Goal: Information Seeking & Learning: Learn about a topic

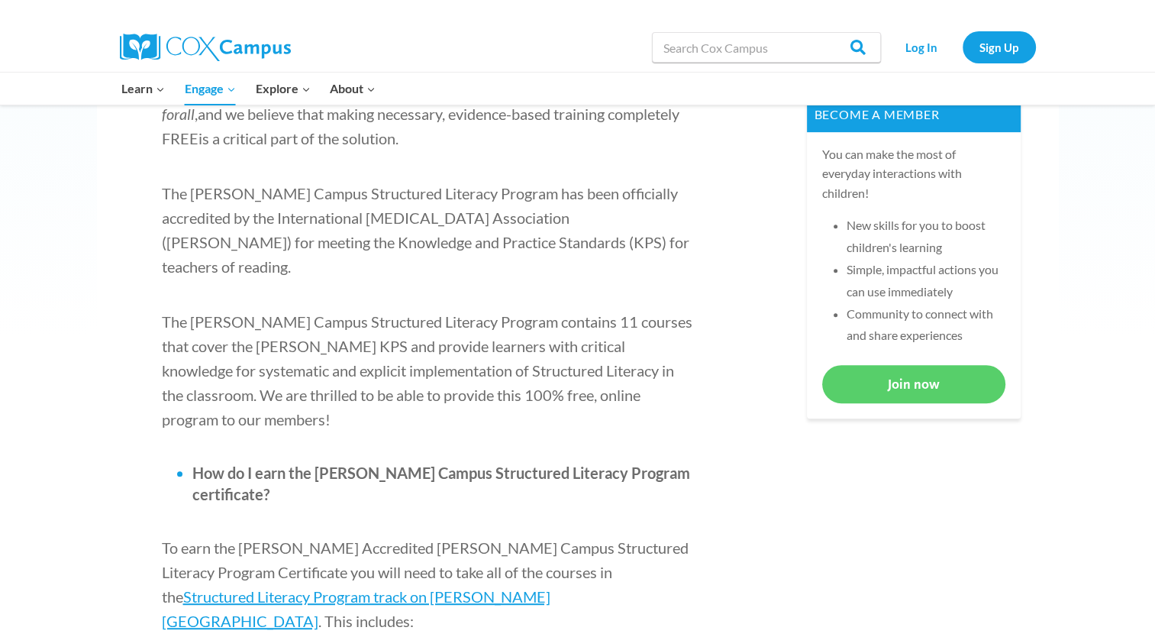
scroll to position [611, 0]
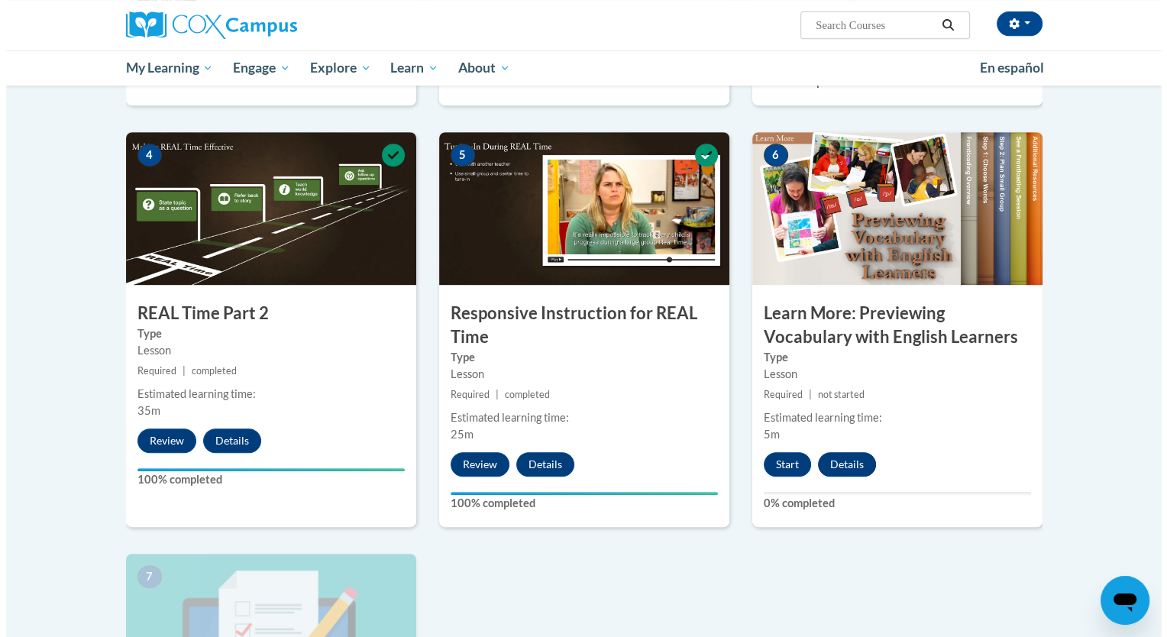
scroll to position [840, 0]
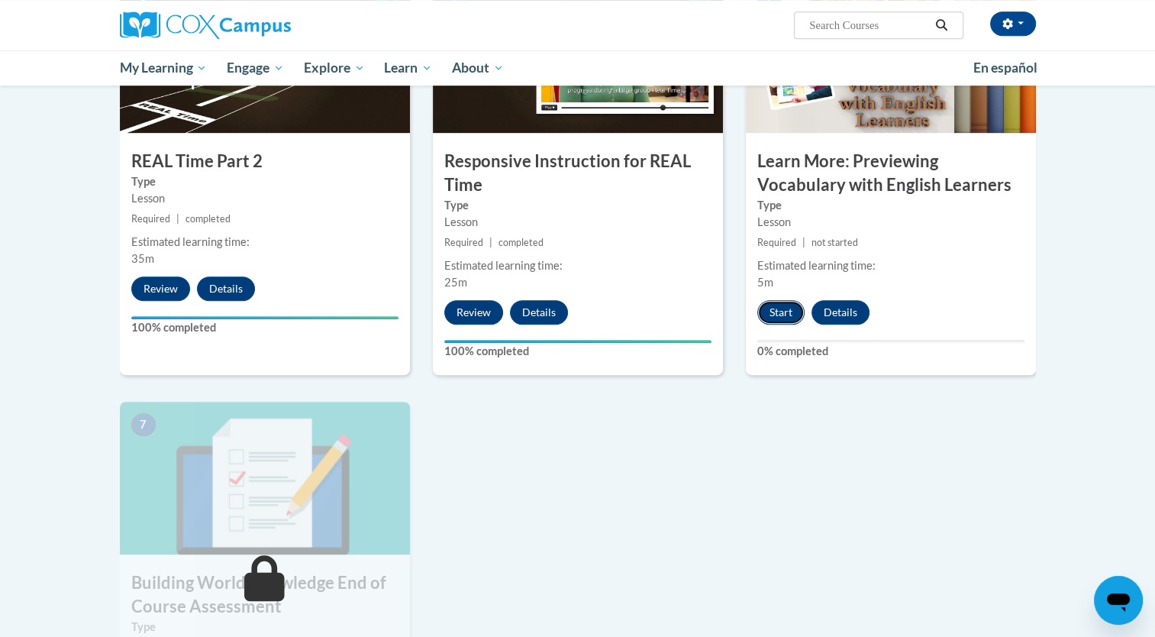
click at [781, 309] on button "Start" at bounding box center [781, 312] width 47 height 24
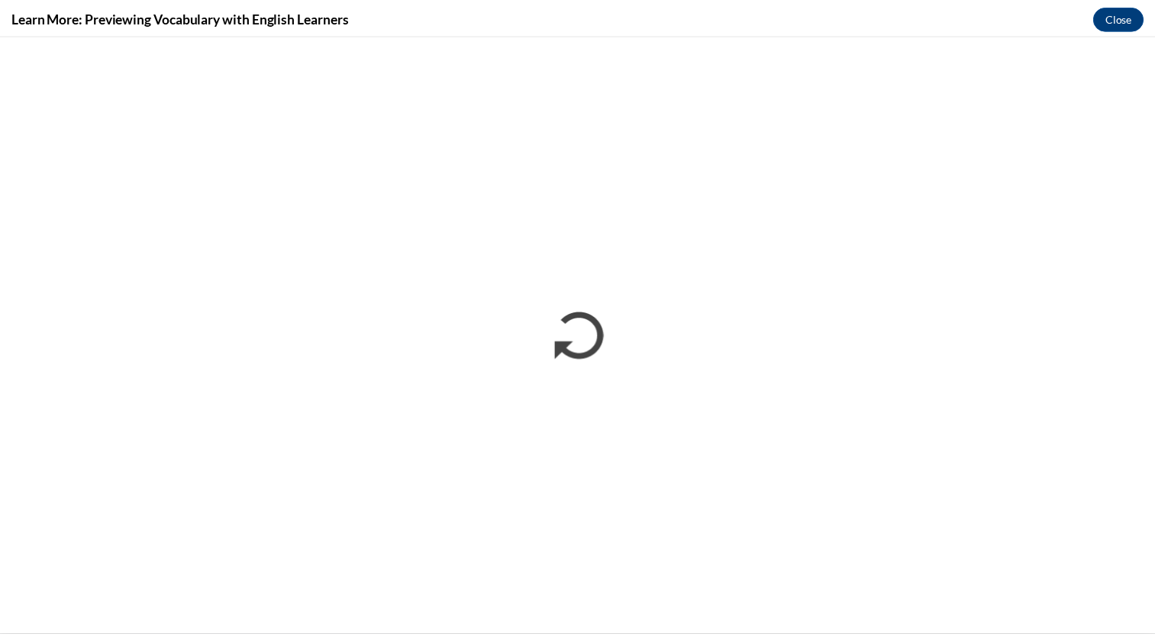
scroll to position [0, 0]
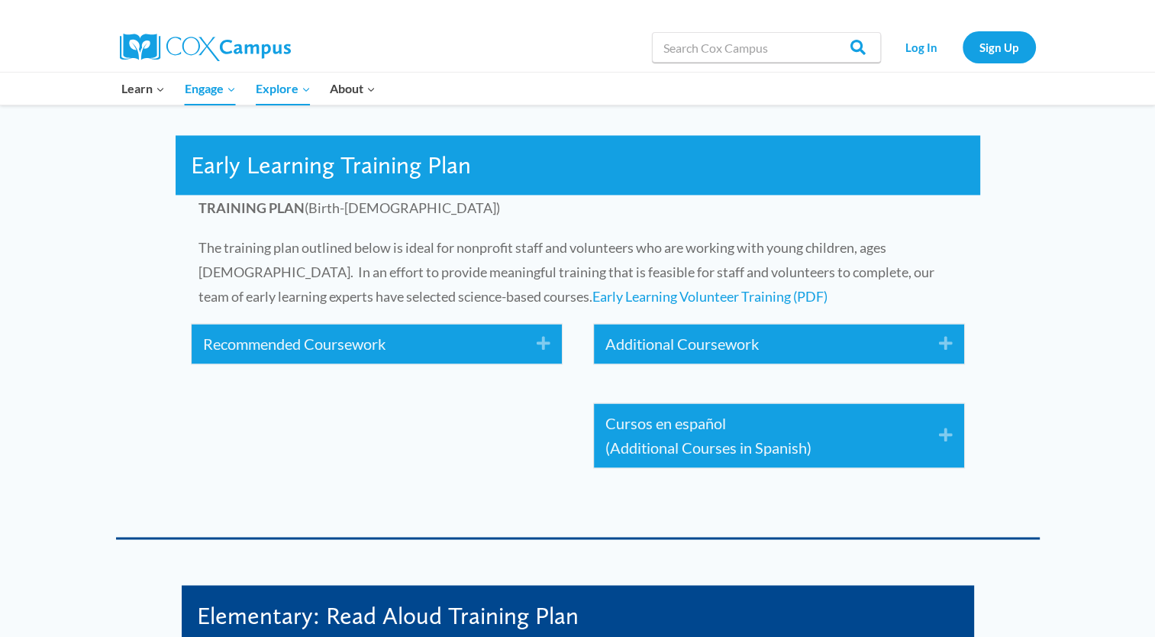
scroll to position [2291, 0]
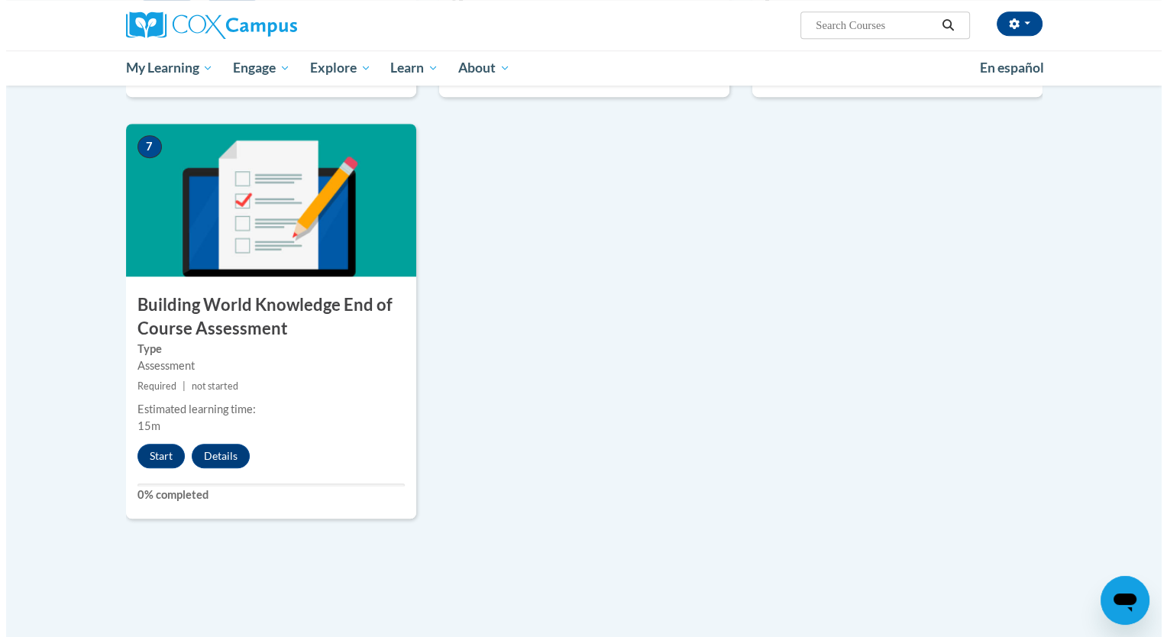
scroll to position [1145, 0]
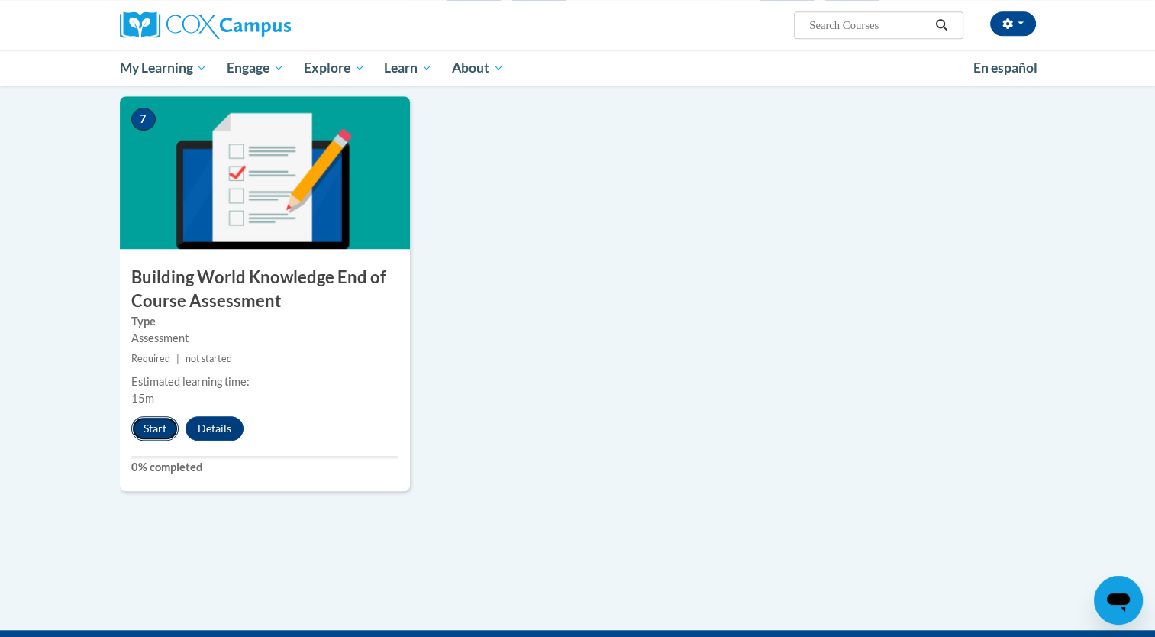
click at [168, 422] on button "Start" at bounding box center [154, 428] width 47 height 24
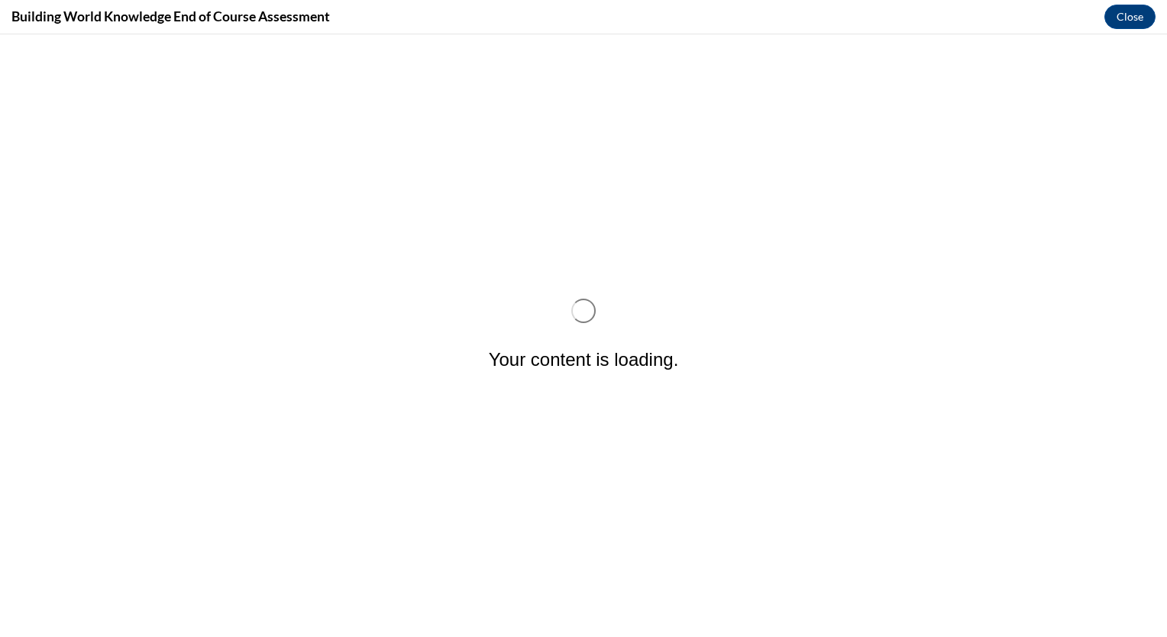
scroll to position [0, 0]
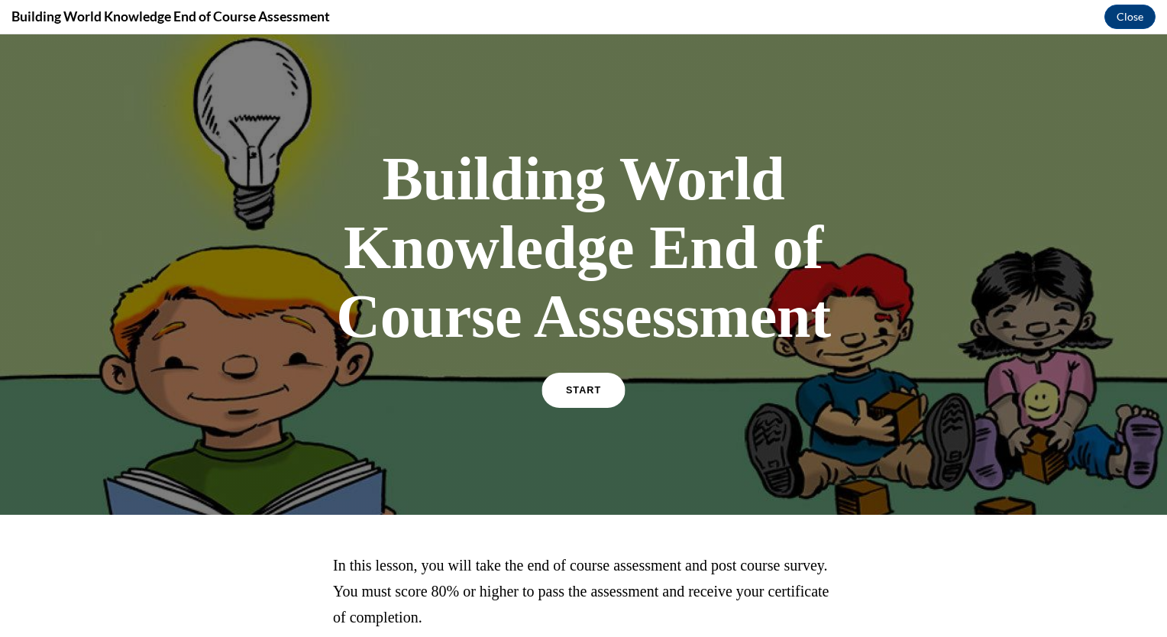
click at [568, 389] on span "START" at bounding box center [583, 390] width 35 height 11
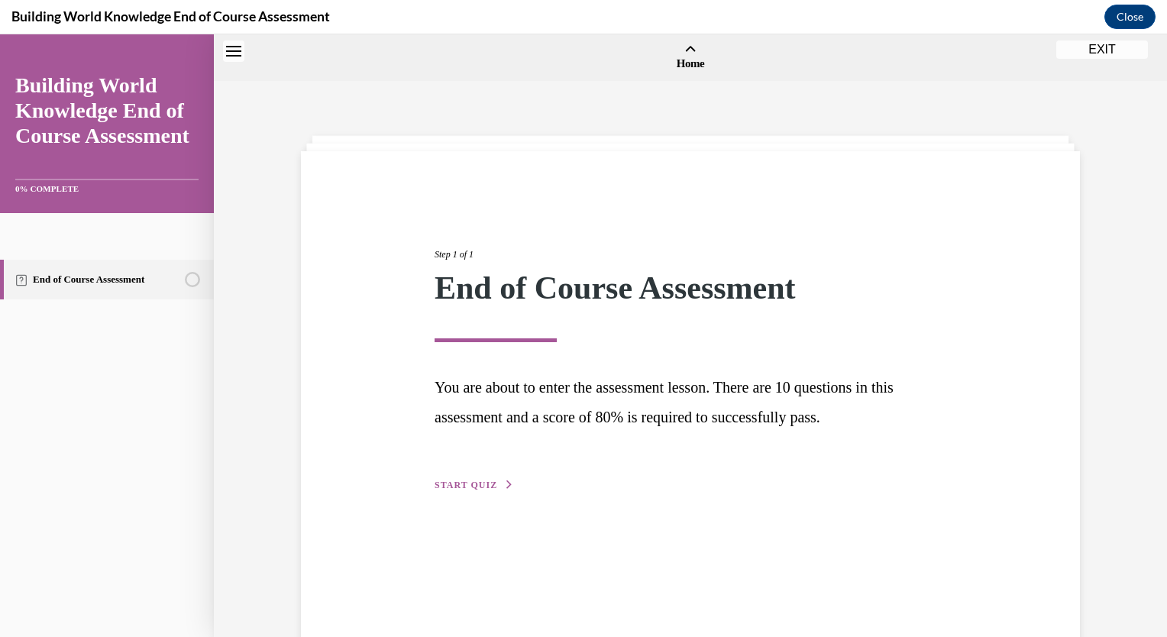
scroll to position [47, 0]
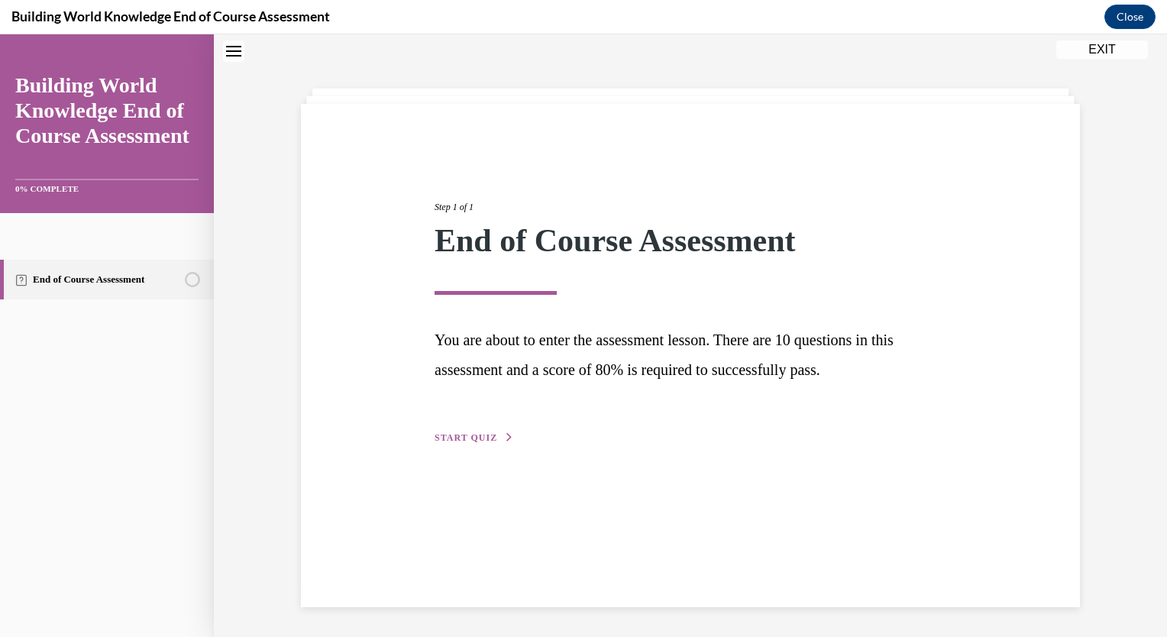
click at [467, 438] on span "START QUIZ" at bounding box center [466, 437] width 63 height 11
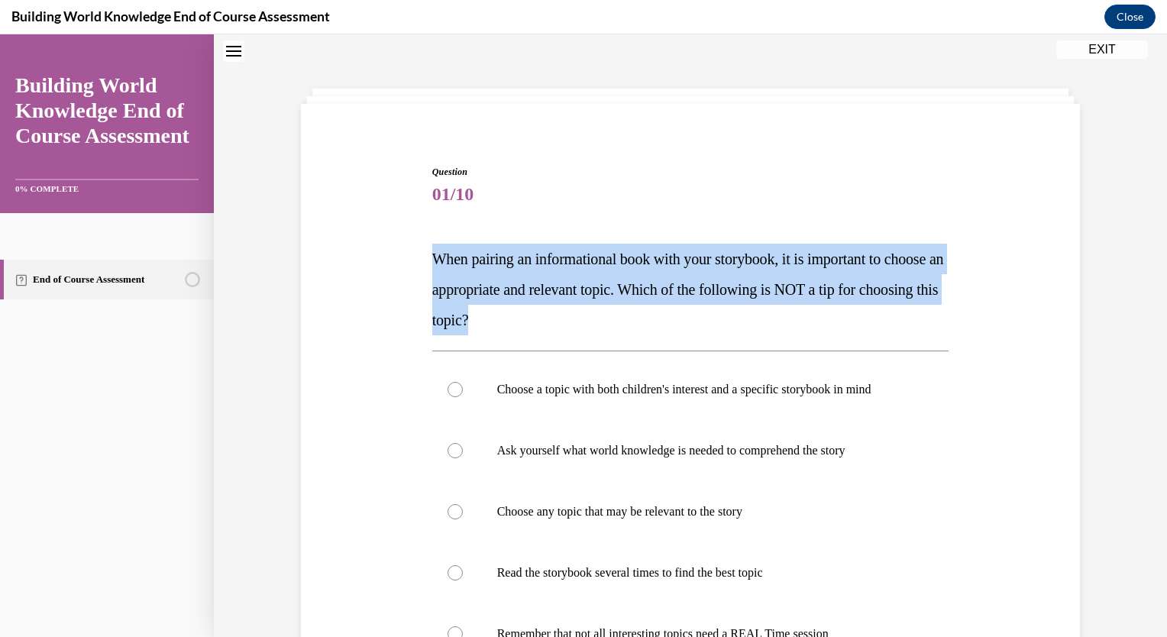
drag, startPoint x: 426, startPoint y: 252, endPoint x: 645, endPoint y: 313, distance: 227.5
click at [645, 313] on p "When pairing an informational book with your storybook, it is important to choo…" at bounding box center [690, 290] width 517 height 92
copy span "When pairing an informational book with your storybook, it is important to choo…"
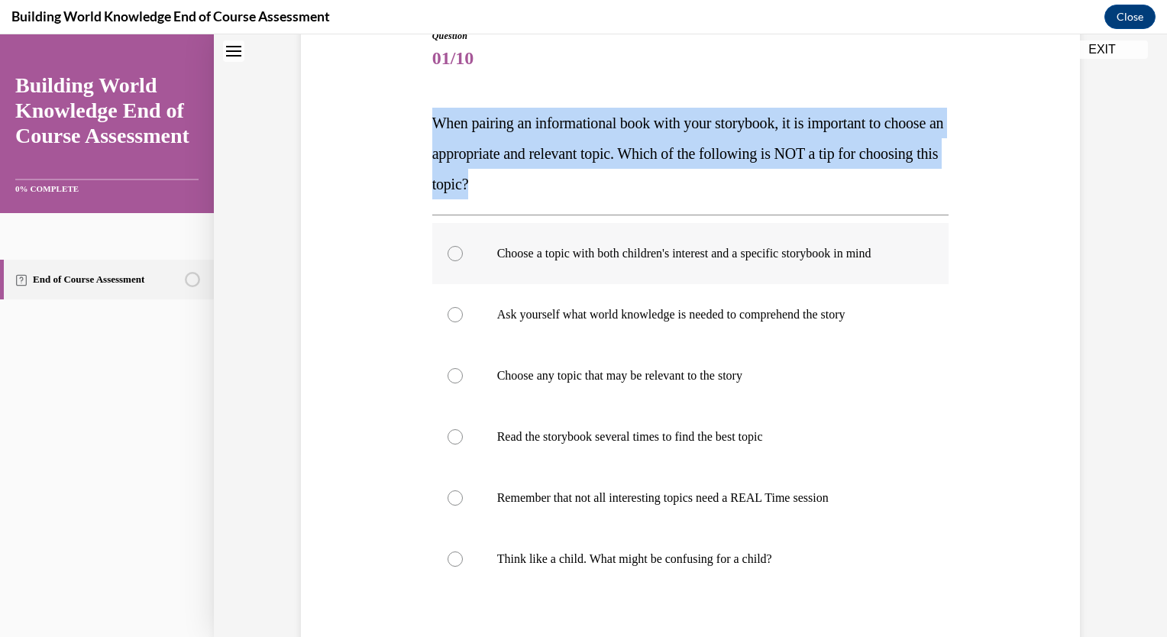
scroll to position [200, 0]
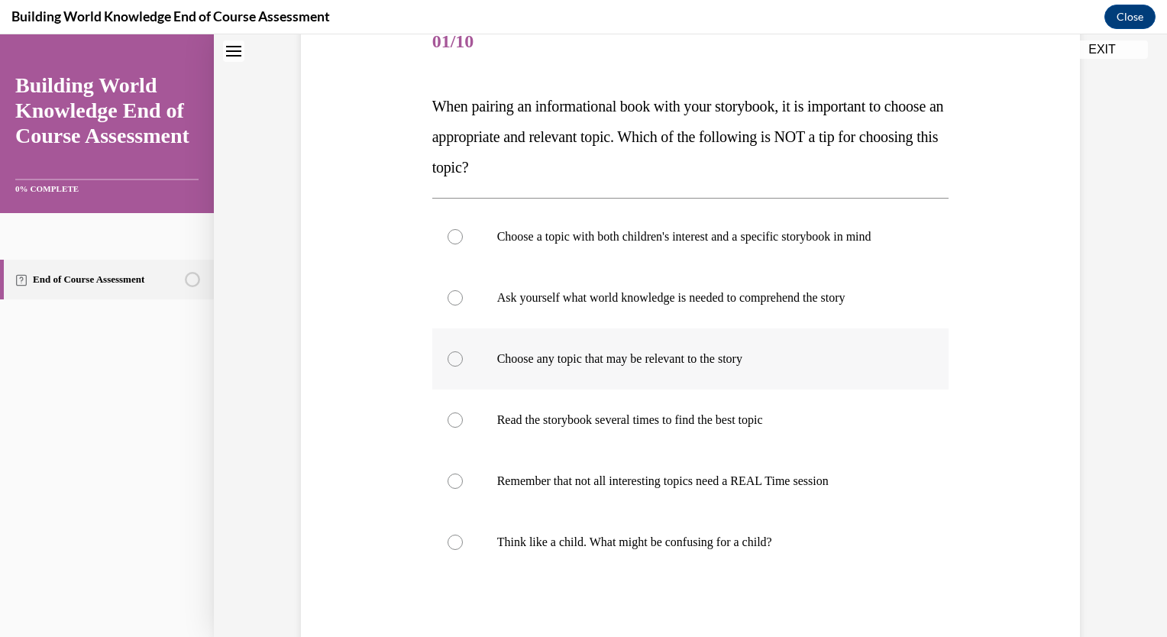
click at [438, 351] on label "Choose any topic that may be relevant to the story" at bounding box center [690, 358] width 517 height 61
click at [447, 351] on input "Choose any topic that may be relevant to the story" at bounding box center [454, 358] width 15 height 15
radio input "true"
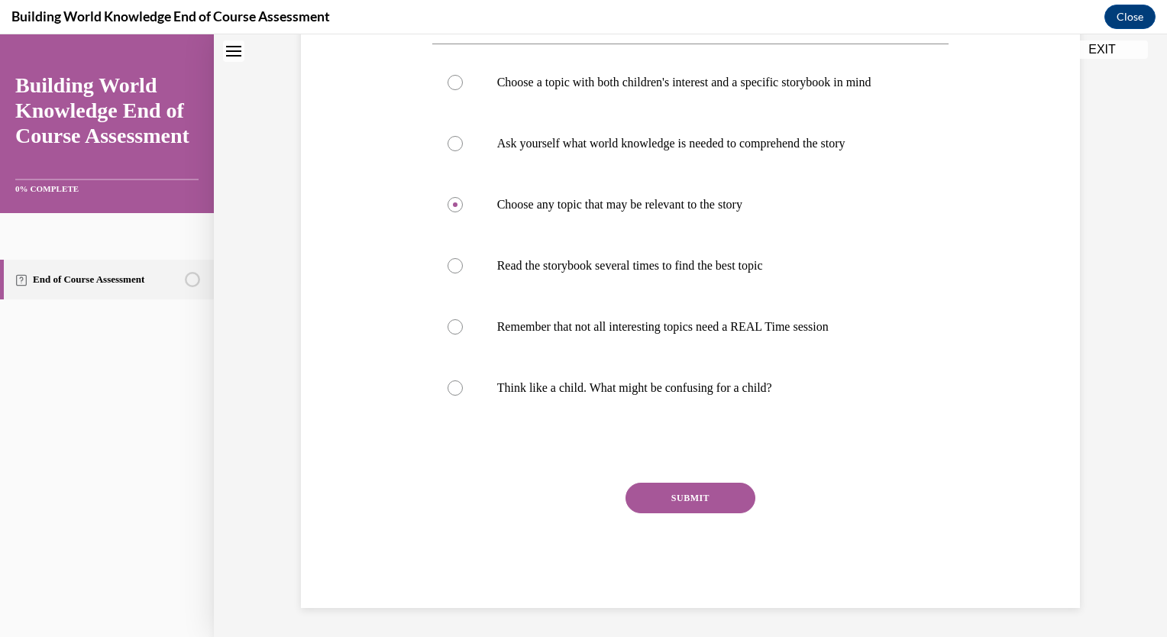
scroll to position [355, 0]
click at [694, 487] on button "SUBMIT" at bounding box center [690, 497] width 130 height 31
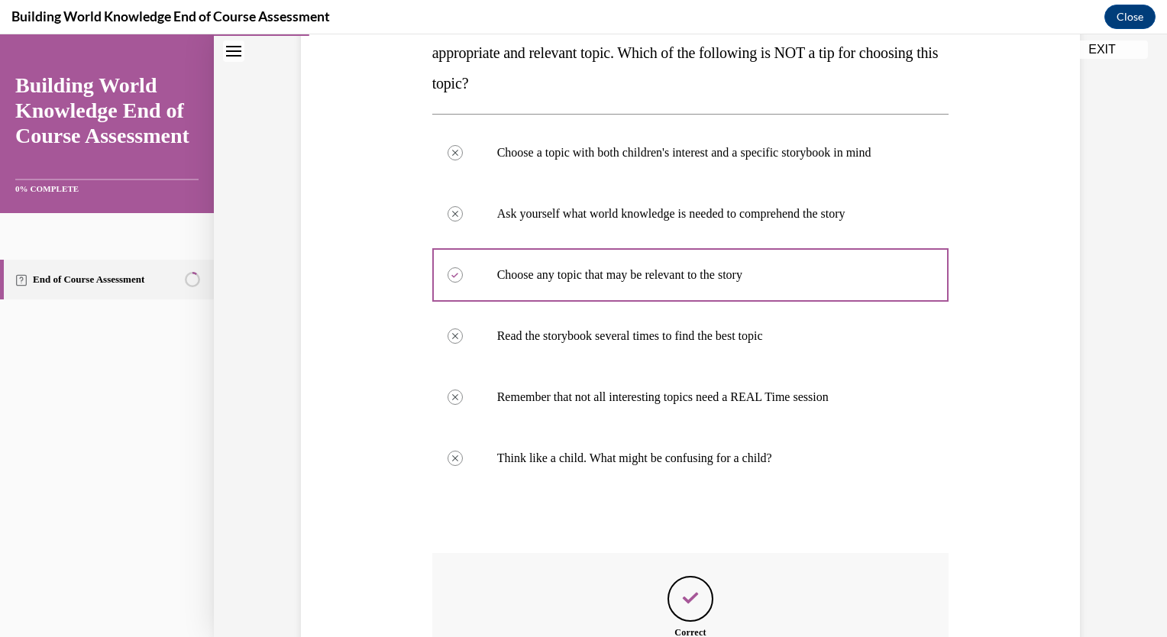
scroll to position [479, 0]
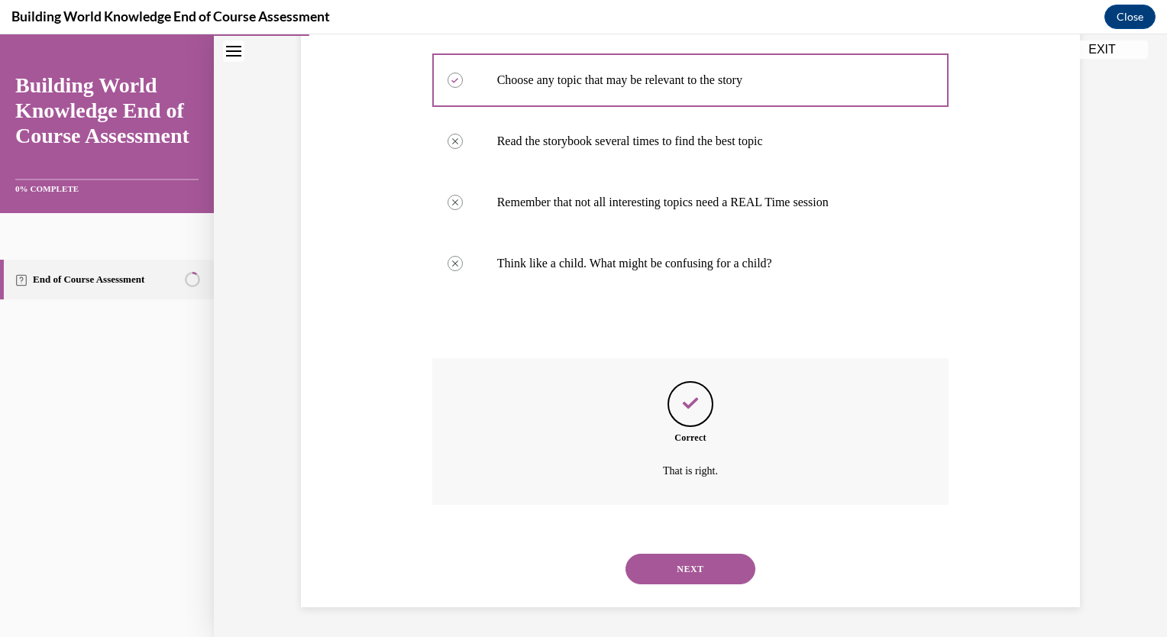
click at [684, 565] on button "NEXT" at bounding box center [690, 569] width 130 height 31
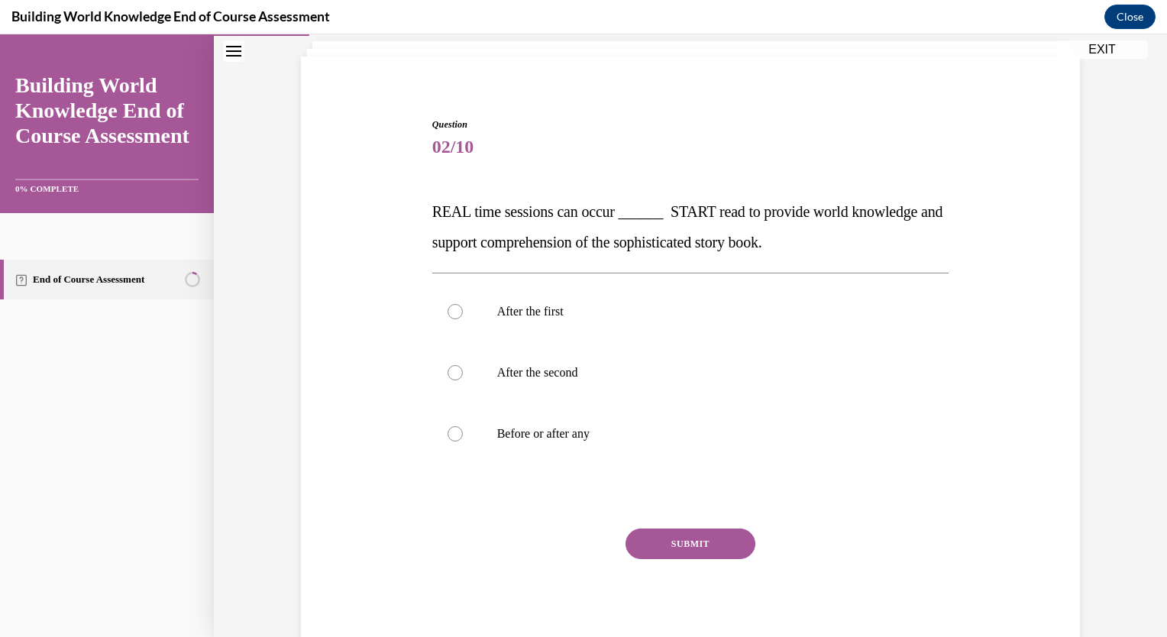
scroll to position [0, 0]
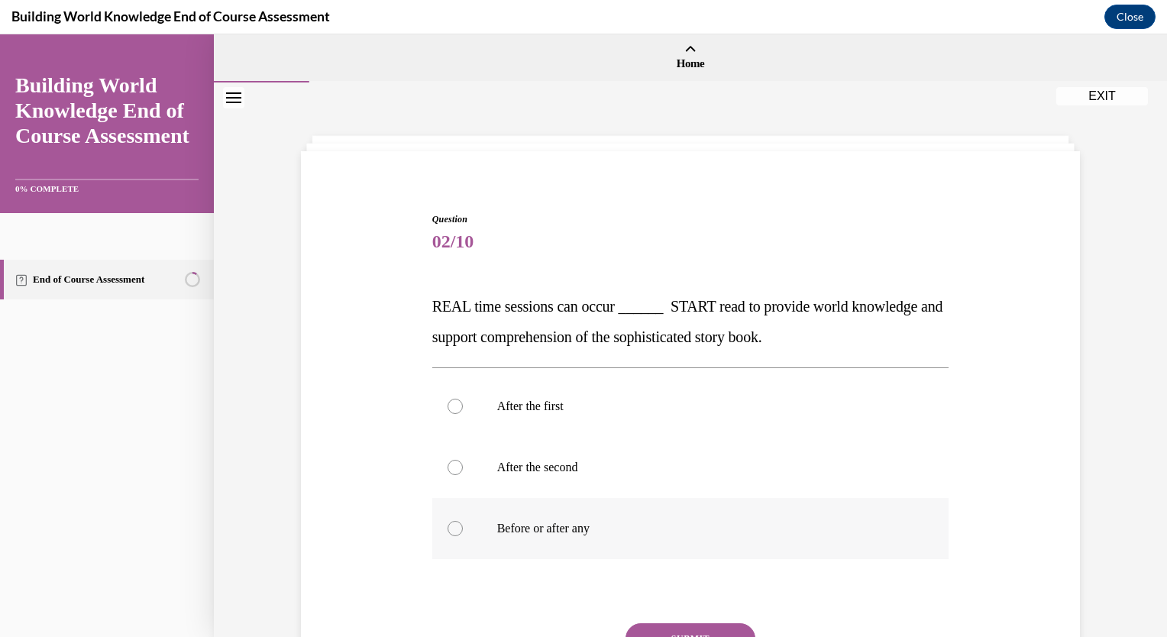
click at [449, 527] on div at bounding box center [454, 528] width 15 height 15
click at [449, 527] on input "Before or after any" at bounding box center [454, 528] width 15 height 15
radio input "true"
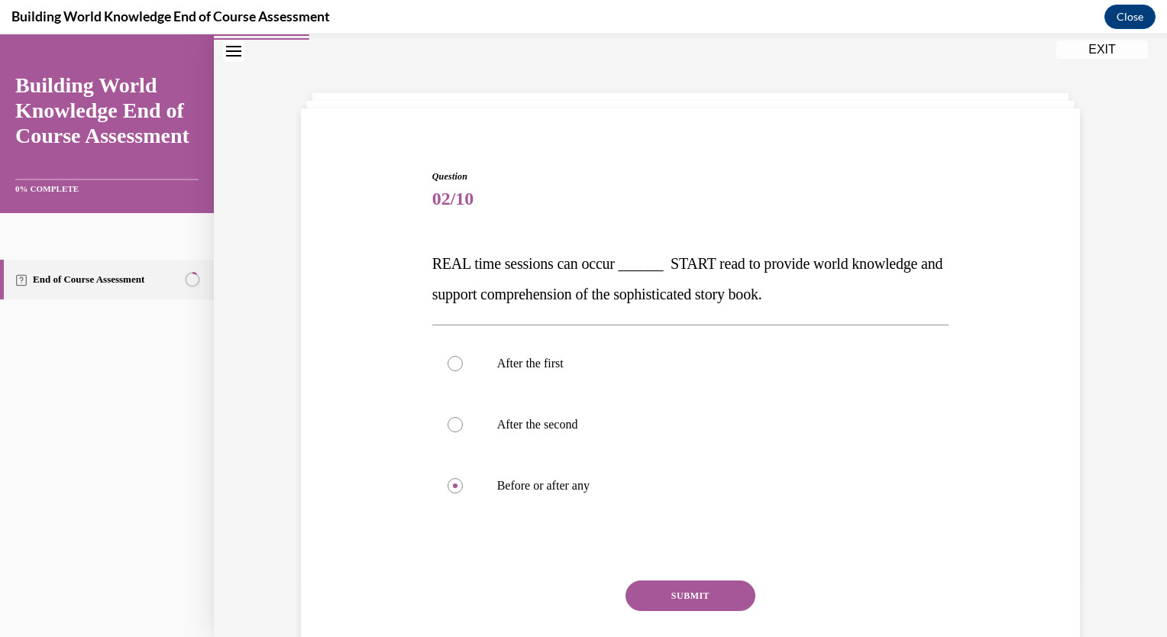
scroll to position [141, 0]
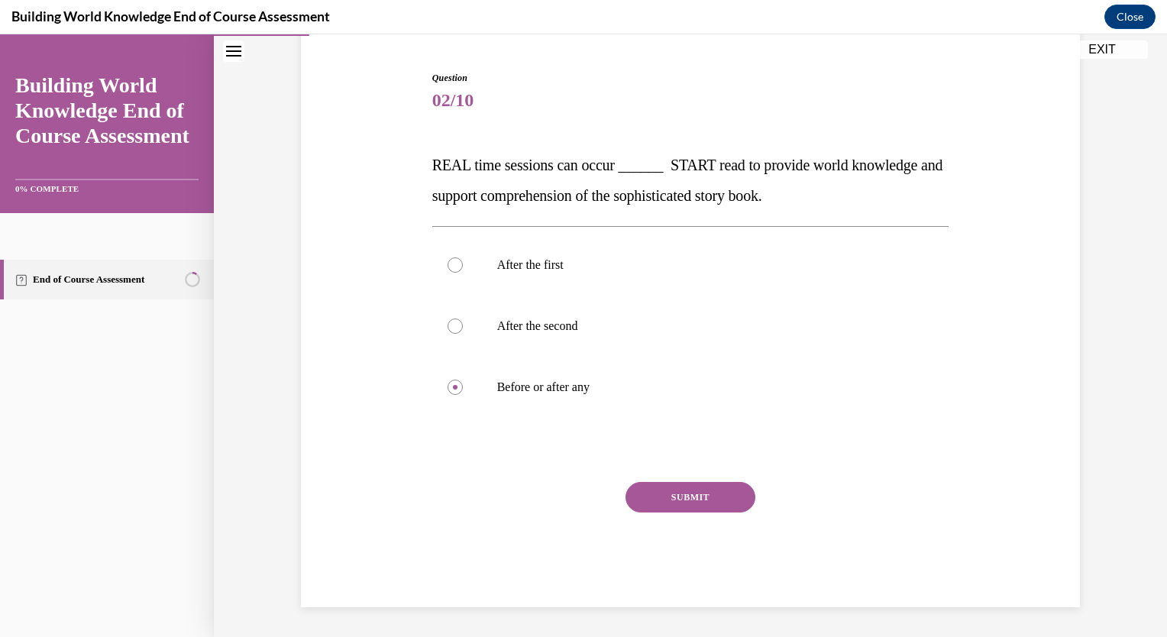
click at [717, 497] on button "SUBMIT" at bounding box center [690, 497] width 130 height 31
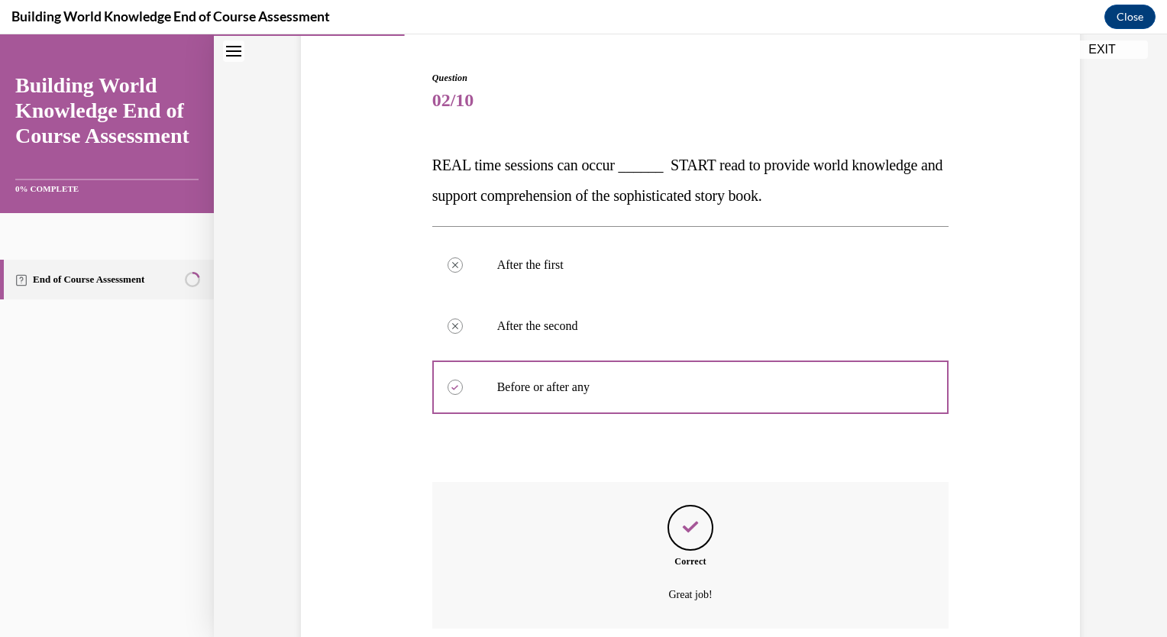
scroll to position [265, 0]
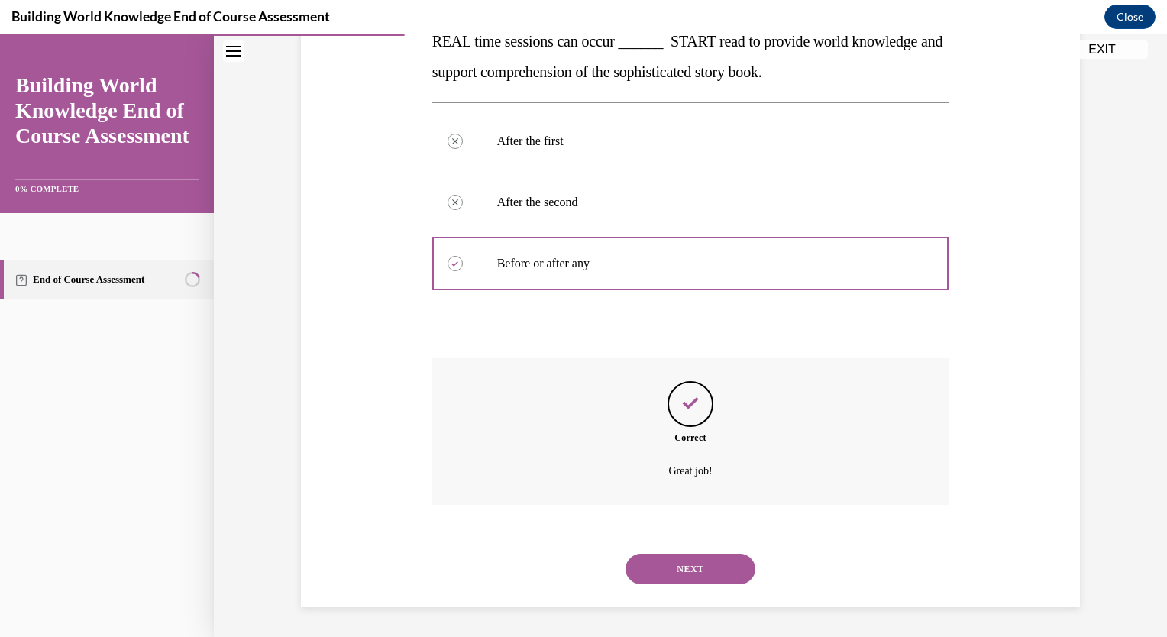
drag, startPoint x: 689, startPoint y: 567, endPoint x: 690, endPoint y: 556, distance: 11.6
click at [689, 567] on button "NEXT" at bounding box center [690, 569] width 130 height 31
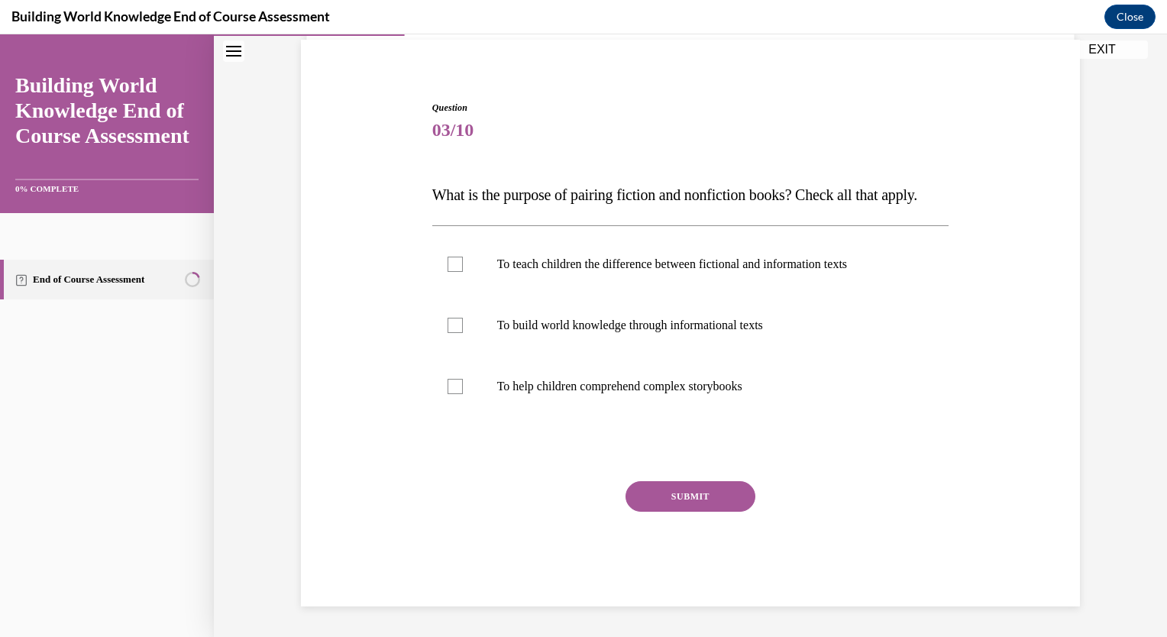
scroll to position [141, 0]
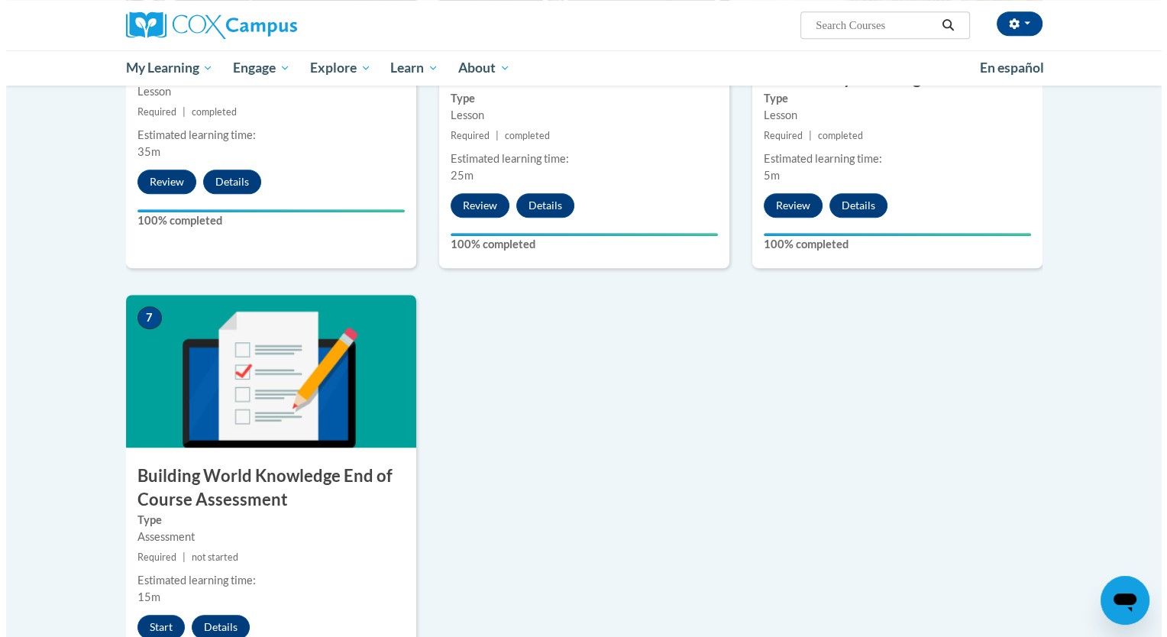
scroll to position [1136, 0]
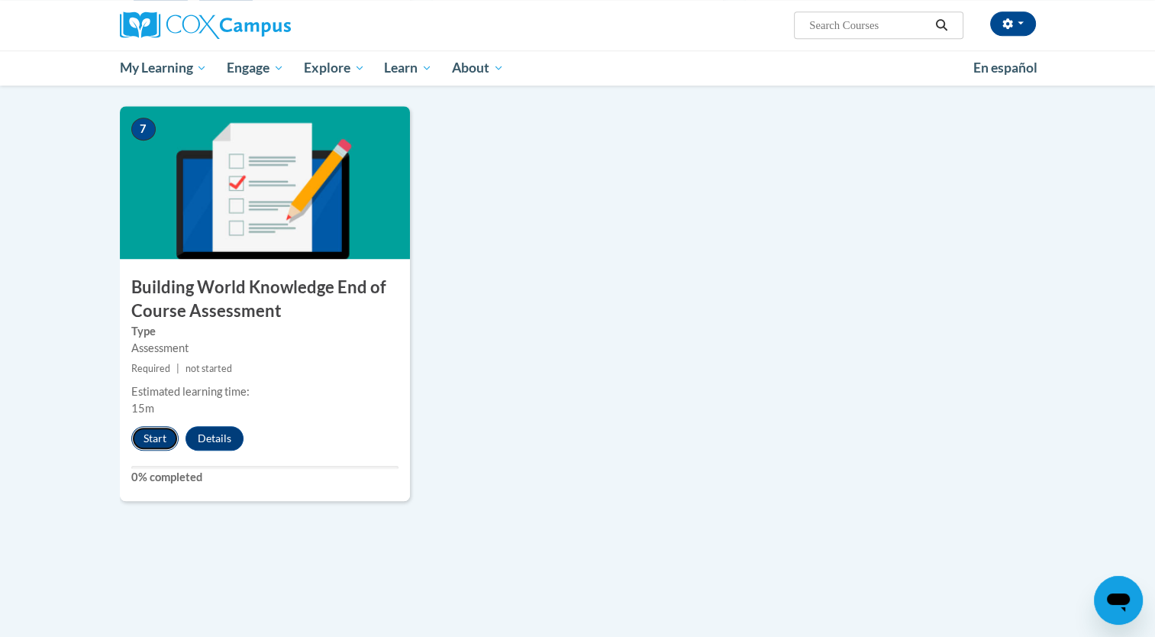
click at [153, 441] on button "Start" at bounding box center [154, 438] width 47 height 24
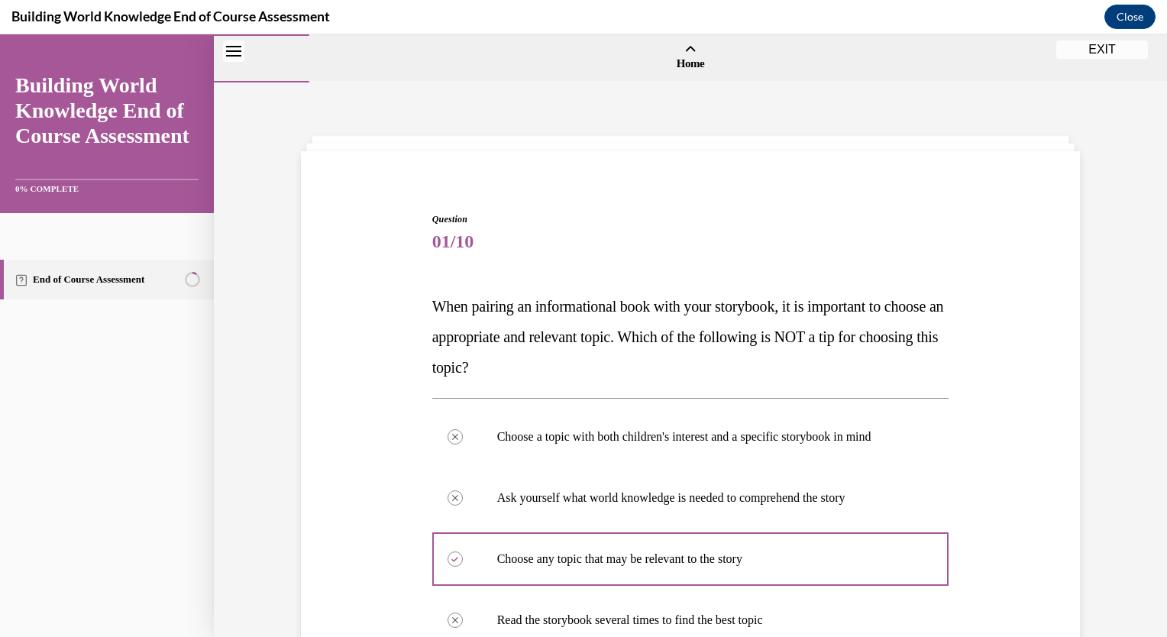
scroll to position [479, 0]
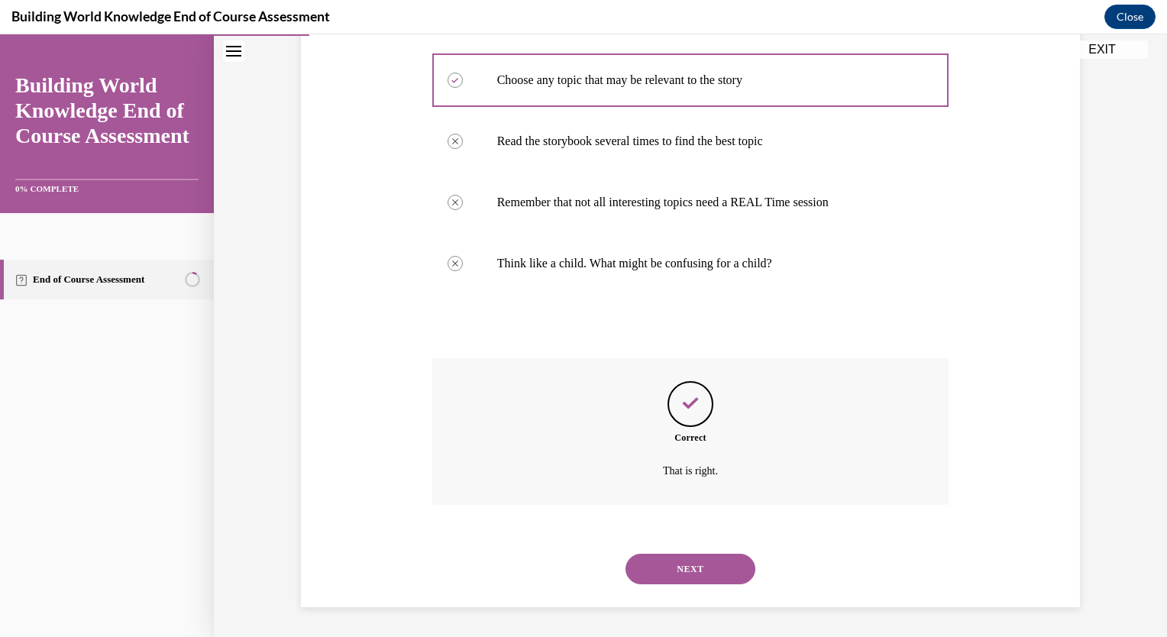
click at [675, 570] on button "NEXT" at bounding box center [690, 569] width 130 height 31
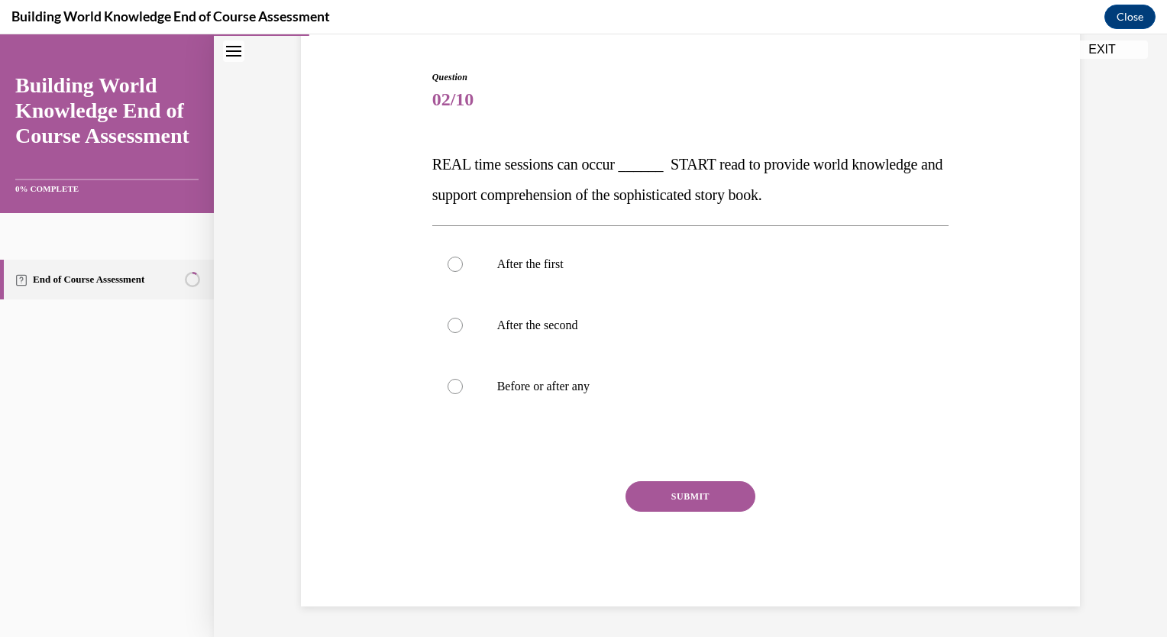
scroll to position [141, 0]
click at [452, 386] on div at bounding box center [454, 387] width 15 height 15
click at [452, 386] on input "Before or after any" at bounding box center [454, 387] width 15 height 15
radio input "true"
click at [681, 501] on button "SUBMIT" at bounding box center [690, 497] width 130 height 31
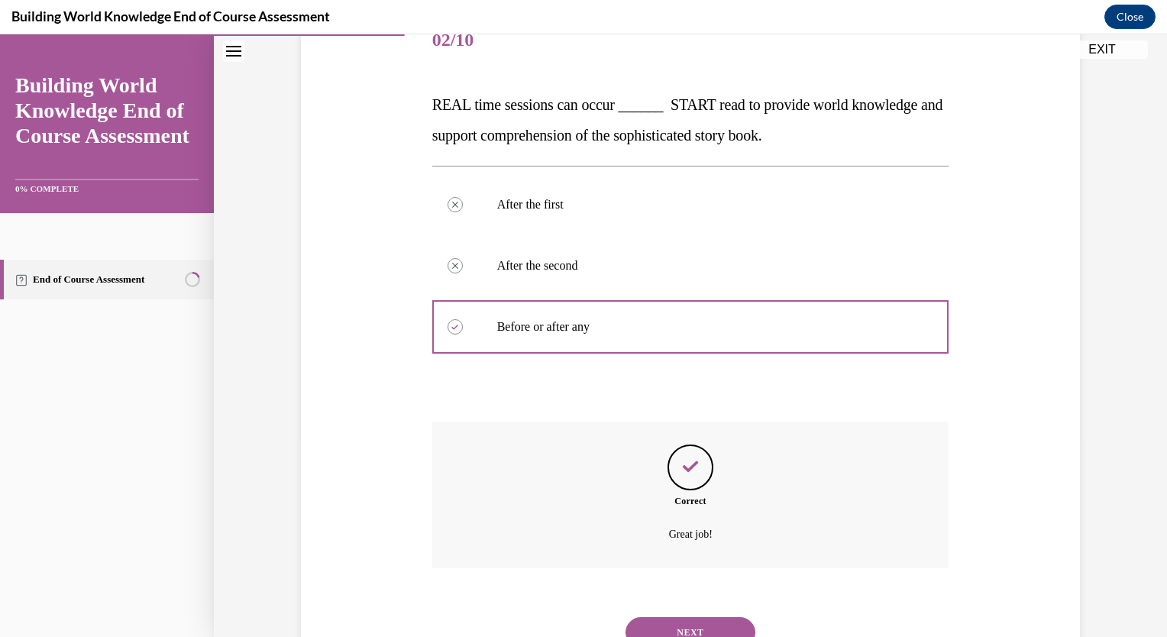
scroll to position [265, 0]
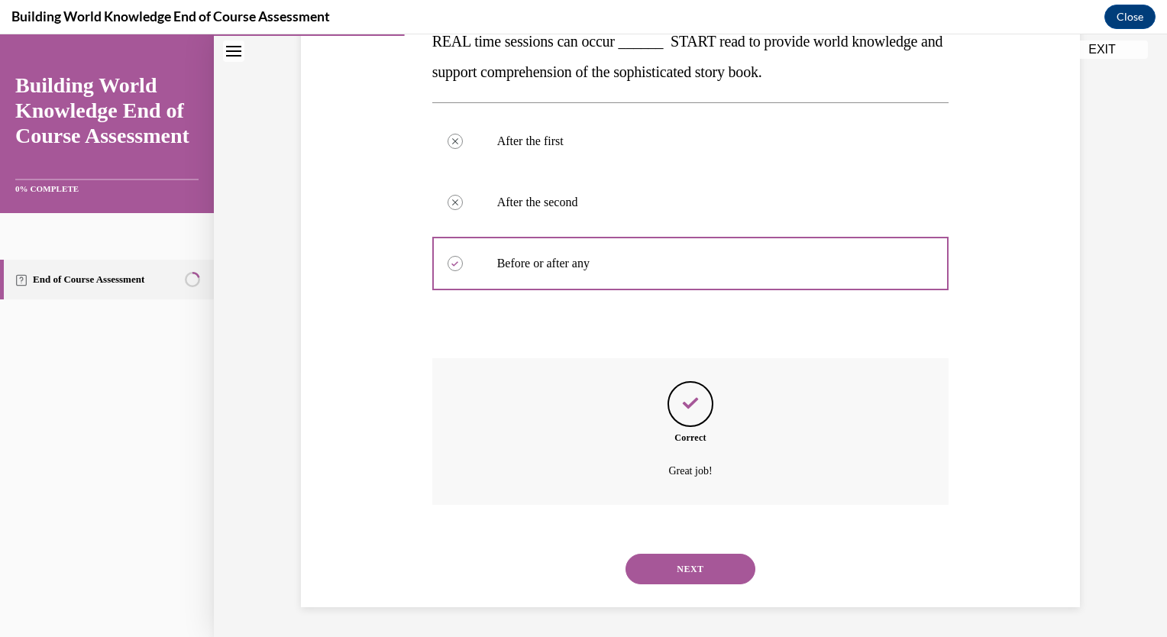
click at [670, 567] on button "NEXT" at bounding box center [690, 569] width 130 height 31
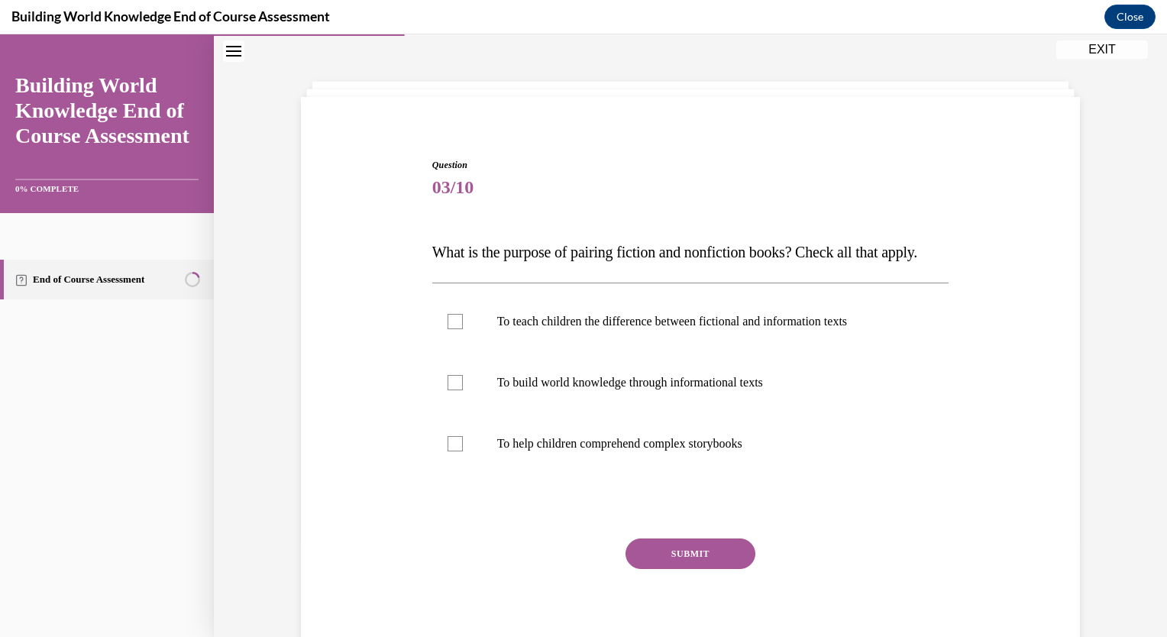
scroll to position [76, 0]
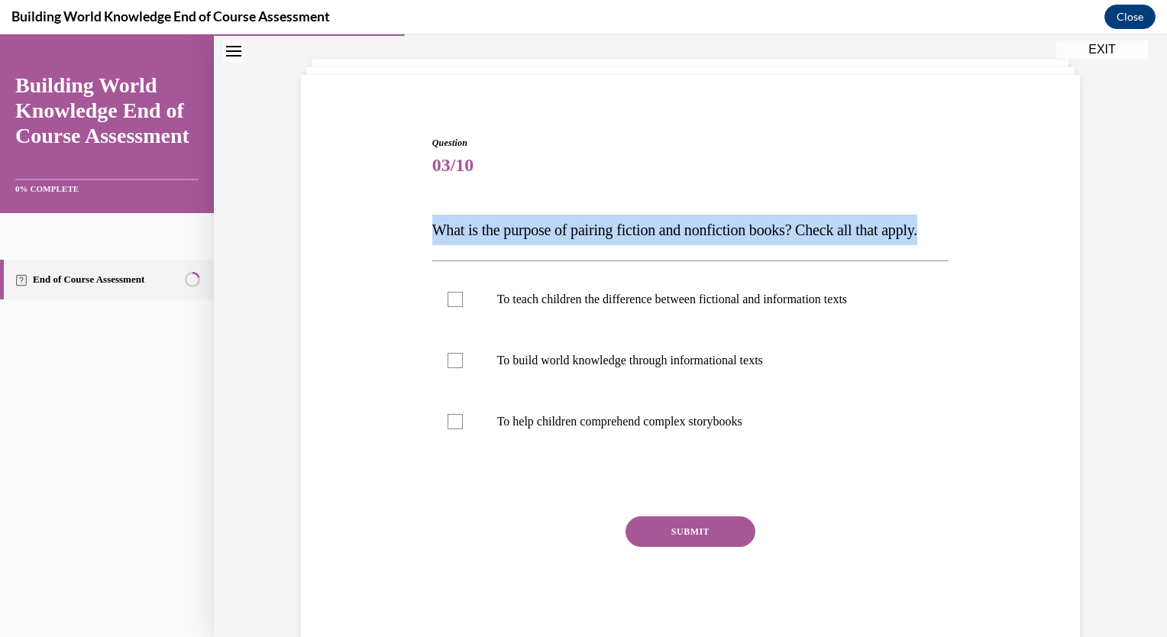
drag, startPoint x: 431, startPoint y: 221, endPoint x: 550, endPoint y: 267, distance: 127.4
click at [550, 245] on p "What is the purpose of pairing fiction and nonfiction books? Check all that app…" at bounding box center [690, 230] width 517 height 31
drag, startPoint x: 550, startPoint y: 267, endPoint x: 491, endPoint y: 228, distance: 70.5
copy span "What is the purpose of pairing fiction and nonfiction books? Check all that app…"
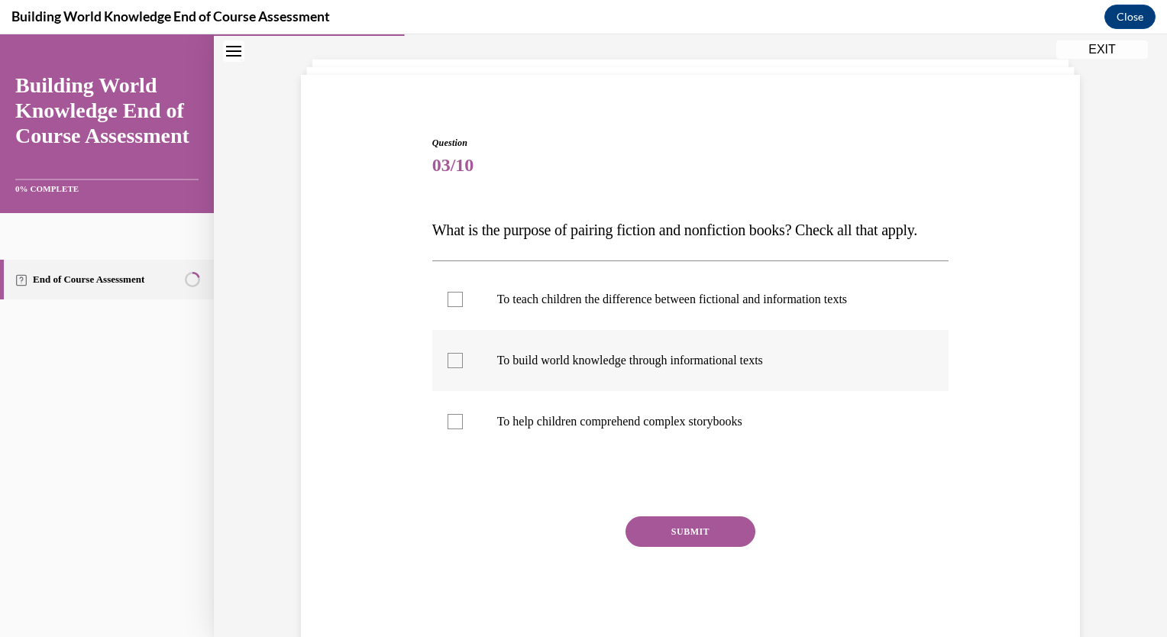
click at [447, 368] on div at bounding box center [454, 360] width 15 height 15
click at [447, 368] on input "To build world knowledge through informational texts" at bounding box center [454, 360] width 15 height 15
checkbox input "true"
drag, startPoint x: 447, startPoint y: 451, endPoint x: 496, endPoint y: 484, distance: 59.3
click at [449, 429] on div at bounding box center [454, 421] width 15 height 15
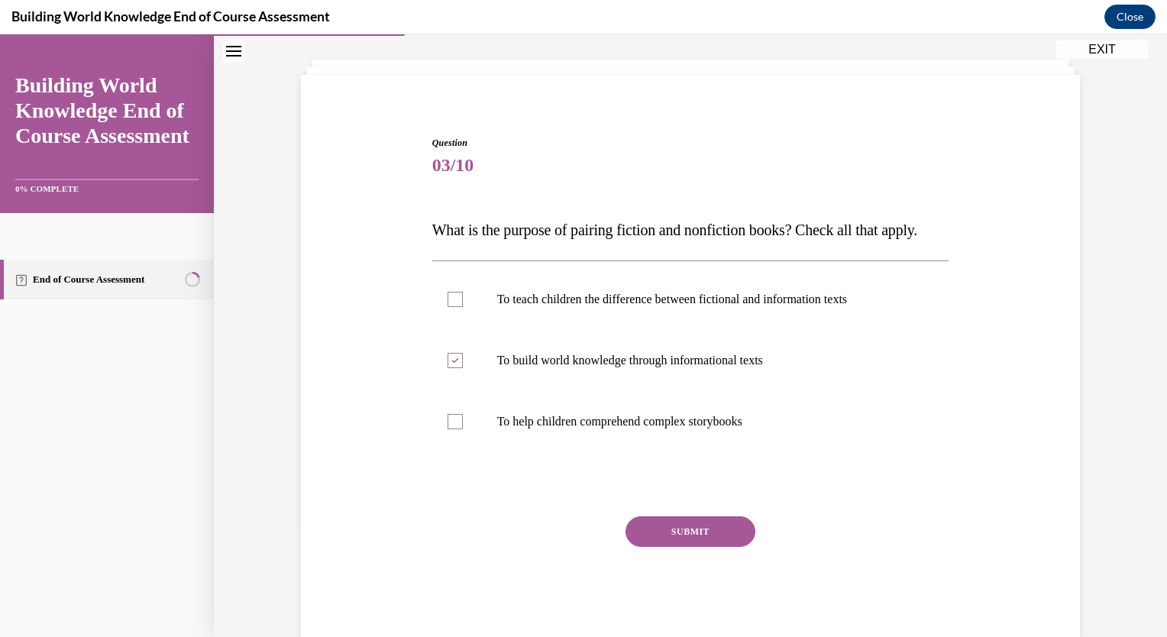
click at [449, 429] on input "To help children comprehend complex storybooks" at bounding box center [454, 421] width 15 height 15
checkbox input "true"
click at [689, 547] on button "SUBMIT" at bounding box center [690, 531] width 130 height 31
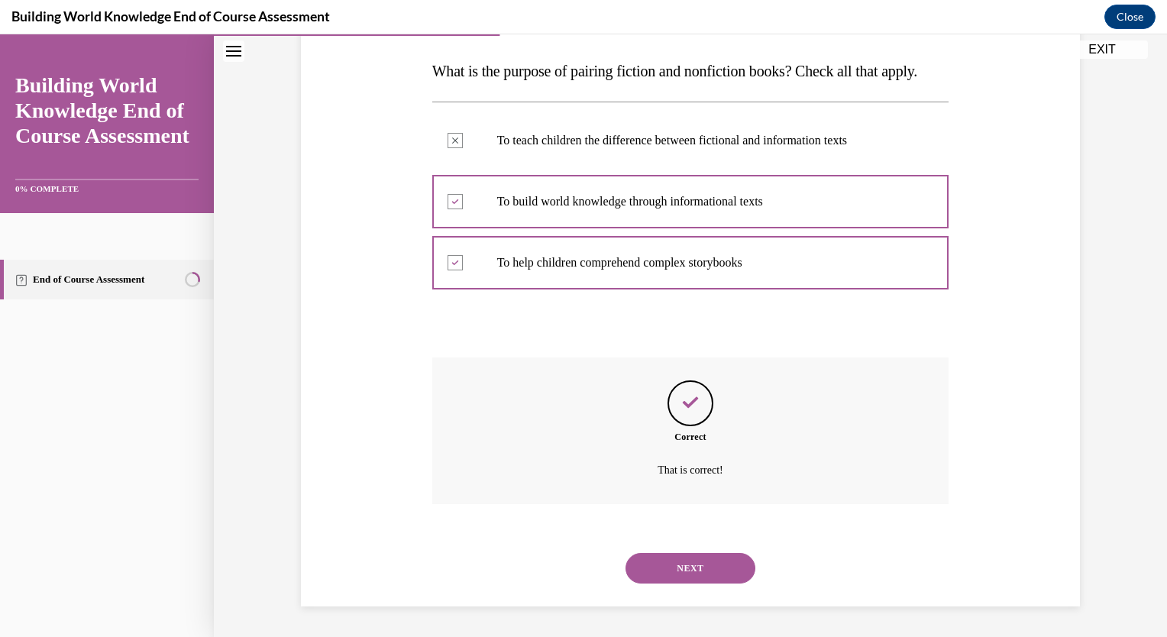
scroll to position [265, 0]
click at [718, 570] on button "NEXT" at bounding box center [690, 568] width 130 height 31
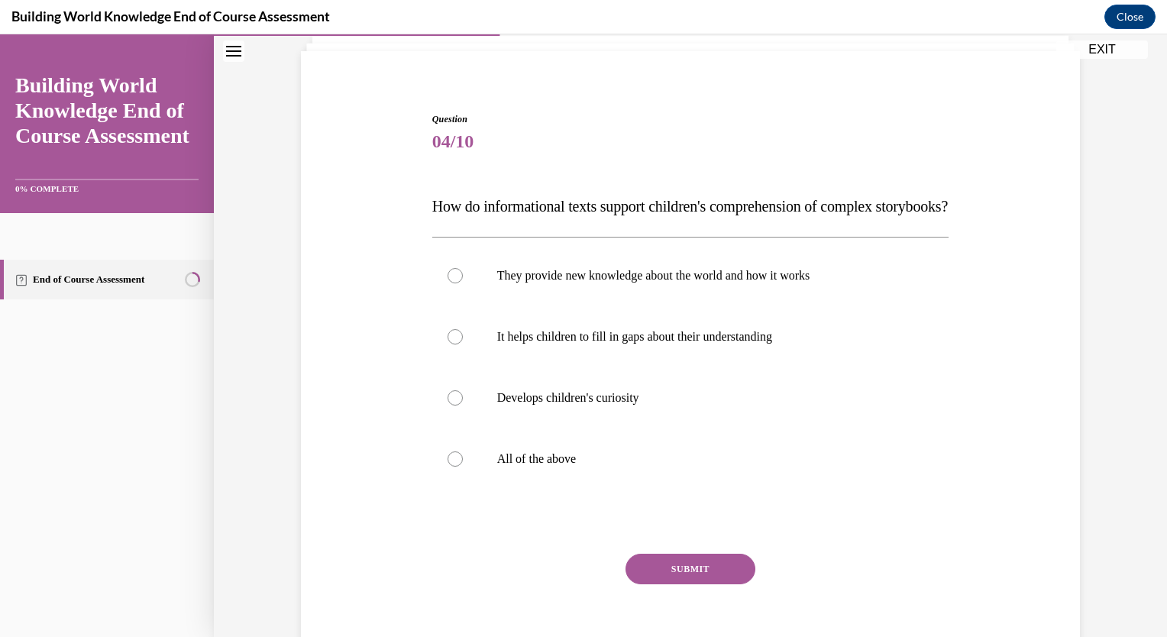
scroll to position [18, 0]
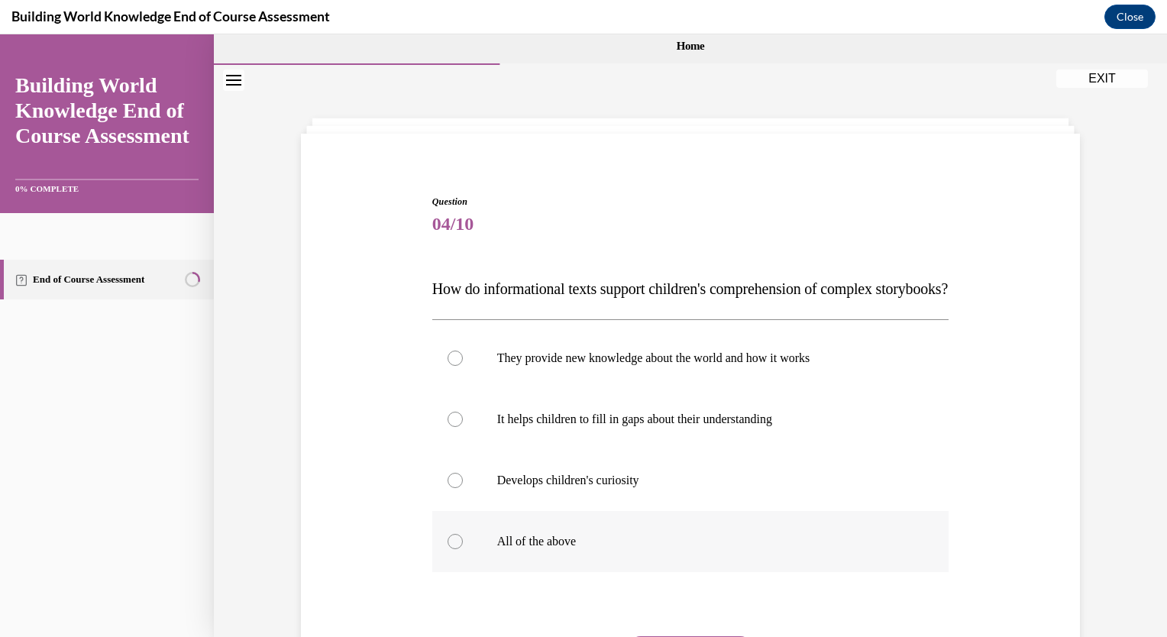
click at [453, 549] on div at bounding box center [454, 541] width 15 height 15
click at [453, 549] on input "All of the above" at bounding box center [454, 541] width 15 height 15
radio input "true"
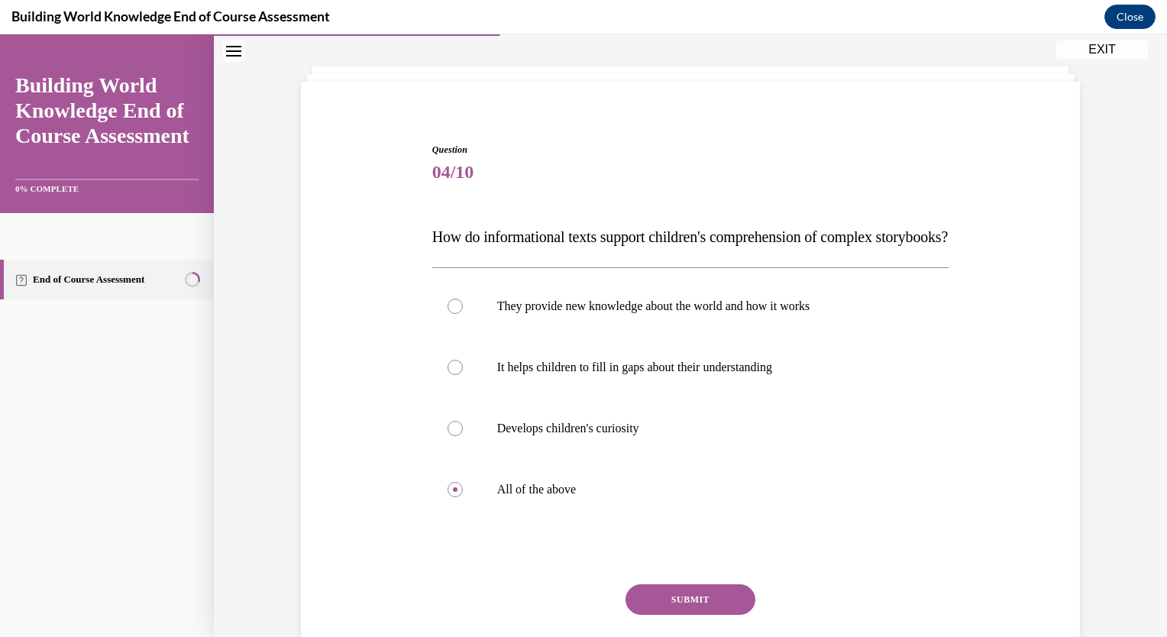
scroll to position [170, 0]
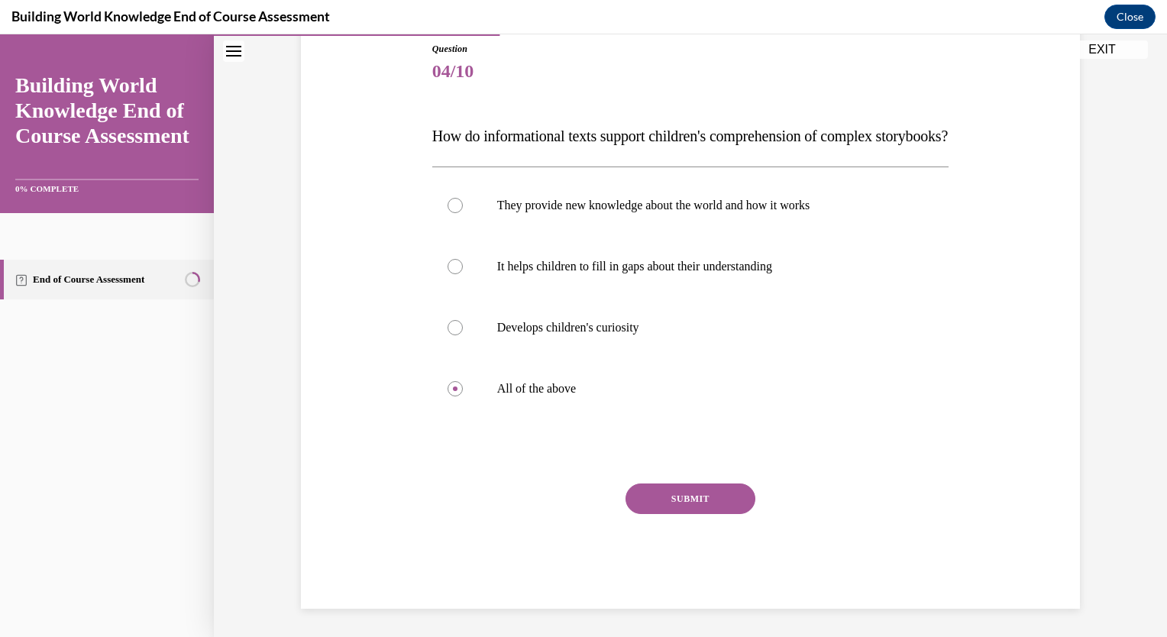
drag, startPoint x: 687, startPoint y: 539, endPoint x: 676, endPoint y: 532, distance: 12.7
click at [680, 514] on button "SUBMIT" at bounding box center [690, 498] width 130 height 31
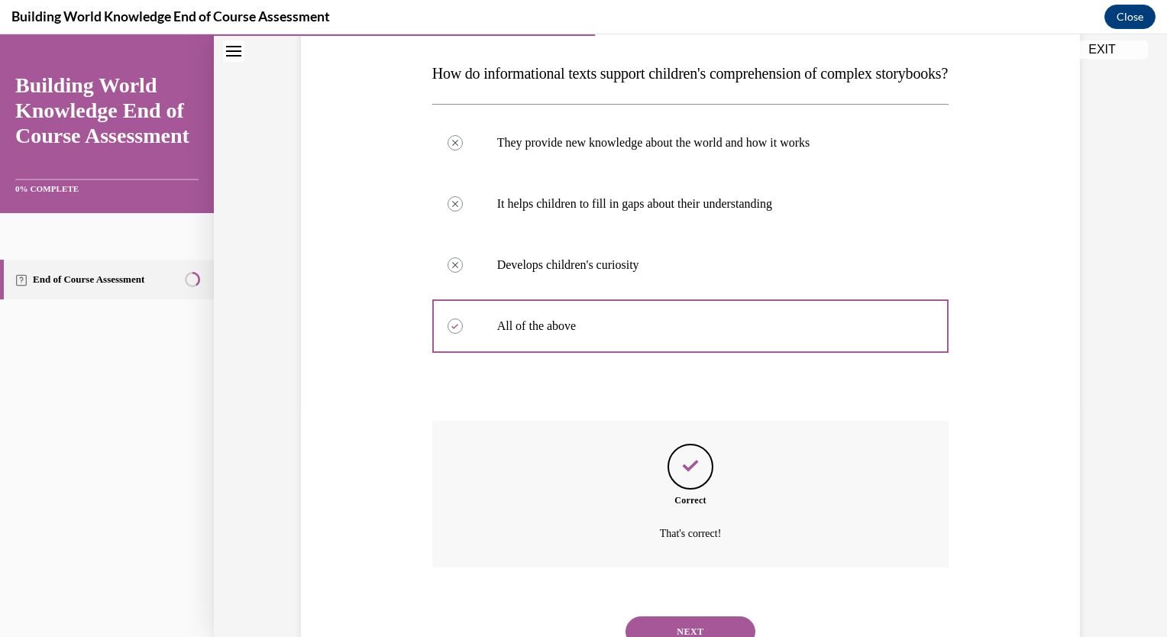
scroll to position [326, 0]
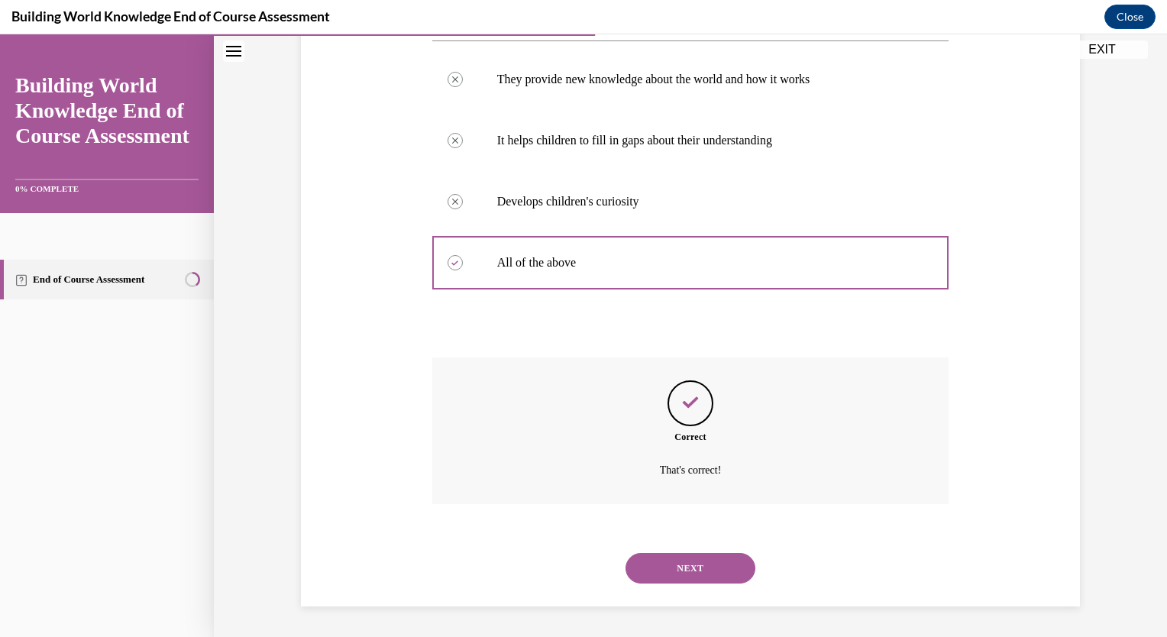
click at [662, 570] on button "NEXT" at bounding box center [690, 568] width 130 height 31
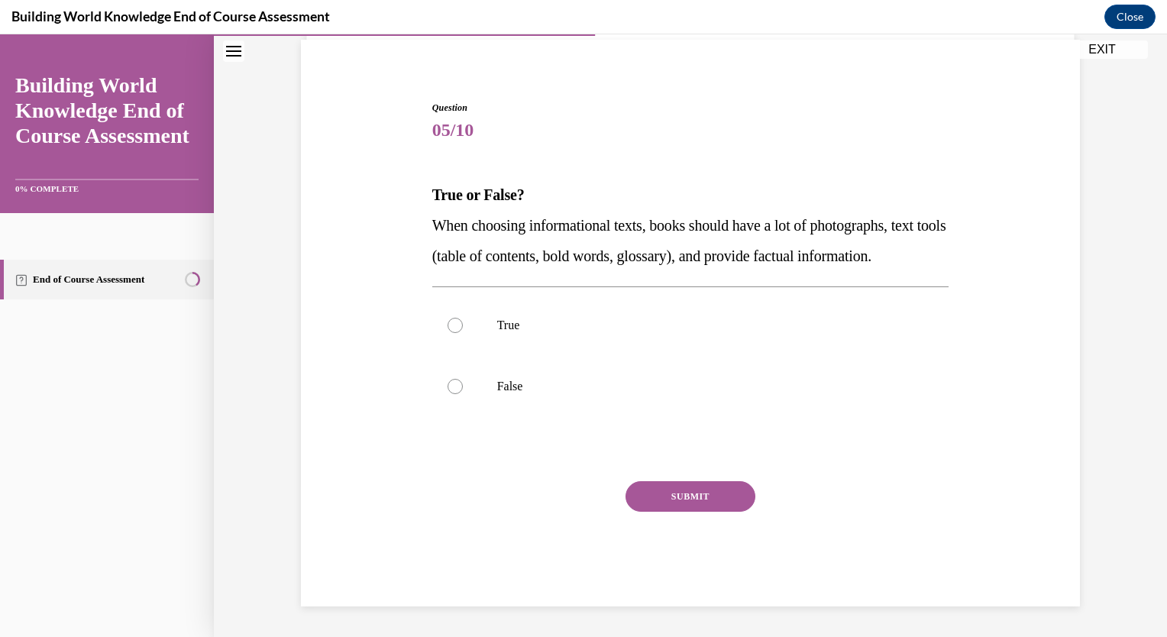
scroll to position [141, 0]
click at [455, 328] on div at bounding box center [454, 325] width 15 height 15
click at [455, 328] on input "True" at bounding box center [454, 325] width 15 height 15
radio input "true"
click at [674, 490] on button "SUBMIT" at bounding box center [690, 496] width 130 height 31
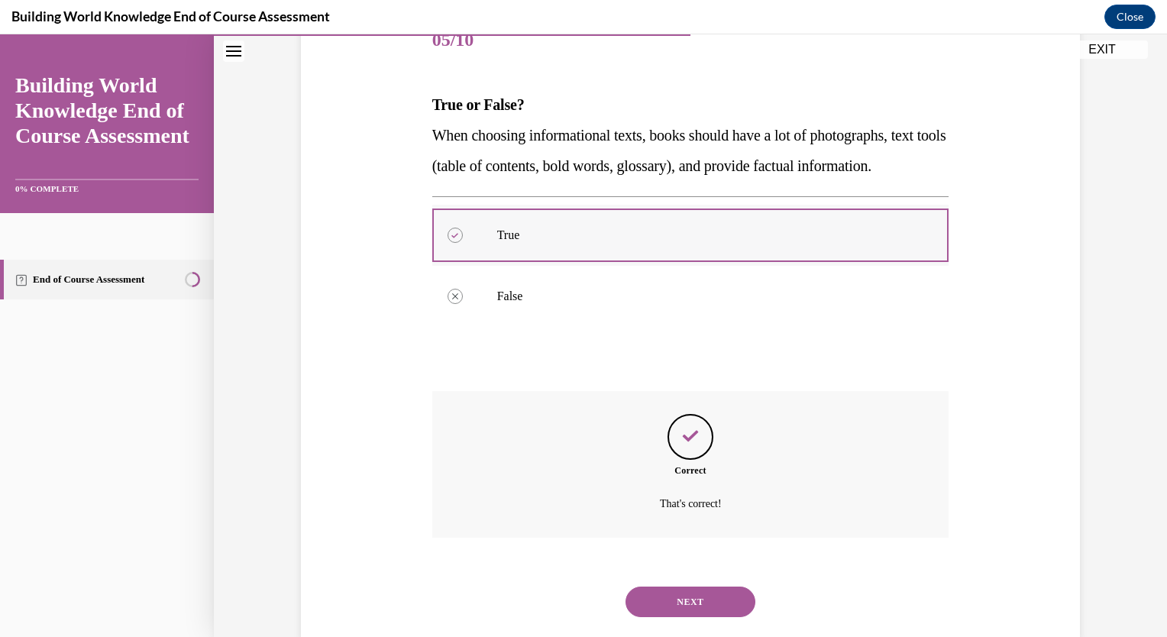
scroll to position [265, 0]
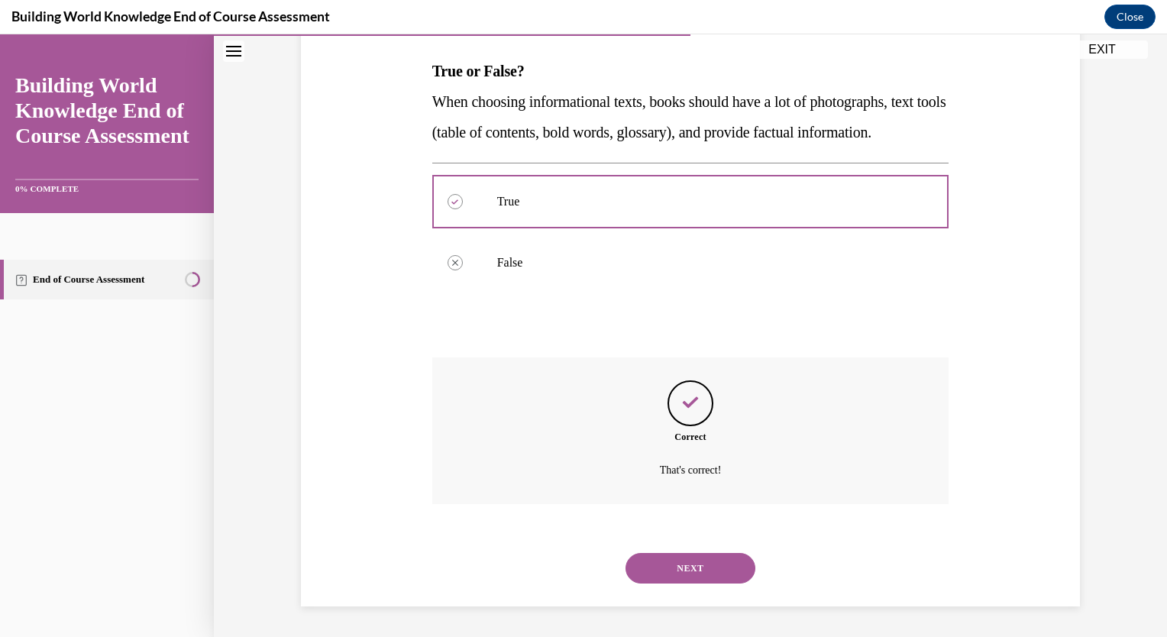
click at [660, 568] on button "NEXT" at bounding box center [690, 568] width 130 height 31
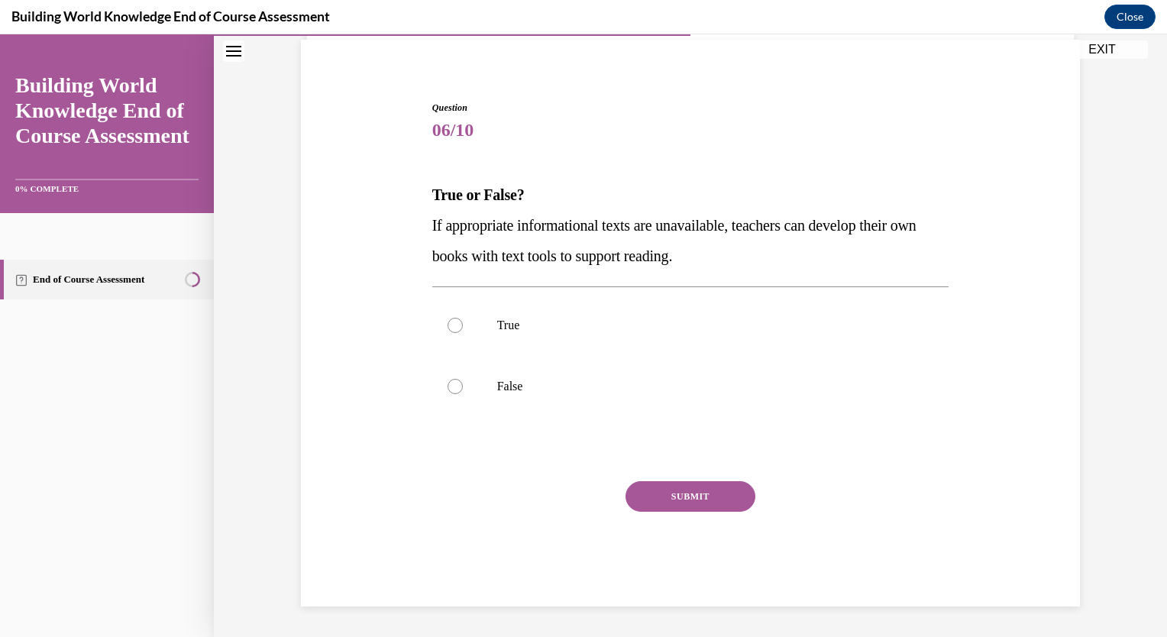
scroll to position [111, 0]
drag, startPoint x: 445, startPoint y: 320, endPoint x: 454, endPoint y: 337, distance: 19.1
click at [447, 321] on div at bounding box center [454, 325] width 15 height 15
click at [447, 321] on input "True" at bounding box center [454, 325] width 15 height 15
radio input "true"
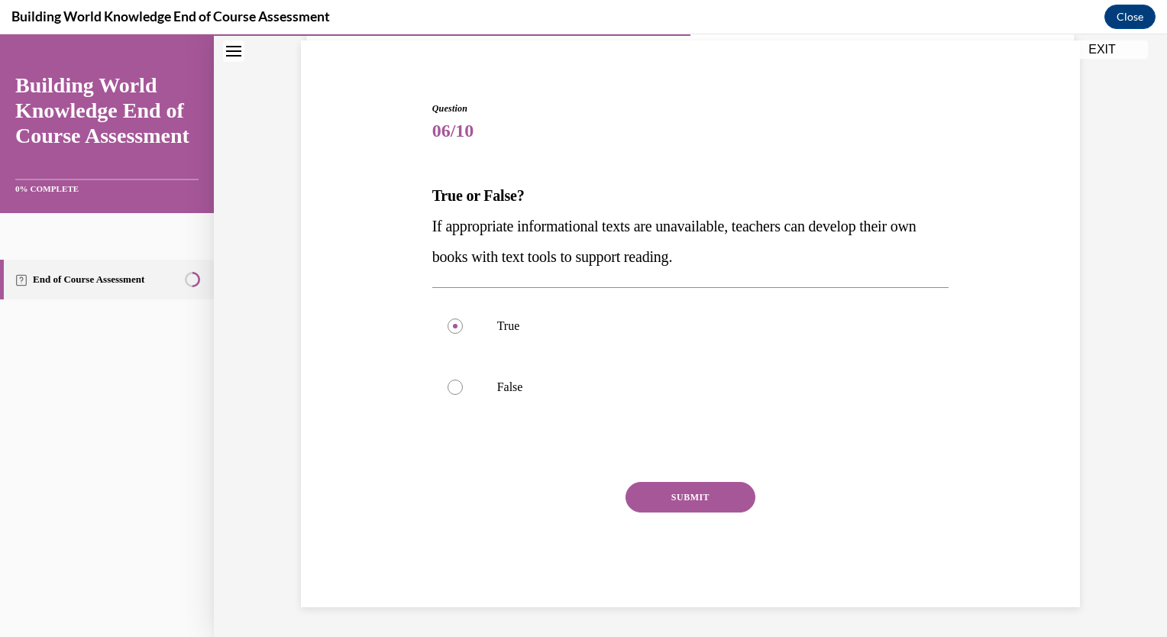
click at [693, 484] on button "SUBMIT" at bounding box center [690, 497] width 130 height 31
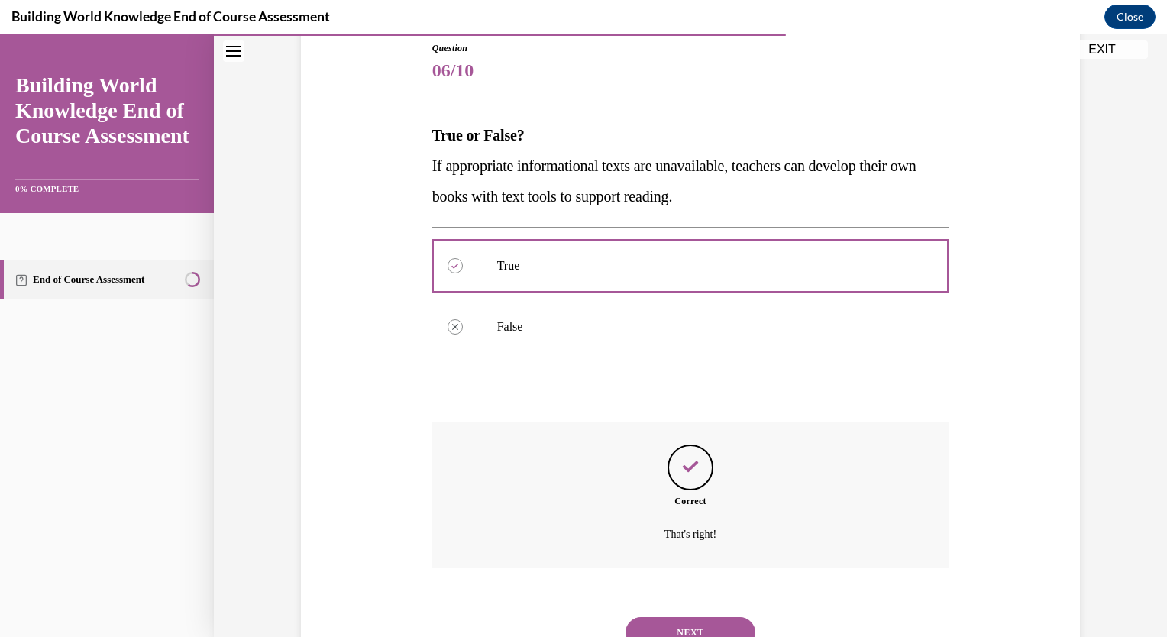
scroll to position [234, 0]
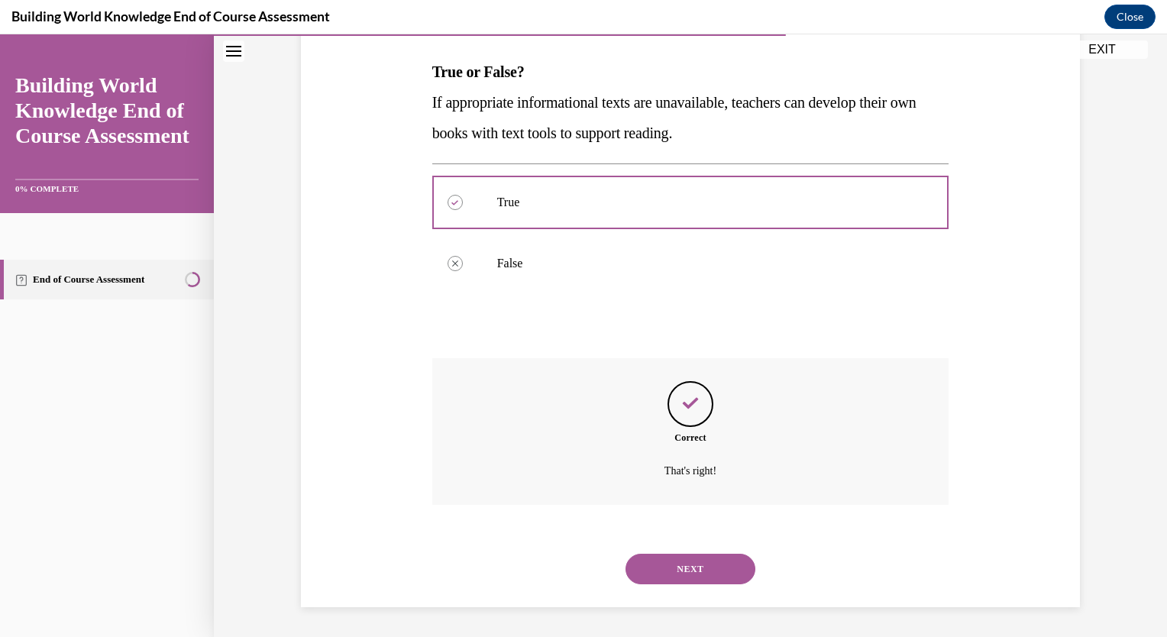
click at [670, 576] on button "NEXT" at bounding box center [690, 569] width 130 height 31
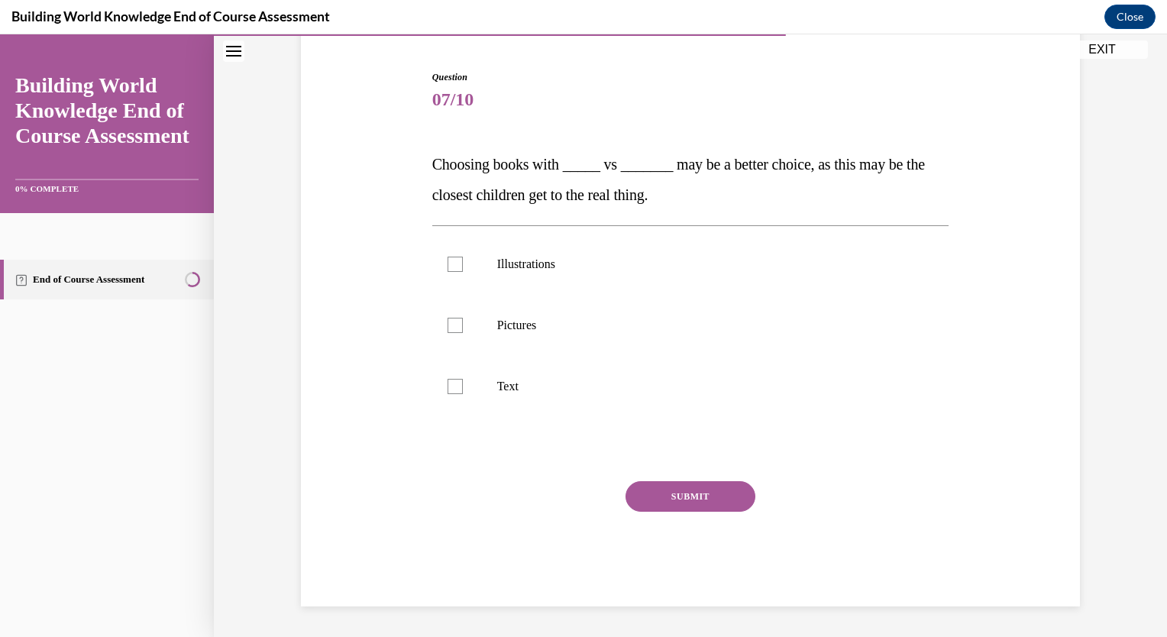
scroll to position [141, 0]
drag, startPoint x: 455, startPoint y: 261, endPoint x: 477, endPoint y: 301, distance: 45.1
click at [457, 263] on label "Illustrations" at bounding box center [690, 264] width 517 height 61
click at [457, 263] on input "Illustrations" at bounding box center [454, 264] width 15 height 15
checkbox input "true"
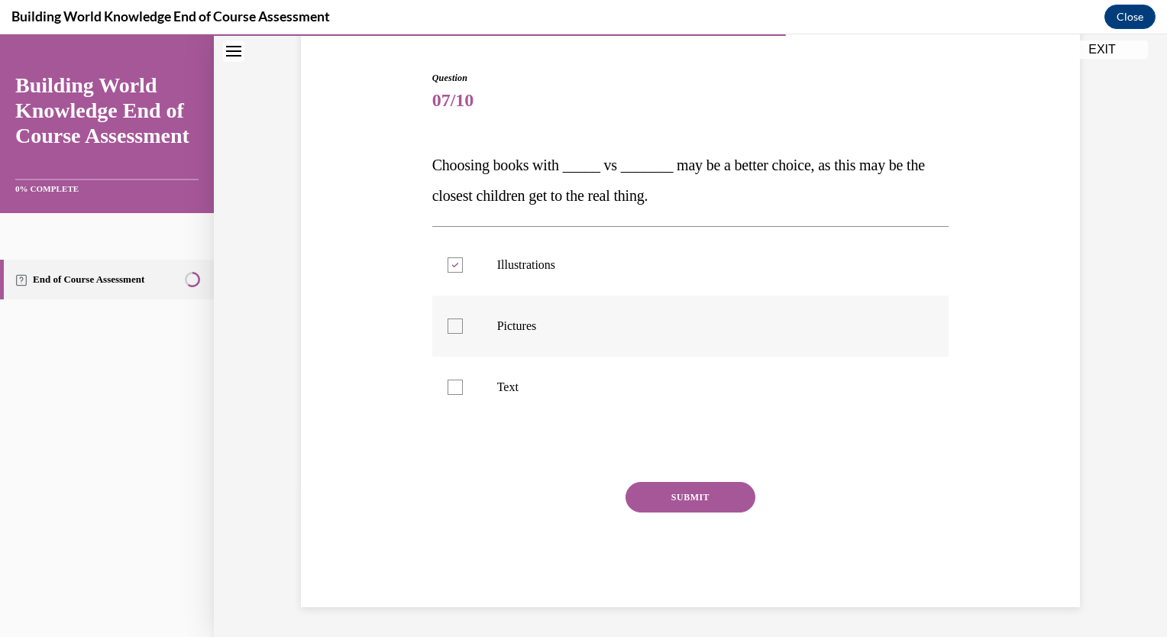
drag, startPoint x: 448, startPoint y: 318, endPoint x: 467, endPoint y: 344, distance: 32.2
click at [448, 320] on div at bounding box center [454, 325] width 15 height 15
click at [448, 320] on input "Pictures" at bounding box center [454, 325] width 15 height 15
checkbox input "true"
click at [690, 490] on button "SUBMIT" at bounding box center [690, 497] width 130 height 31
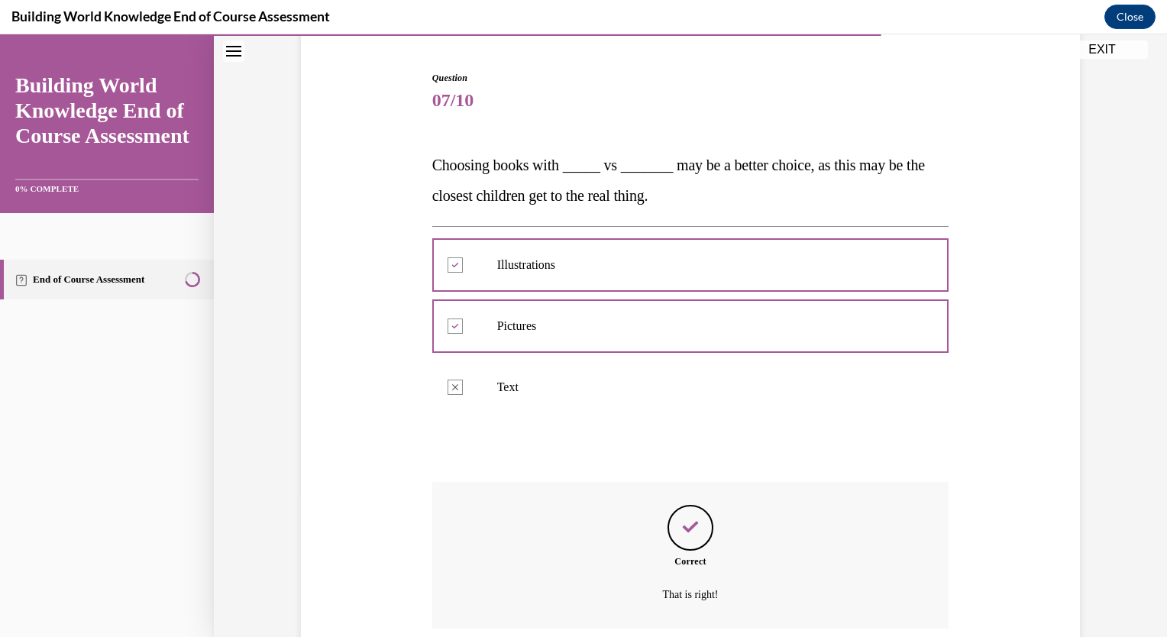
scroll to position [265, 0]
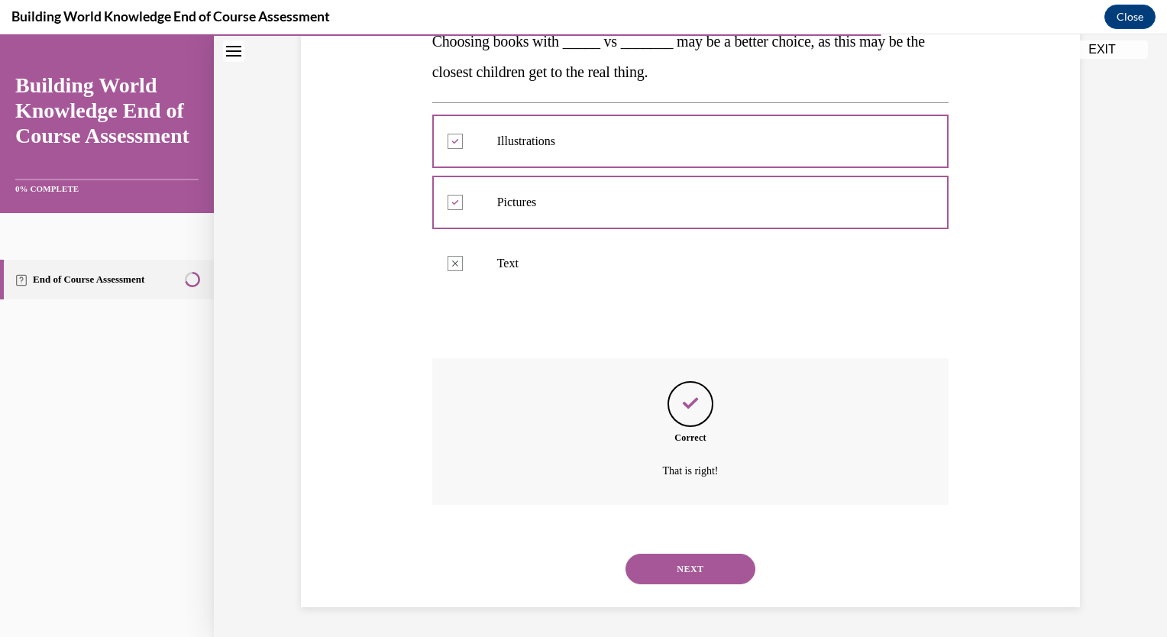
click at [692, 567] on button "NEXT" at bounding box center [690, 569] width 130 height 31
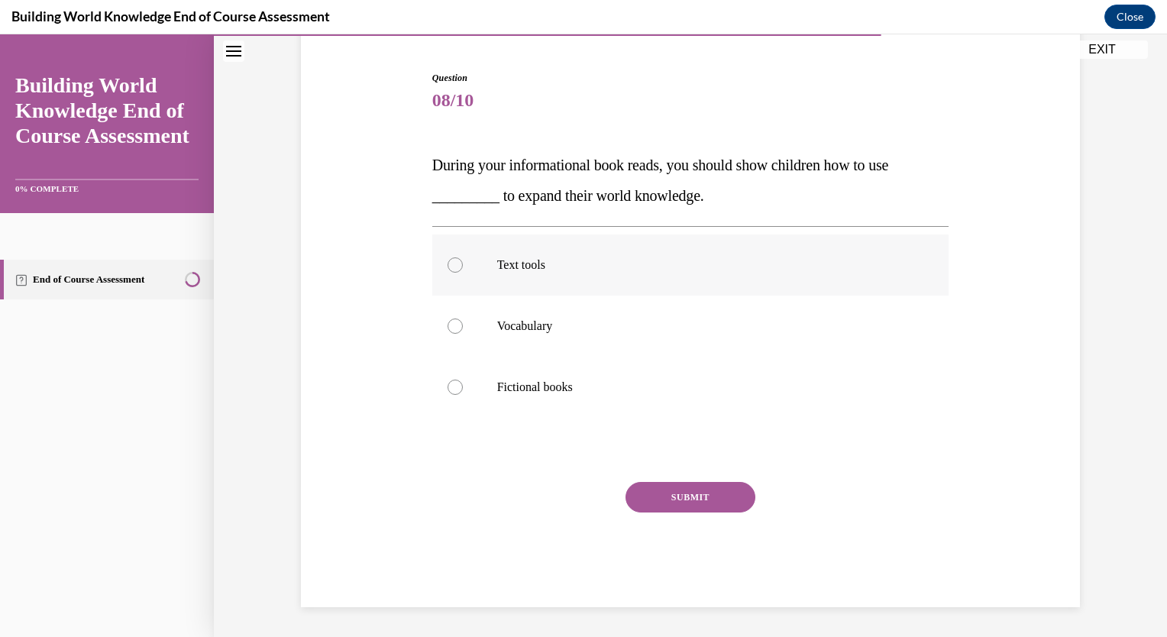
click at [448, 261] on div at bounding box center [454, 264] width 15 height 15
click at [448, 261] on input "Text tools" at bounding box center [454, 264] width 15 height 15
radio input "true"
click at [688, 497] on button "SUBMIT" at bounding box center [690, 497] width 130 height 31
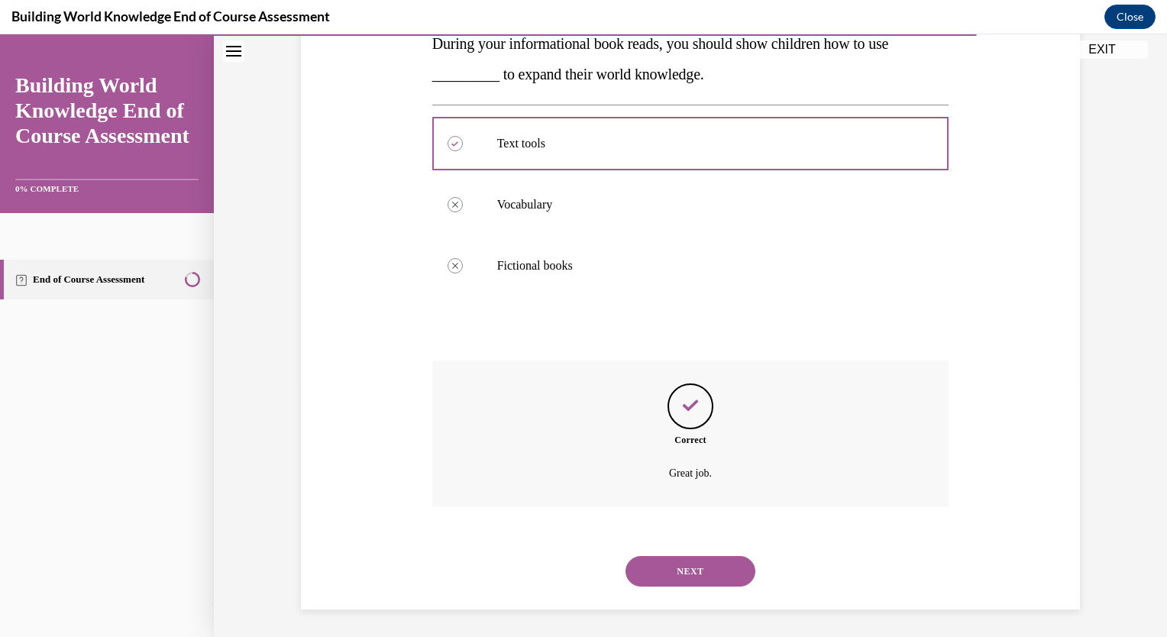
scroll to position [265, 0]
click at [669, 567] on button "NEXT" at bounding box center [690, 569] width 130 height 31
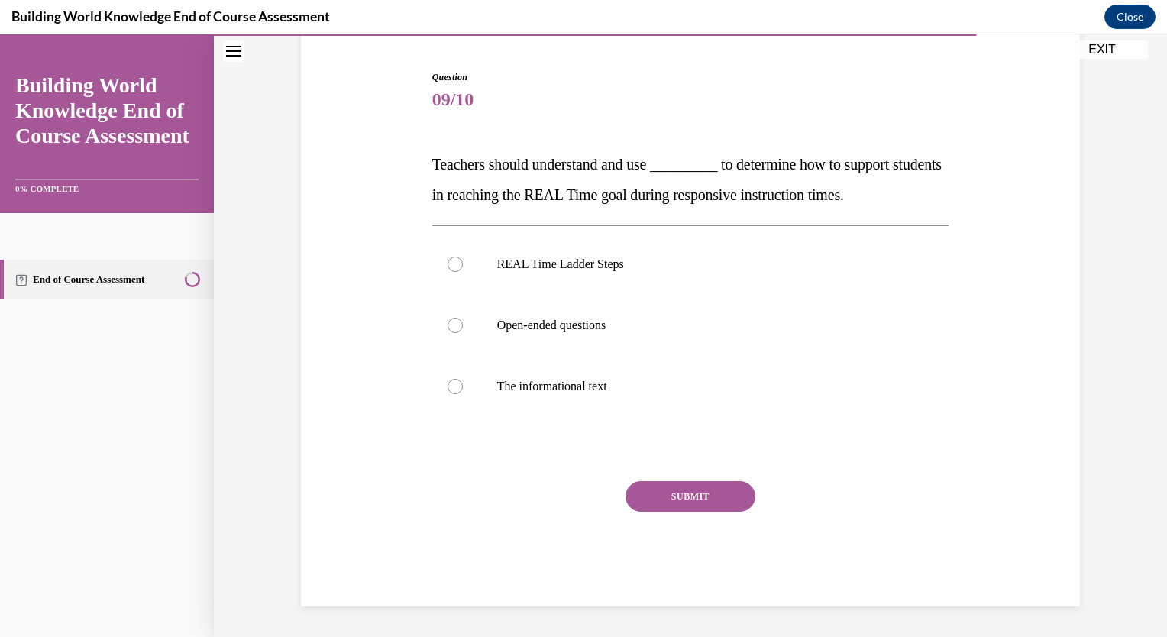
scroll to position [141, 0]
click at [457, 264] on label "REAL Time Ladder Steps" at bounding box center [690, 264] width 517 height 61
click at [457, 264] on input "REAL Time Ladder Steps" at bounding box center [454, 264] width 15 height 15
radio input "true"
click at [668, 506] on button "SUBMIT" at bounding box center [690, 497] width 130 height 31
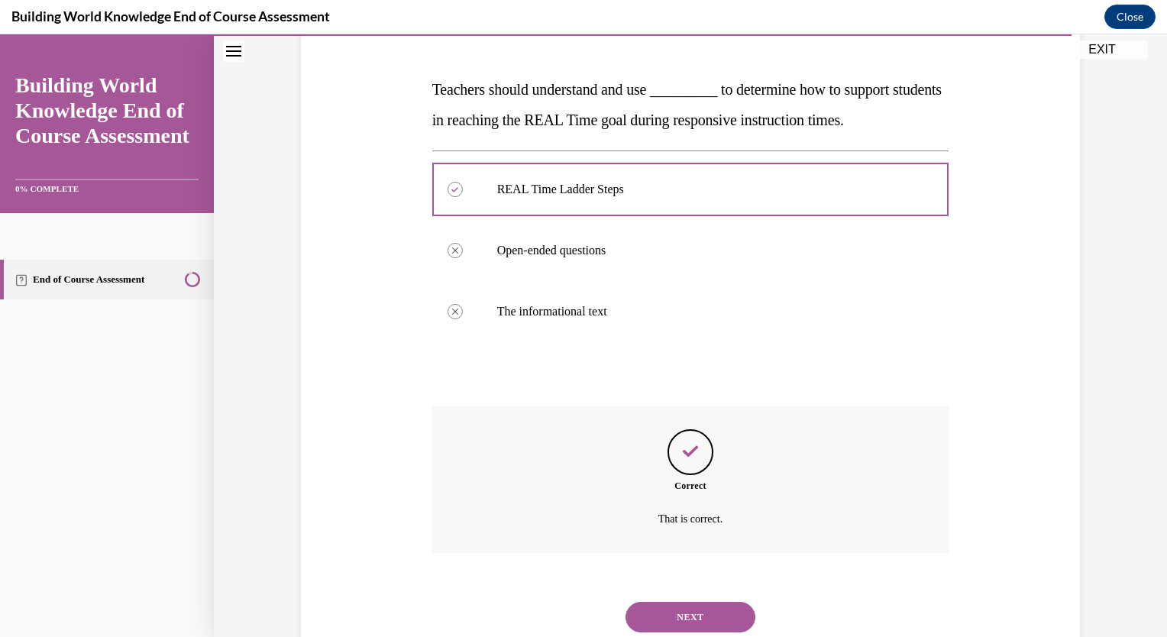
scroll to position [265, 0]
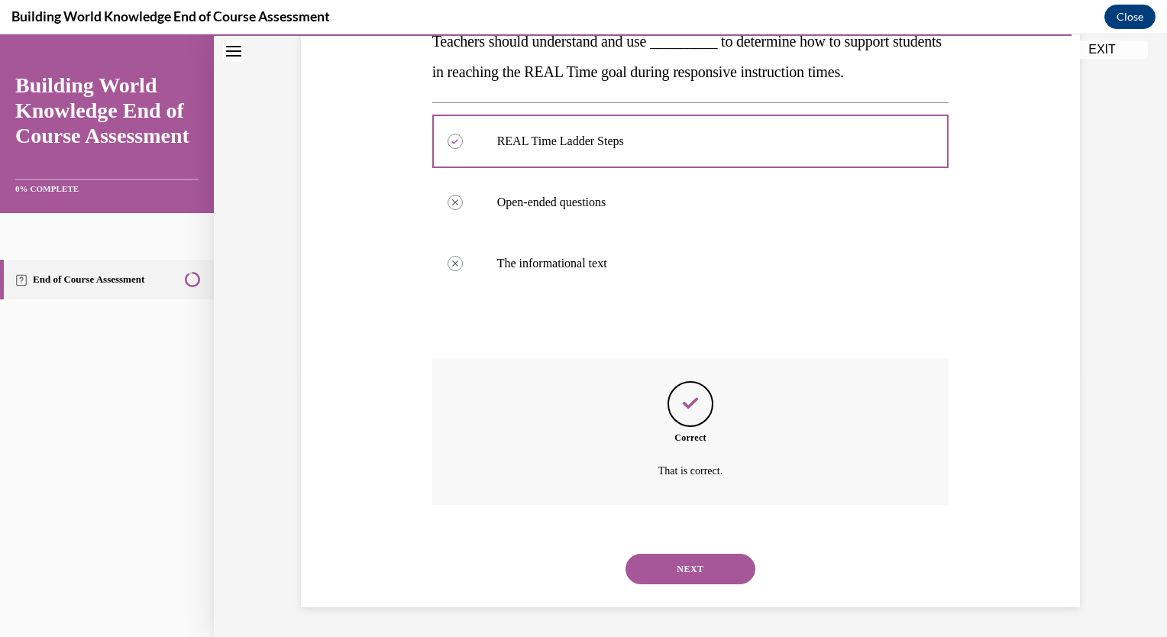
click at [693, 566] on button "NEXT" at bounding box center [690, 569] width 130 height 31
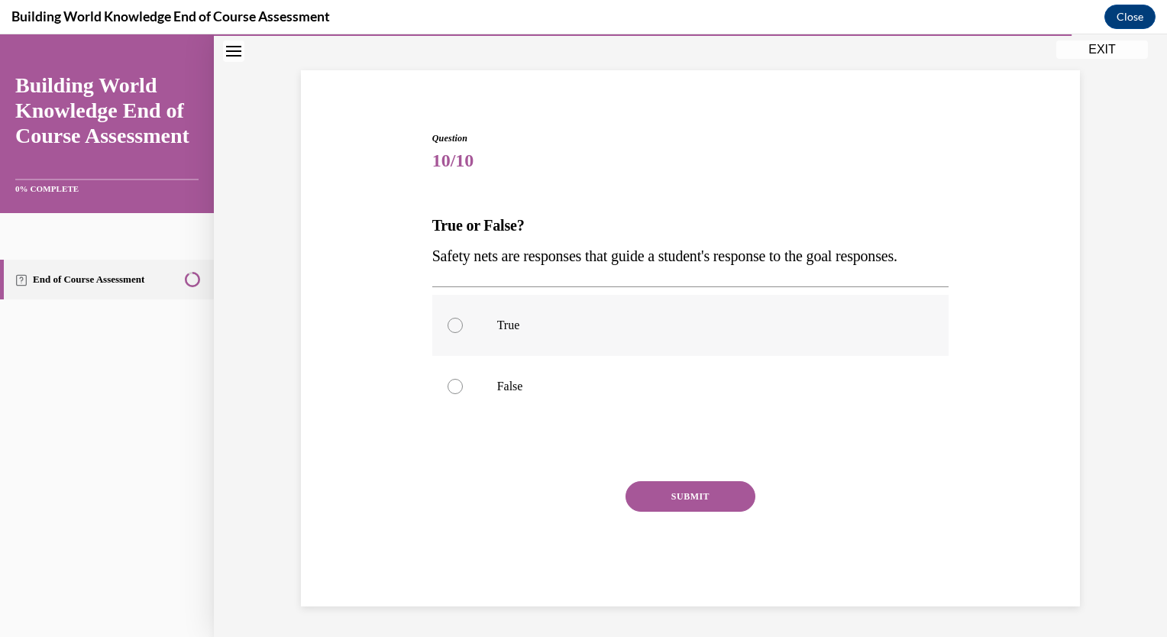
drag, startPoint x: 452, startPoint y: 331, endPoint x: 462, endPoint y: 344, distance: 16.3
click at [452, 334] on label "True" at bounding box center [690, 325] width 517 height 61
click at [452, 333] on input "True" at bounding box center [454, 325] width 15 height 15
radio input "true"
drag, startPoint x: 669, startPoint y: 489, endPoint x: 673, endPoint y: 496, distance: 7.9
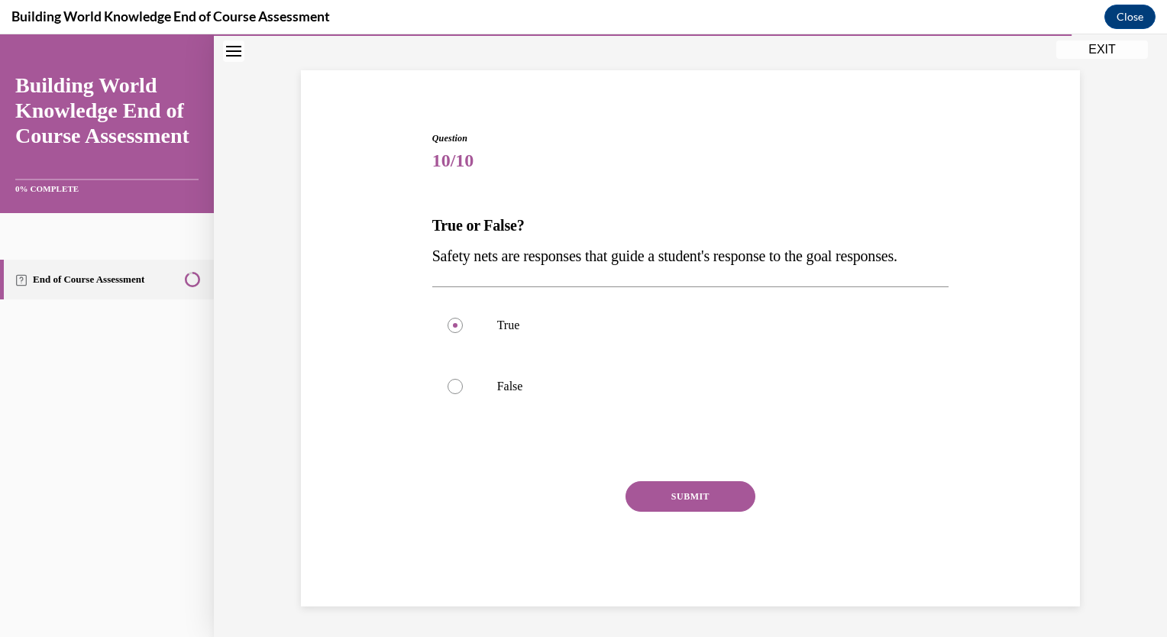
click at [673, 496] on button "SUBMIT" at bounding box center [690, 496] width 130 height 31
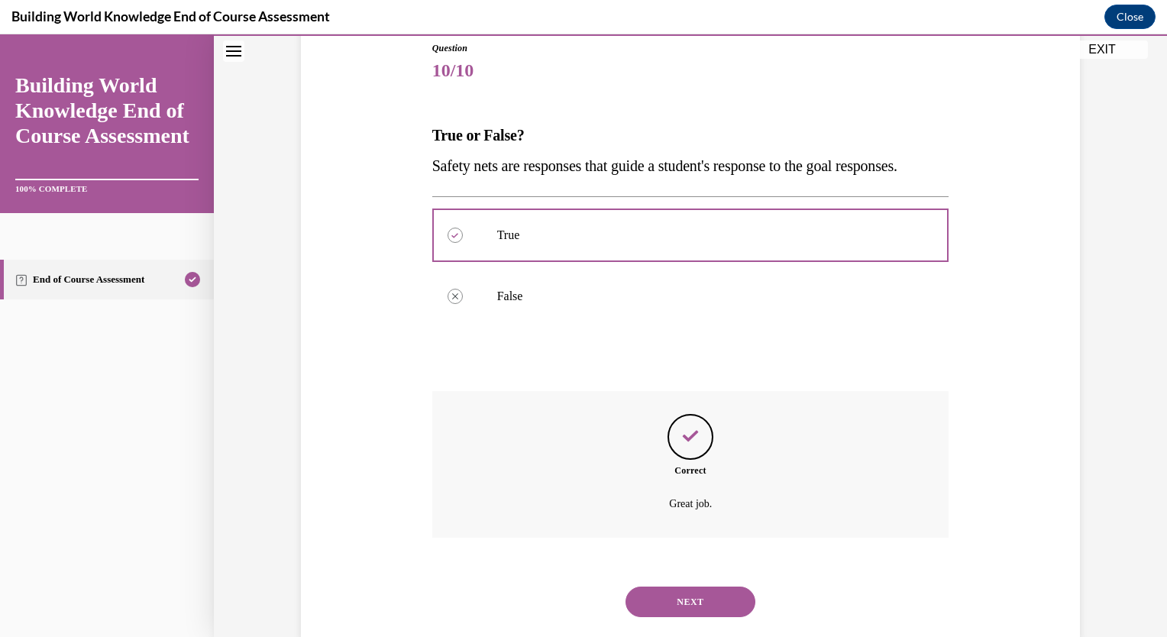
scroll to position [234, 0]
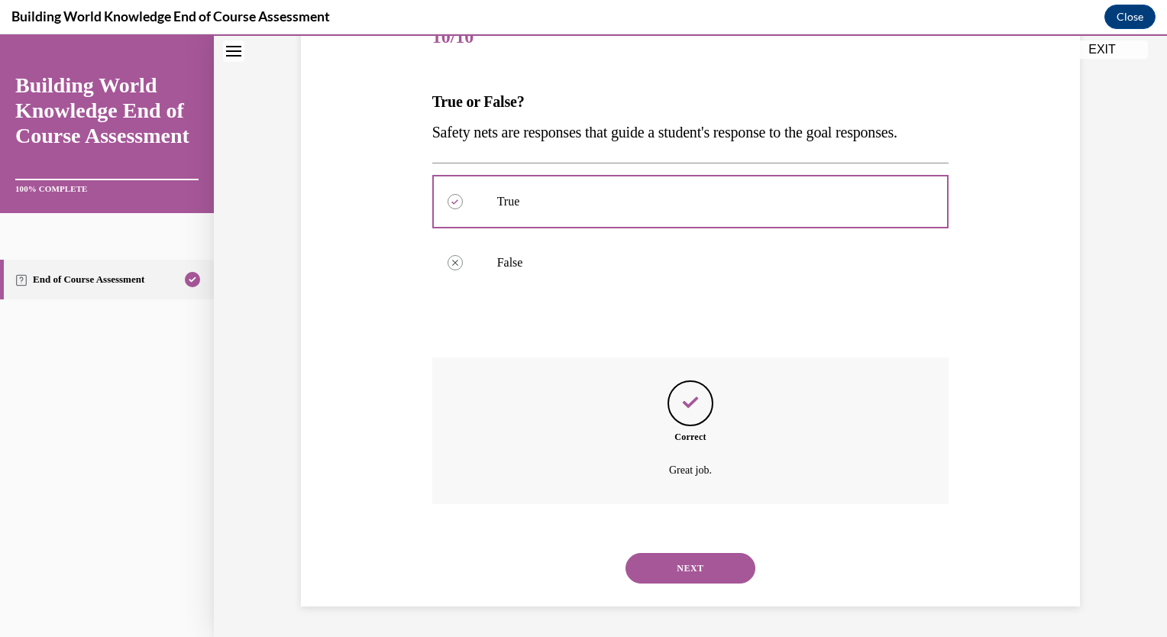
click at [727, 573] on button "NEXT" at bounding box center [690, 568] width 130 height 31
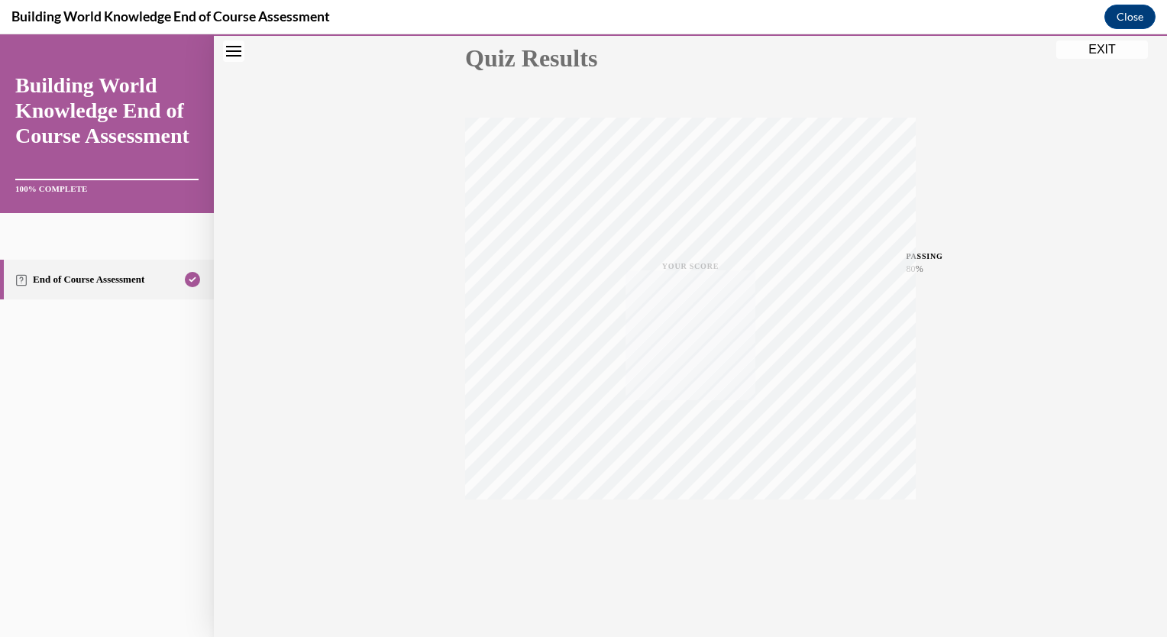
scroll to position [179, 0]
click at [1103, 46] on button "EXIT" at bounding box center [1102, 49] width 92 height 18
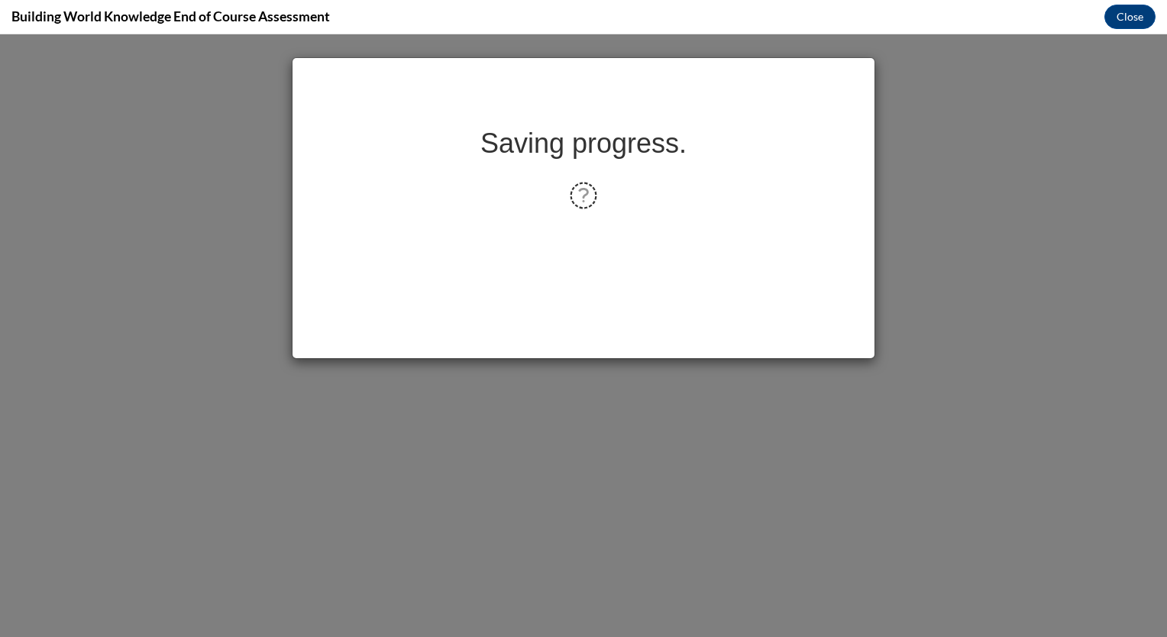
scroll to position [0, 0]
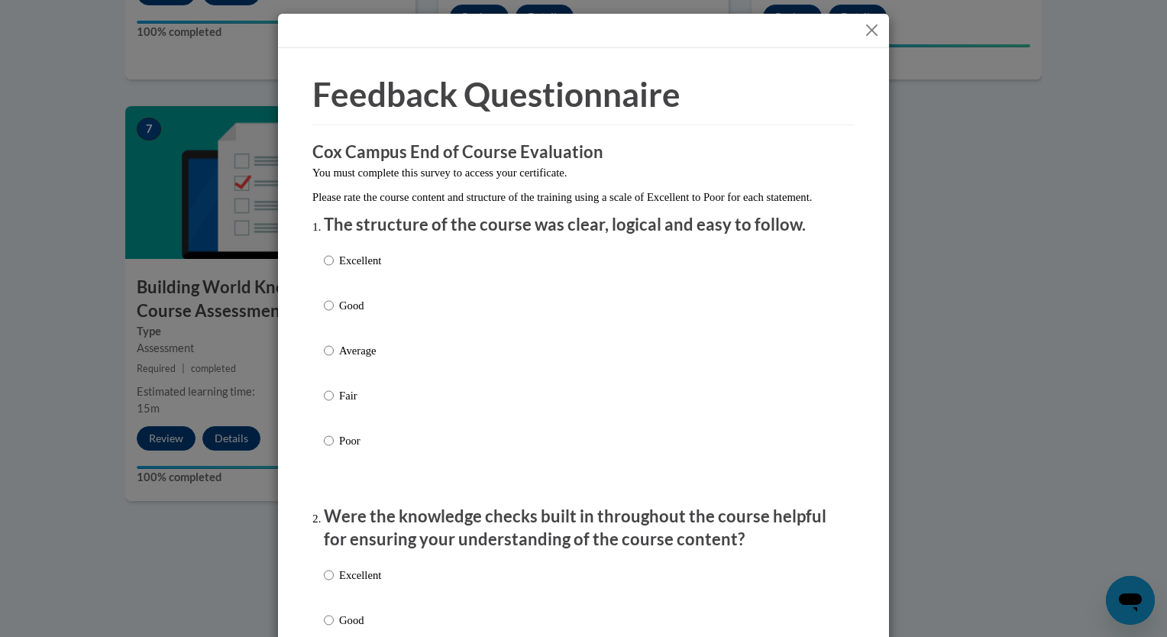
click at [331, 276] on label "Excellent" at bounding box center [352, 272] width 57 height 41
click at [331, 269] on input "Excellent" at bounding box center [329, 260] width 10 height 17
radio input "true"
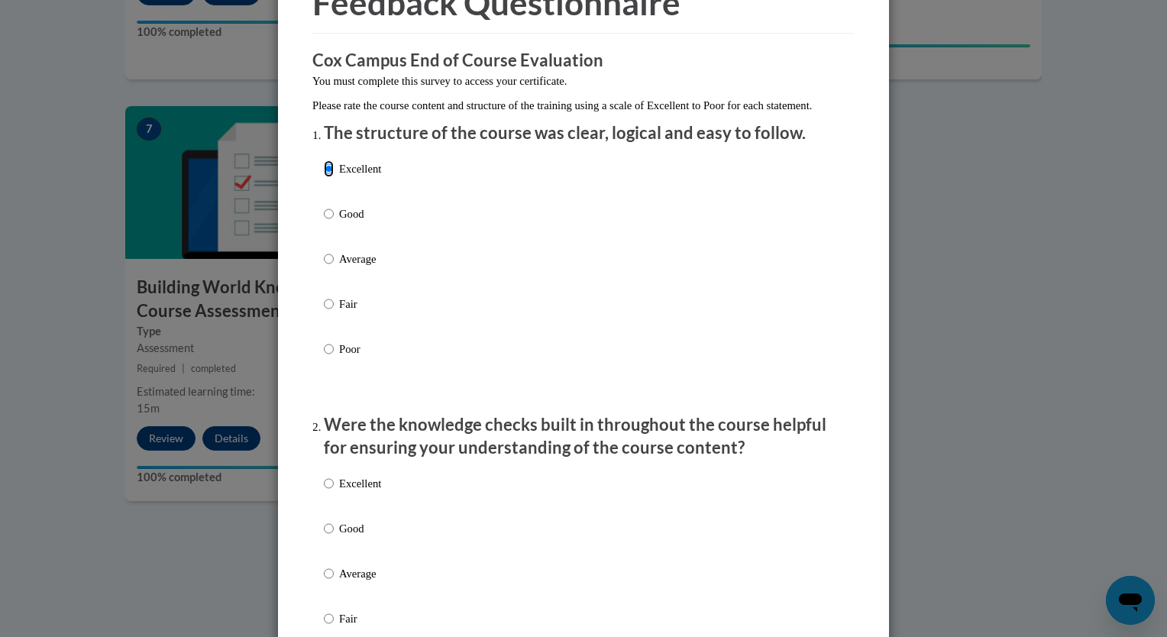
scroll to position [305, 0]
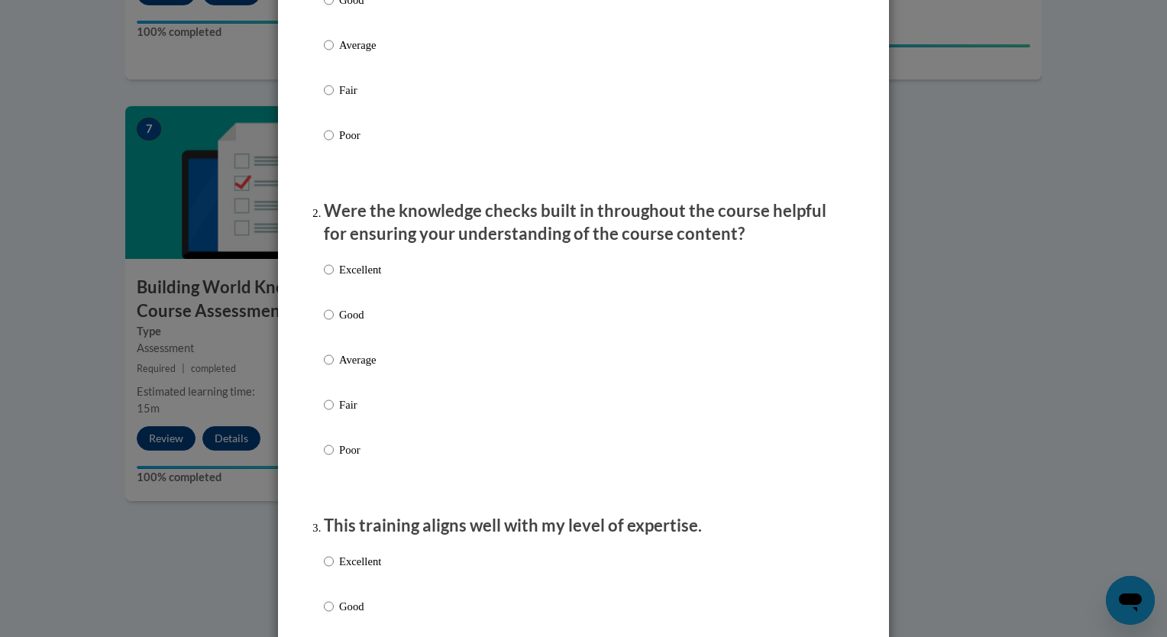
click at [328, 287] on label "Excellent" at bounding box center [352, 281] width 57 height 41
click at [328, 278] on input "Excellent" at bounding box center [329, 269] width 10 height 17
radio input "true"
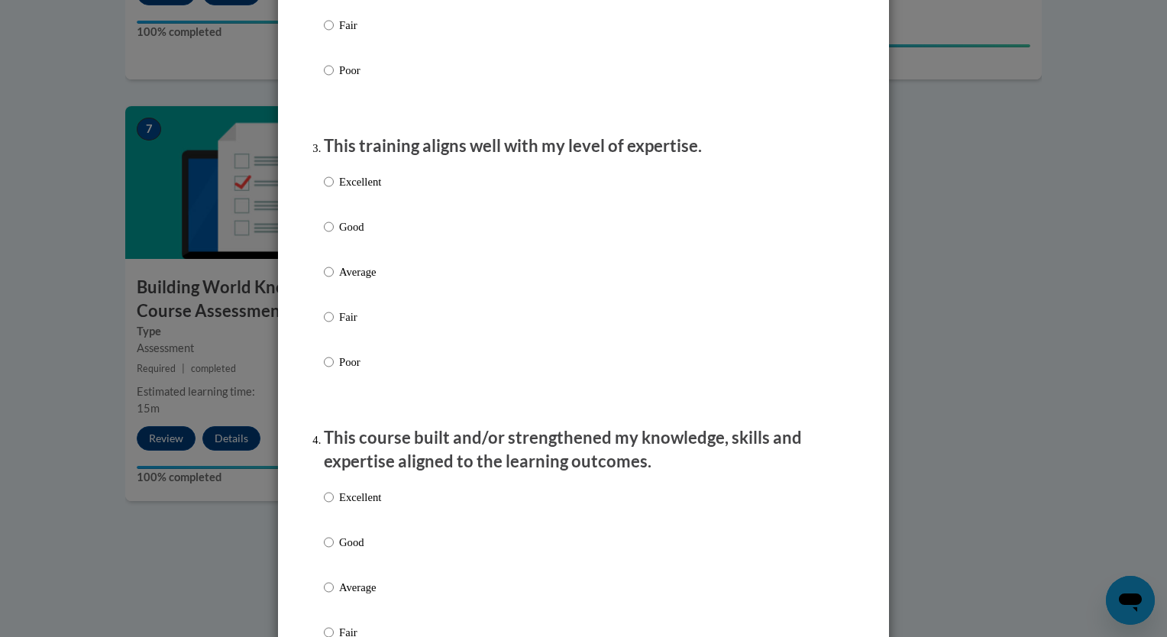
scroll to position [687, 0]
click at [325, 188] on input "Excellent" at bounding box center [329, 179] width 10 height 17
radio input "true"
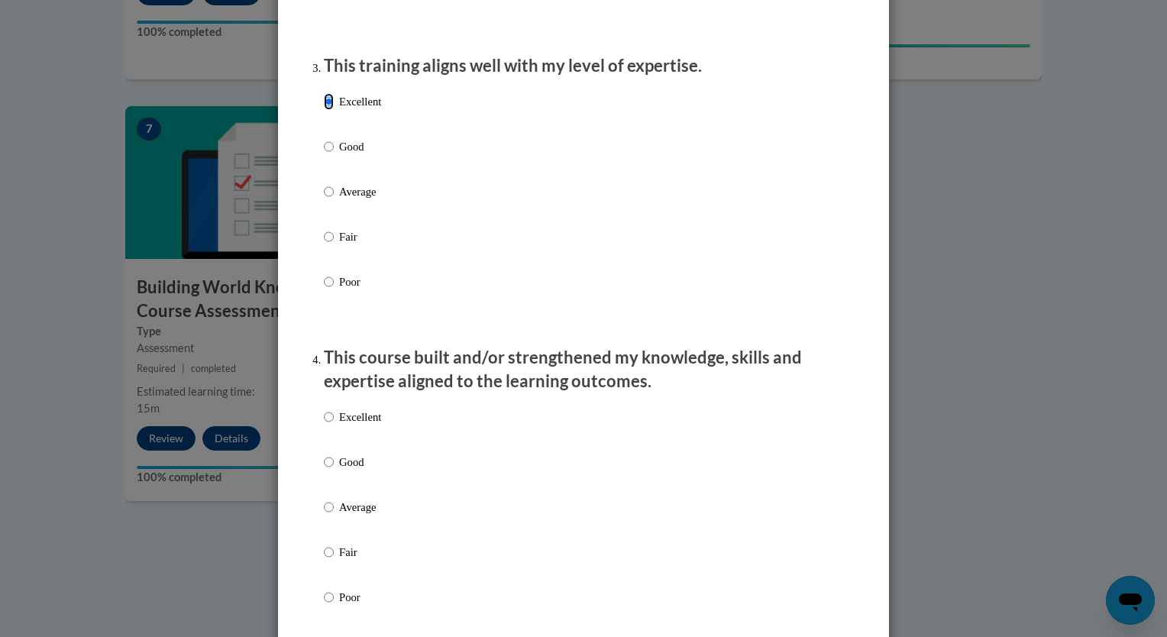
scroll to position [1069, 0]
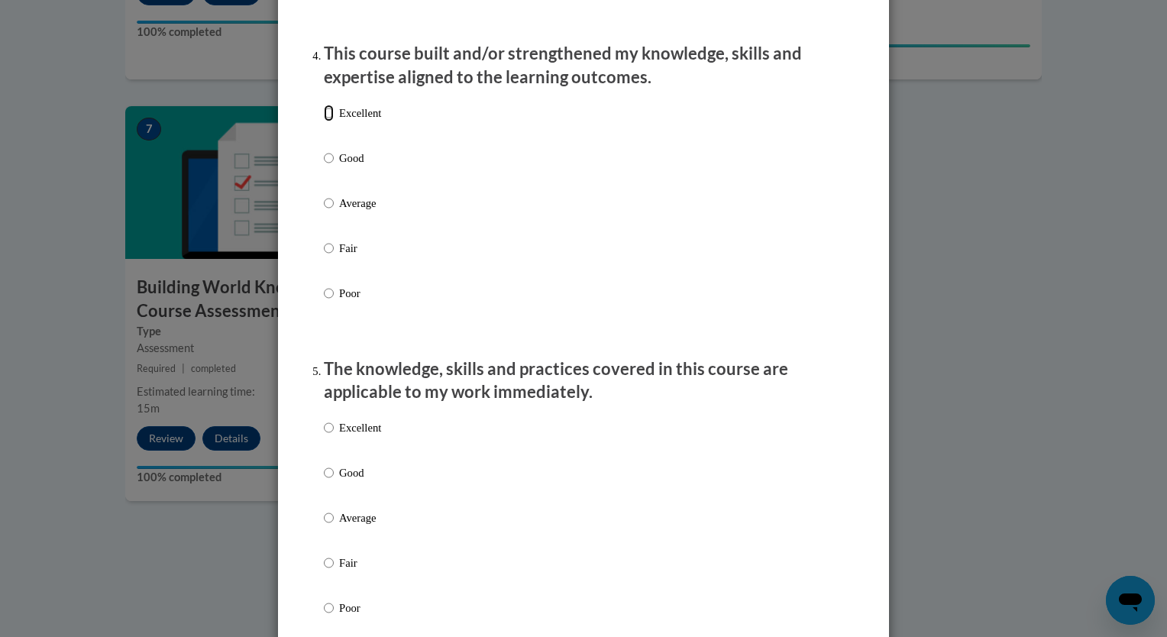
click at [324, 121] on input "Excellent" at bounding box center [329, 113] width 10 height 17
radio input "true"
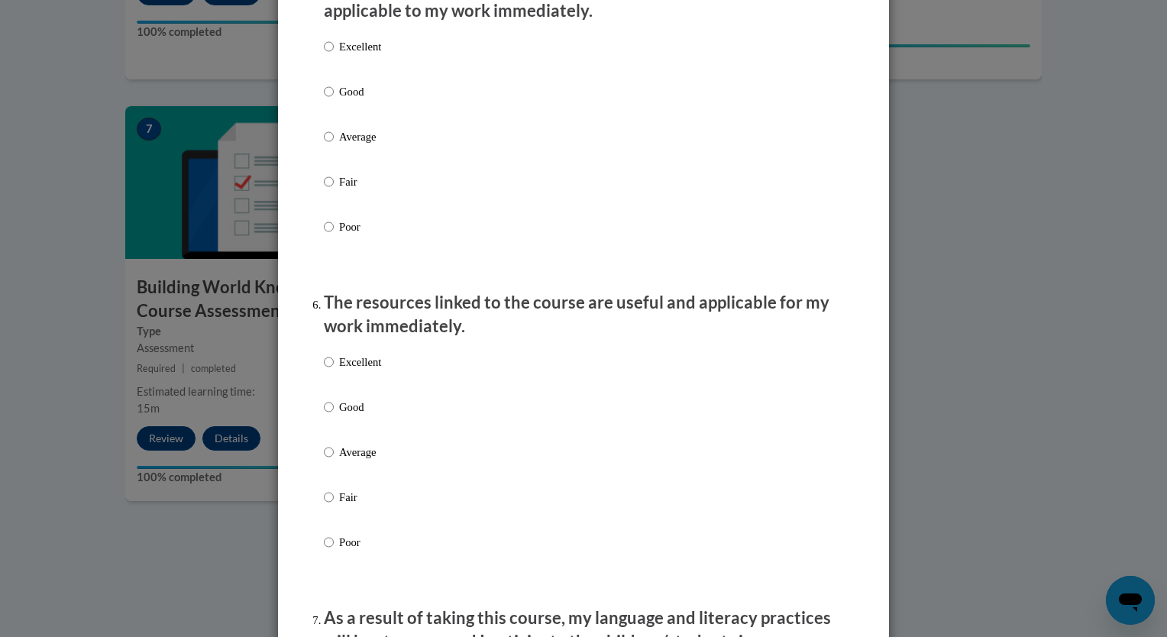
scroll to position [1451, 0]
click at [325, 54] on input "Excellent" at bounding box center [329, 45] width 10 height 17
radio input "true"
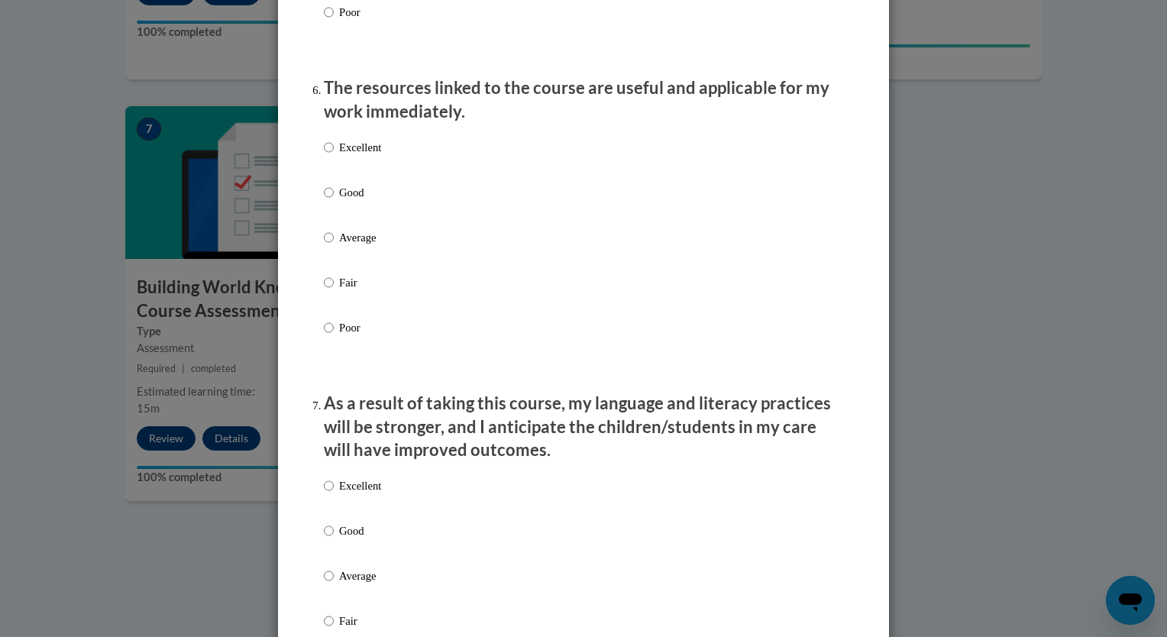
scroll to position [1756, 0]
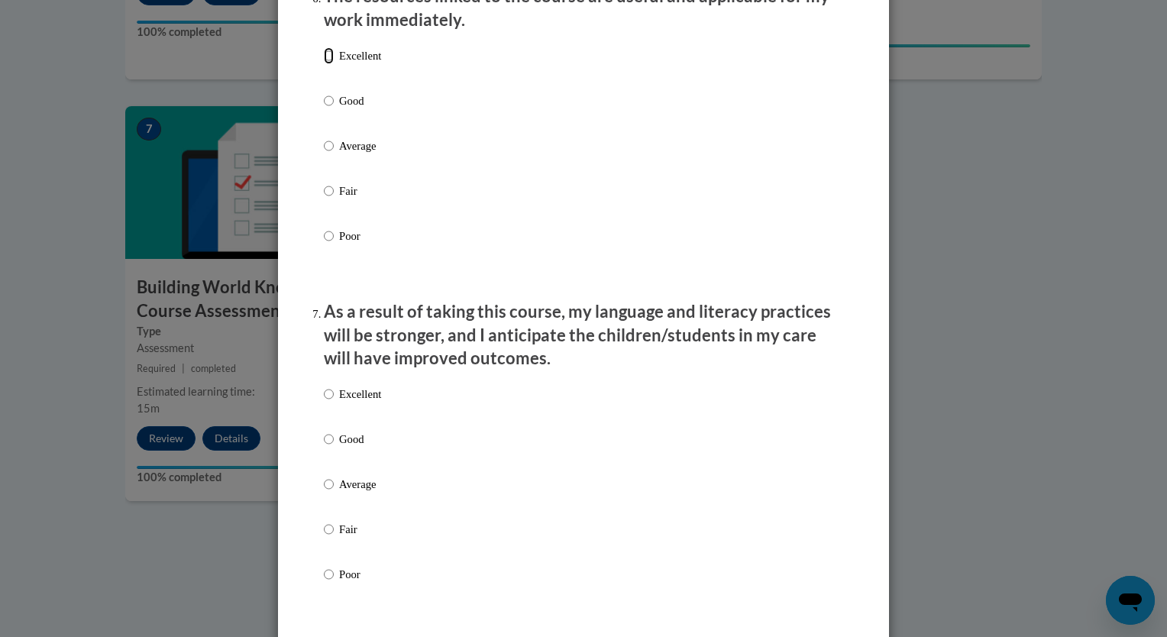
click at [324, 64] on input "Excellent" at bounding box center [329, 55] width 10 height 17
radio input "true"
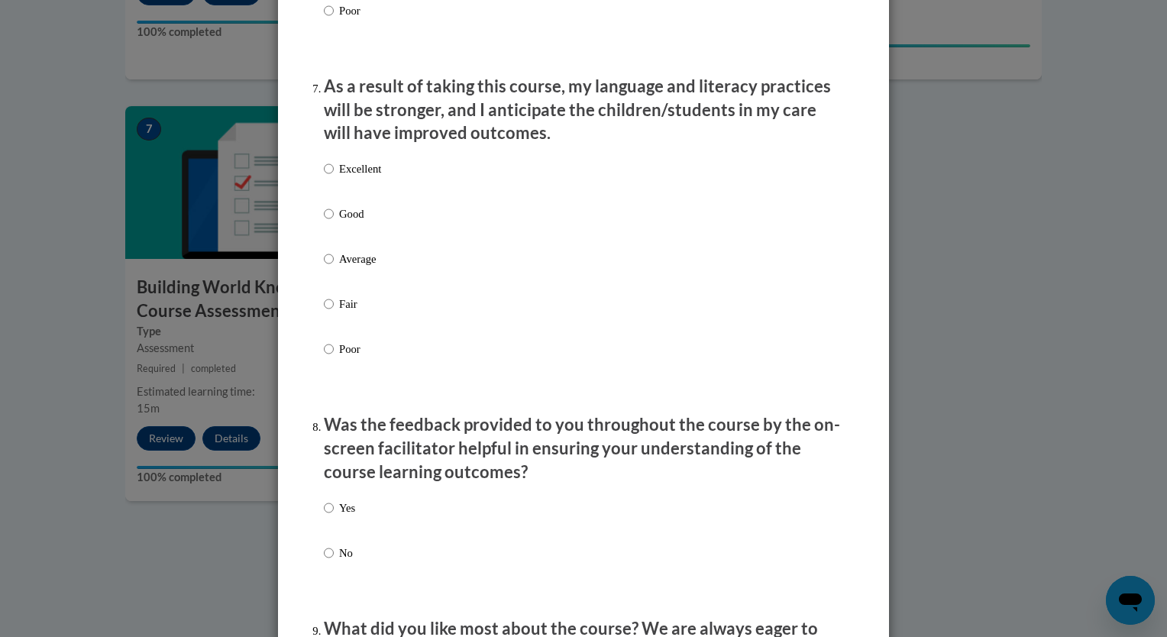
scroll to position [1985, 0]
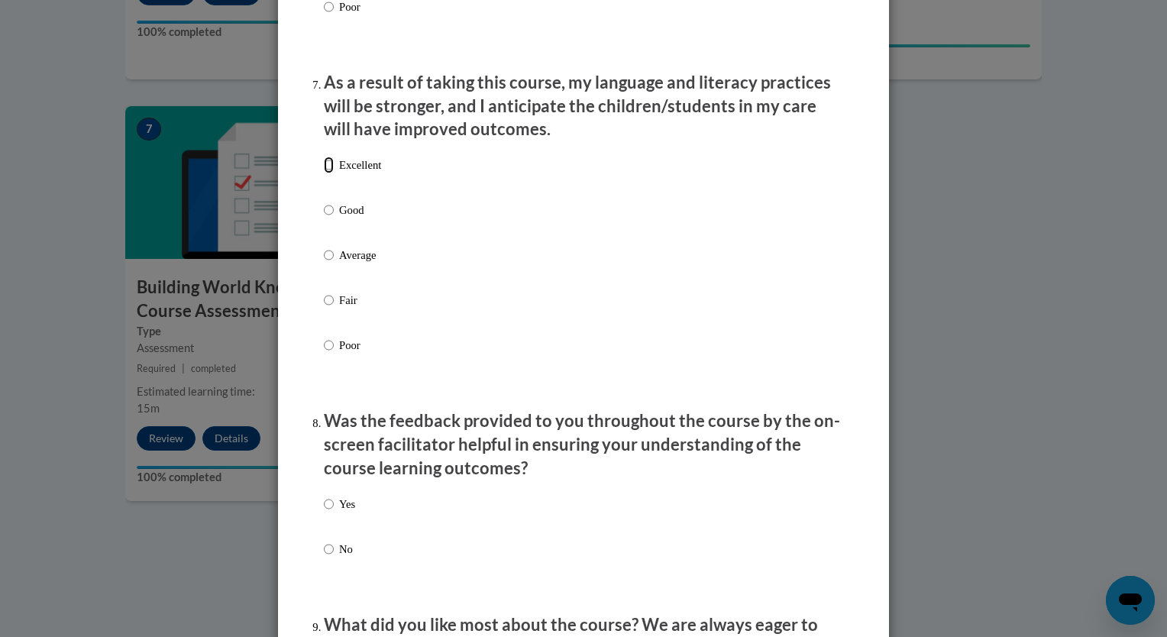
click at [324, 173] on input "Excellent" at bounding box center [329, 165] width 10 height 17
radio input "true"
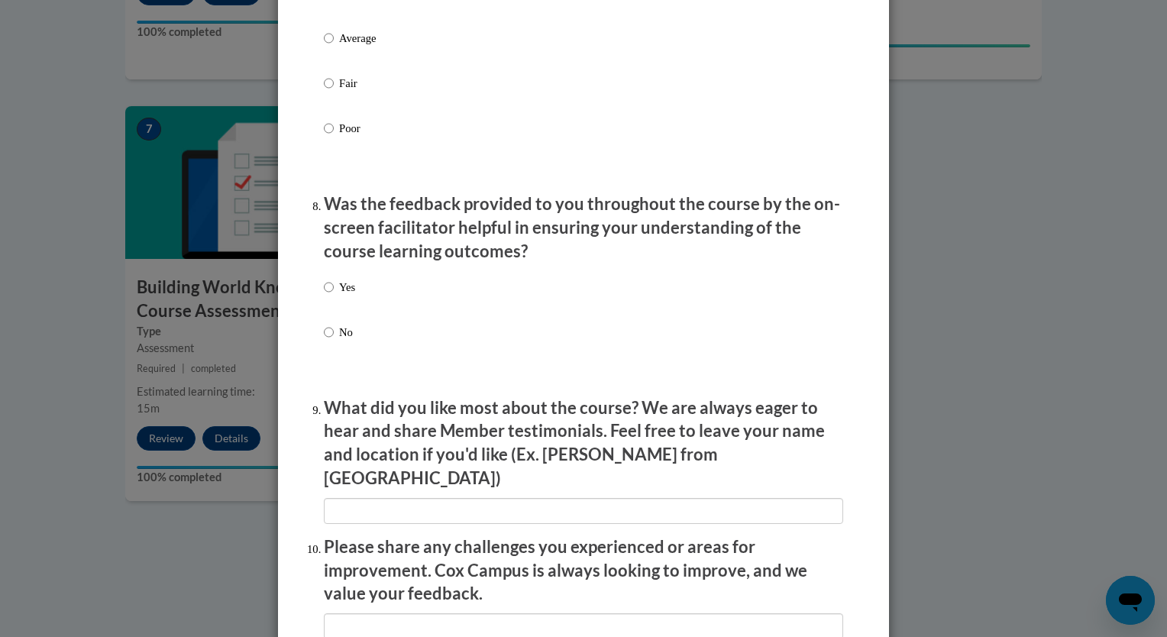
scroll to position [2291, 0]
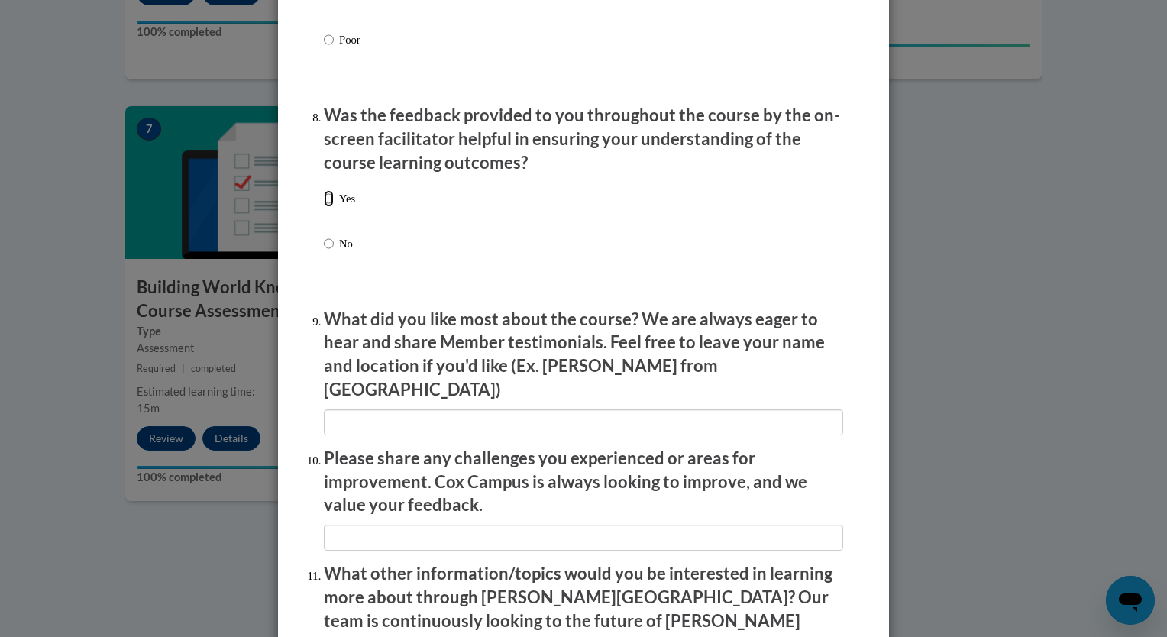
click at [325, 207] on input "Yes" at bounding box center [329, 198] width 10 height 17
radio input "true"
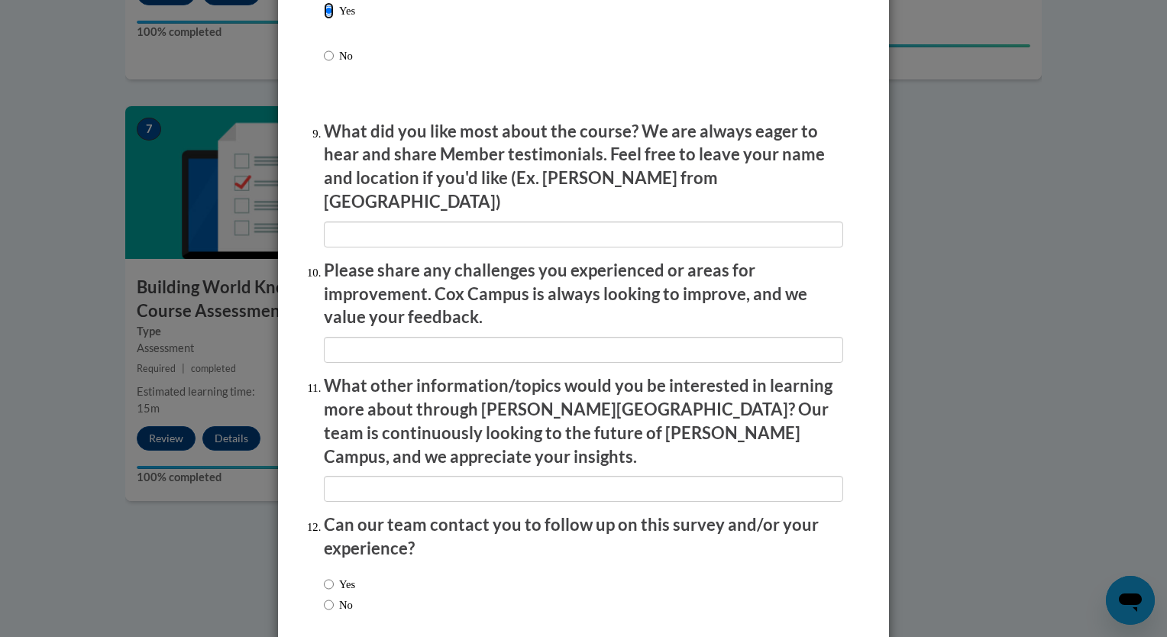
scroll to position [2543, 0]
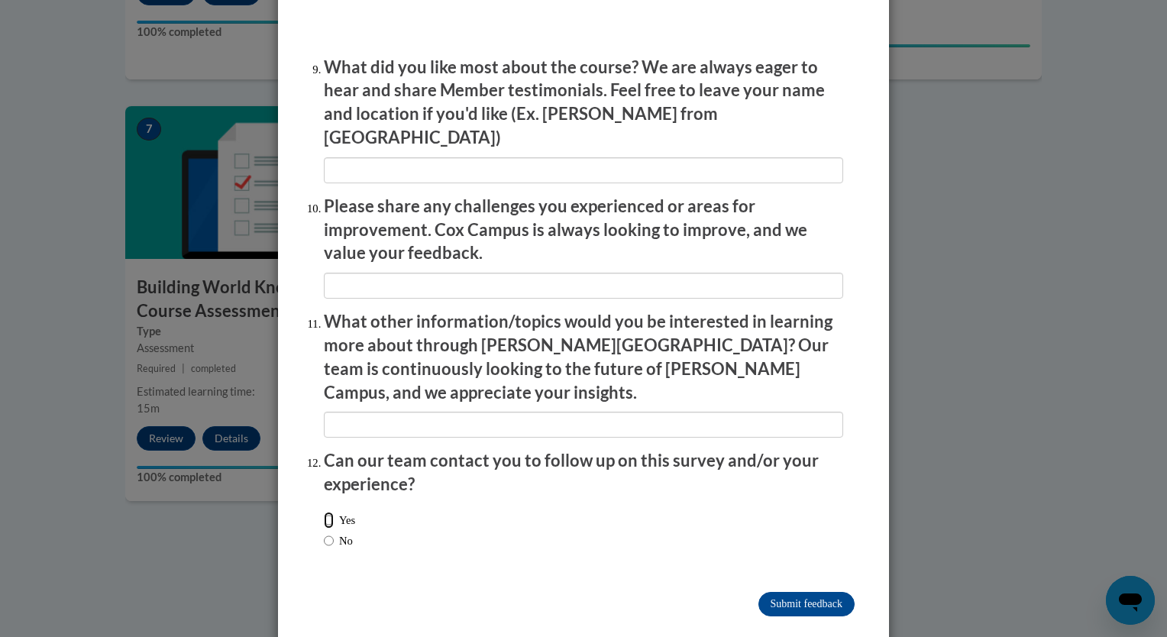
click at [325, 512] on input "Yes" at bounding box center [329, 520] width 10 height 17
radio input "true"
click at [814, 592] on input "Submit feedback" at bounding box center [806, 604] width 96 height 24
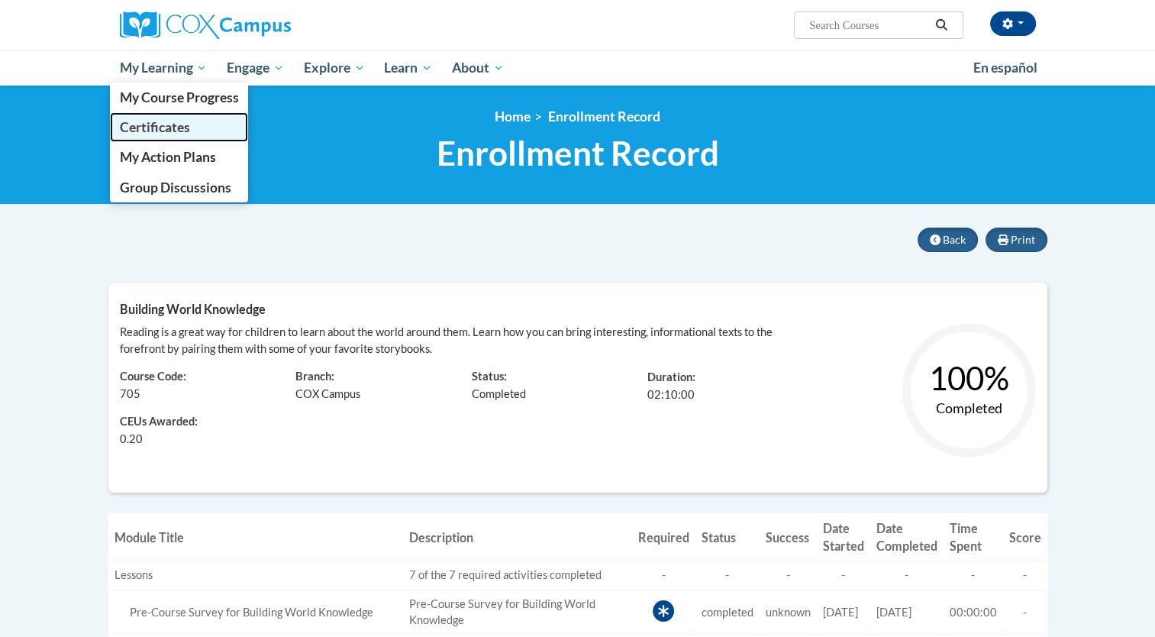
click at [168, 131] on span "Certificates" at bounding box center [154, 127] width 70 height 16
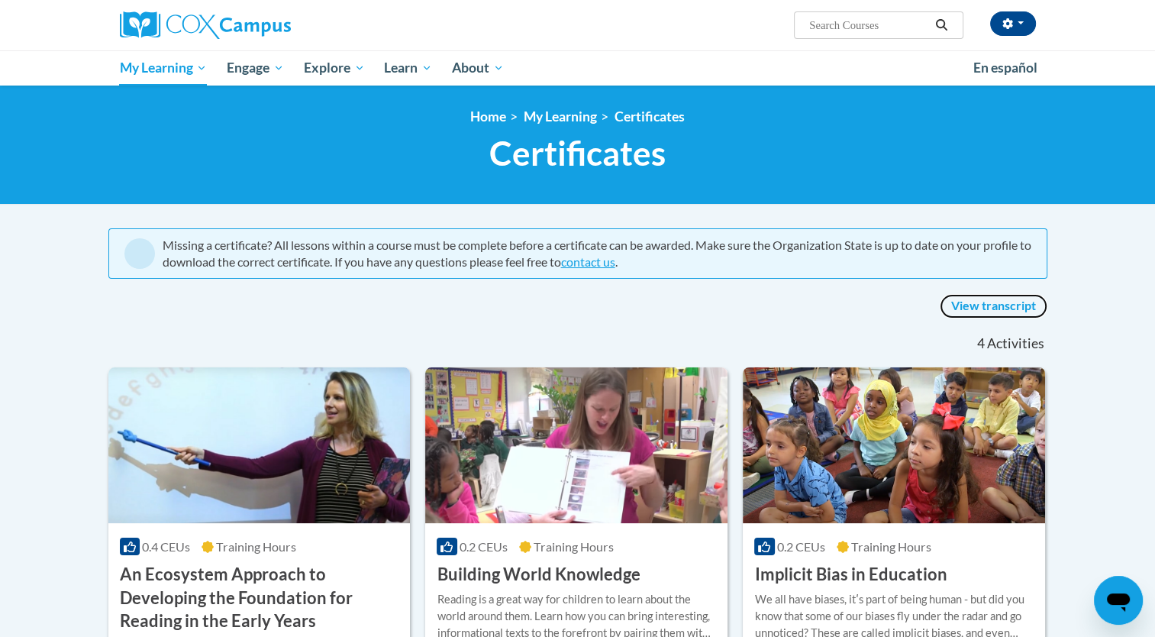
click at [996, 305] on link "View transcript" at bounding box center [994, 306] width 108 height 24
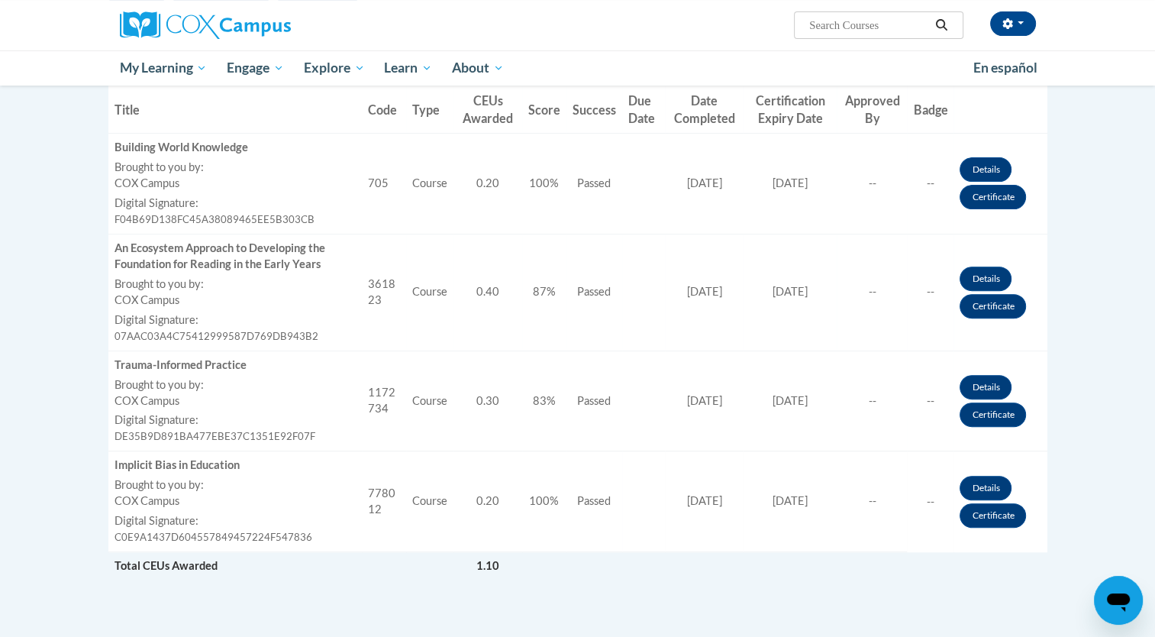
scroll to position [535, 0]
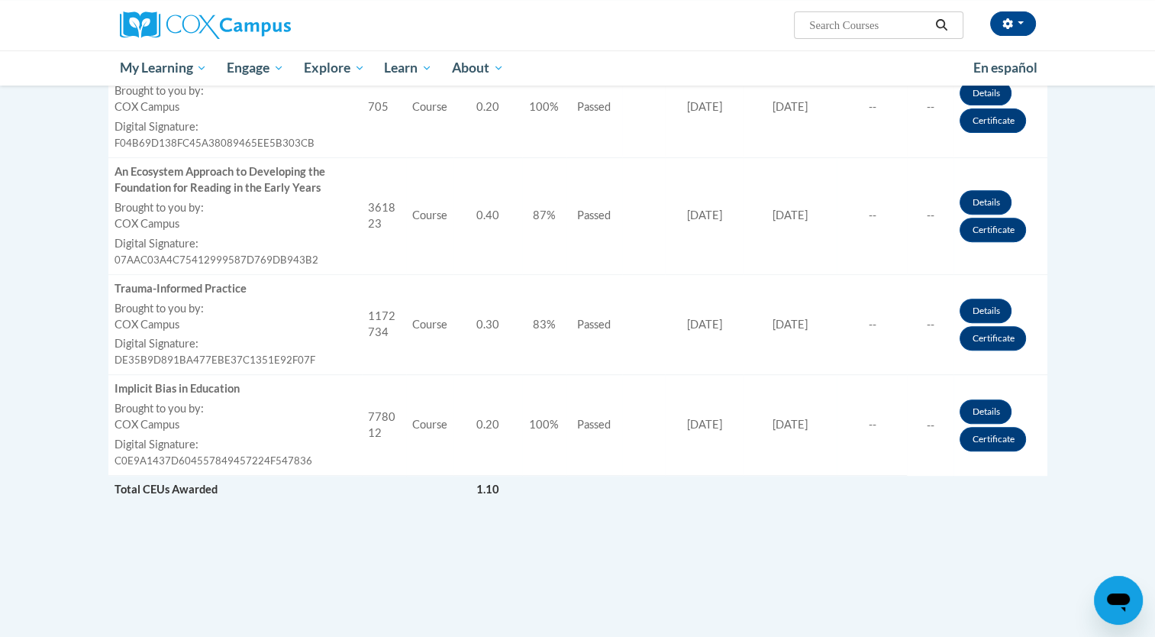
click at [977, 139] on td "Details Certificate" at bounding box center [1000, 107] width 93 height 101
click at [974, 118] on link "Certificate" at bounding box center [993, 120] width 66 height 24
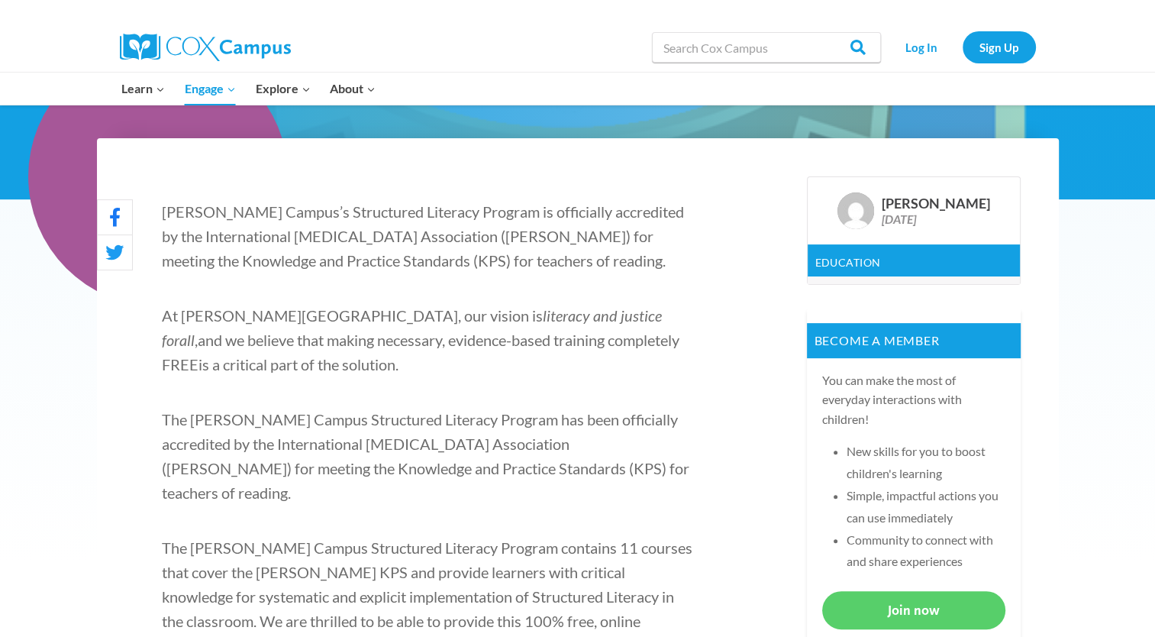
scroll to position [305, 0]
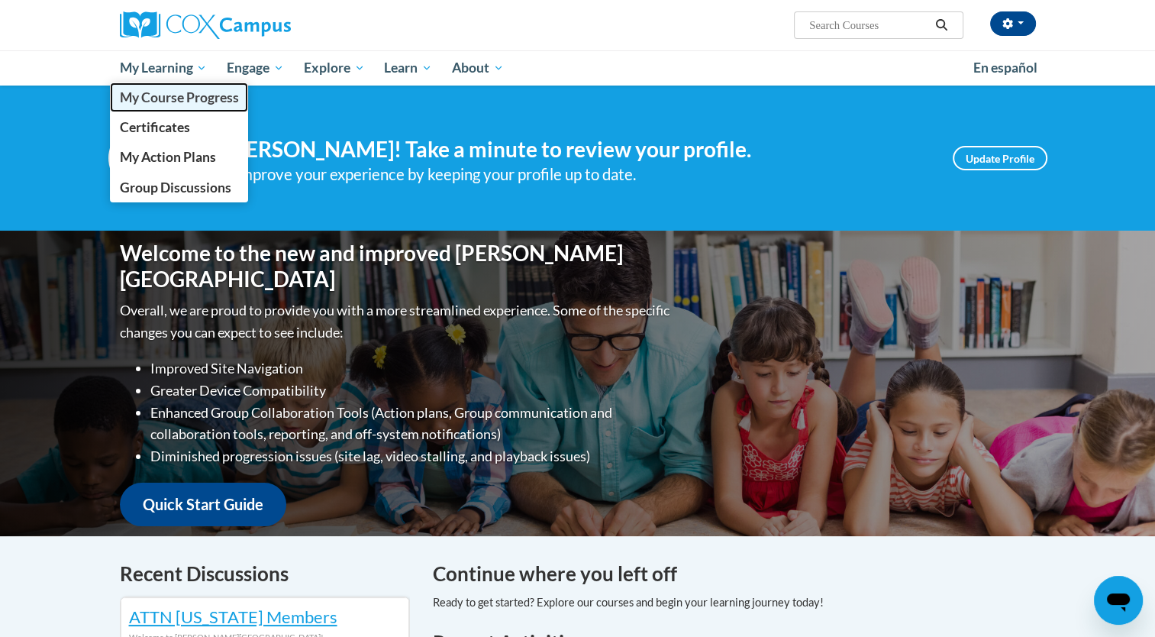
click at [172, 92] on span "My Course Progress" at bounding box center [178, 97] width 119 height 16
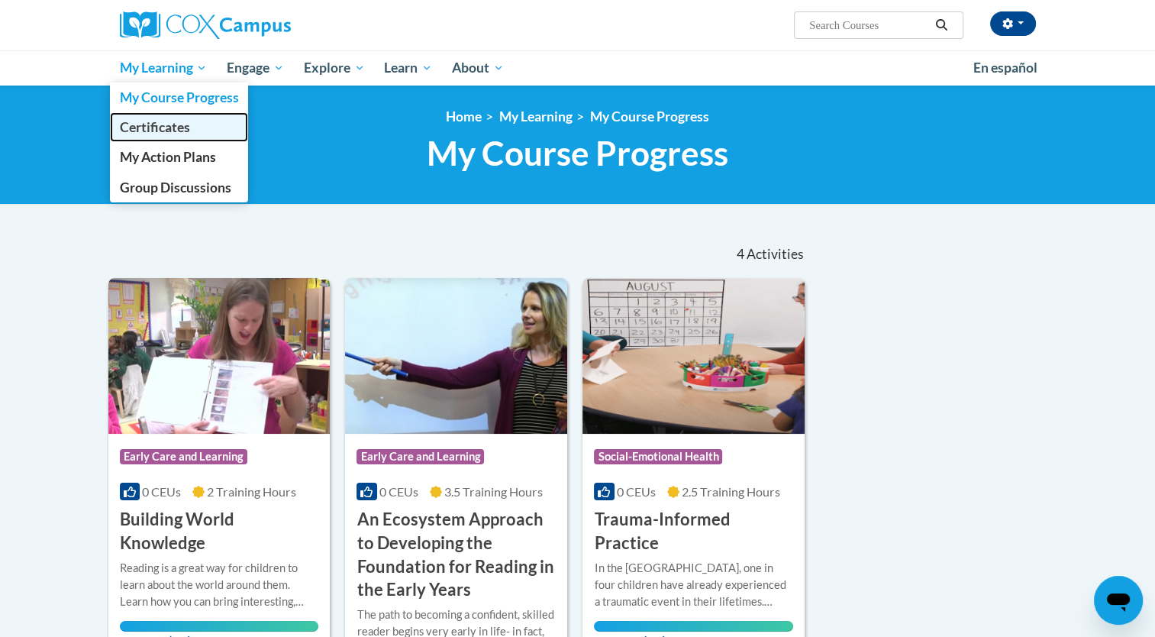
click at [168, 128] on span "Certificates" at bounding box center [154, 127] width 70 height 16
click at [168, 127] on span "Certificates" at bounding box center [154, 127] width 70 height 16
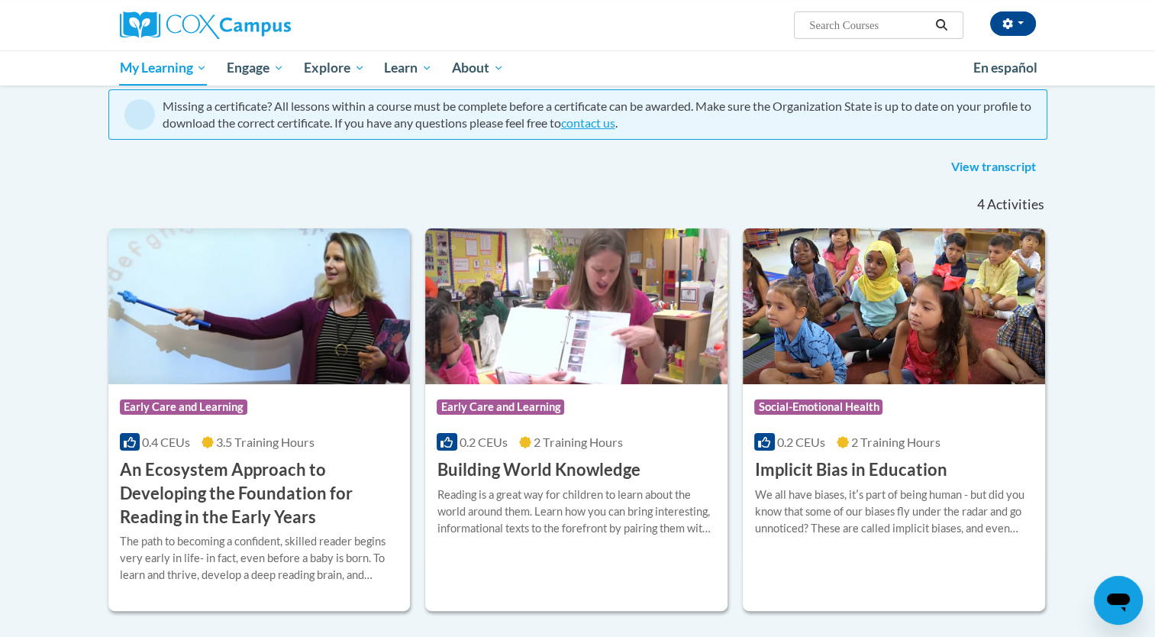
scroll to position [63, 0]
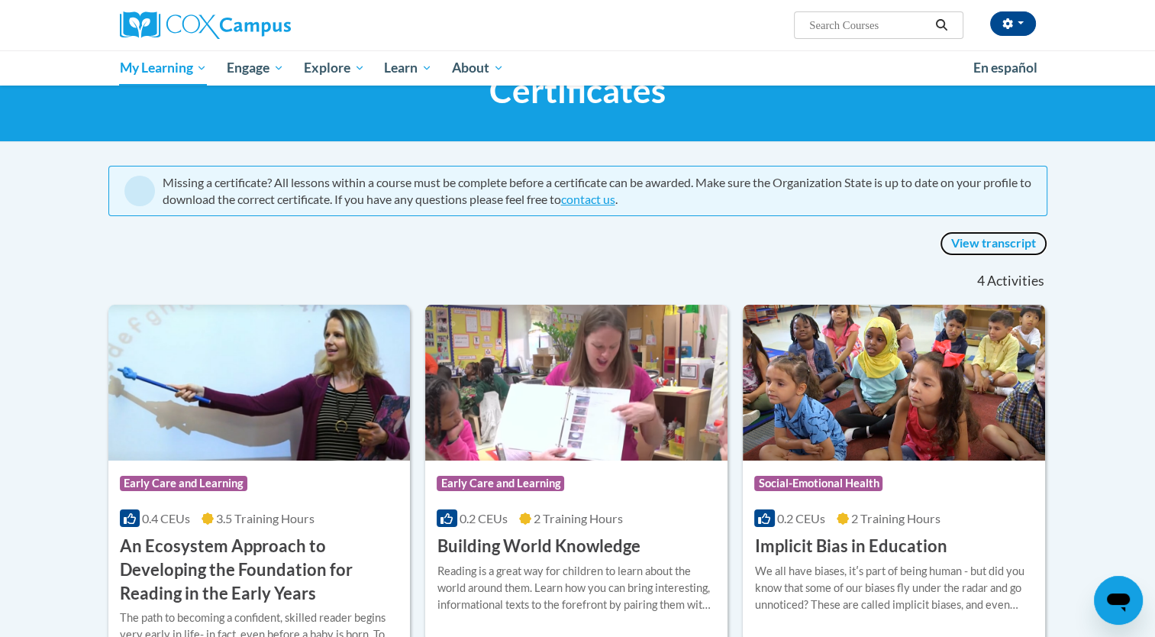
click at [996, 239] on link "View transcript" at bounding box center [994, 243] width 108 height 24
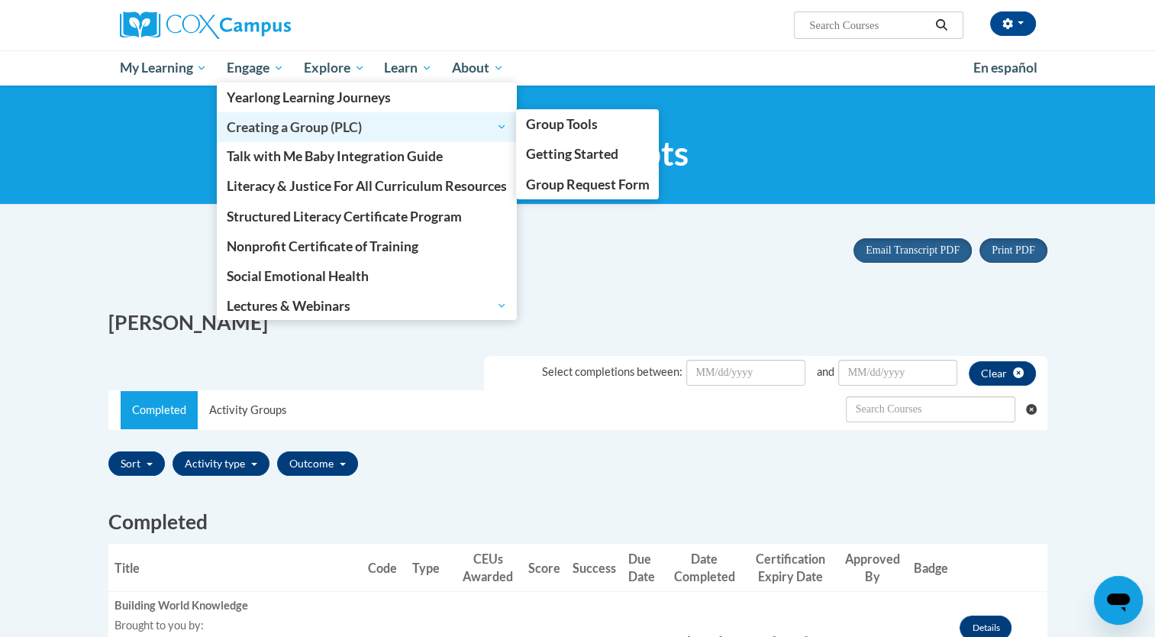
click at [328, 131] on span "Creating a Group (PLC)" at bounding box center [367, 127] width 280 height 18
click at [257, 128] on span "Creating a Group (PLC)" at bounding box center [367, 127] width 280 height 18
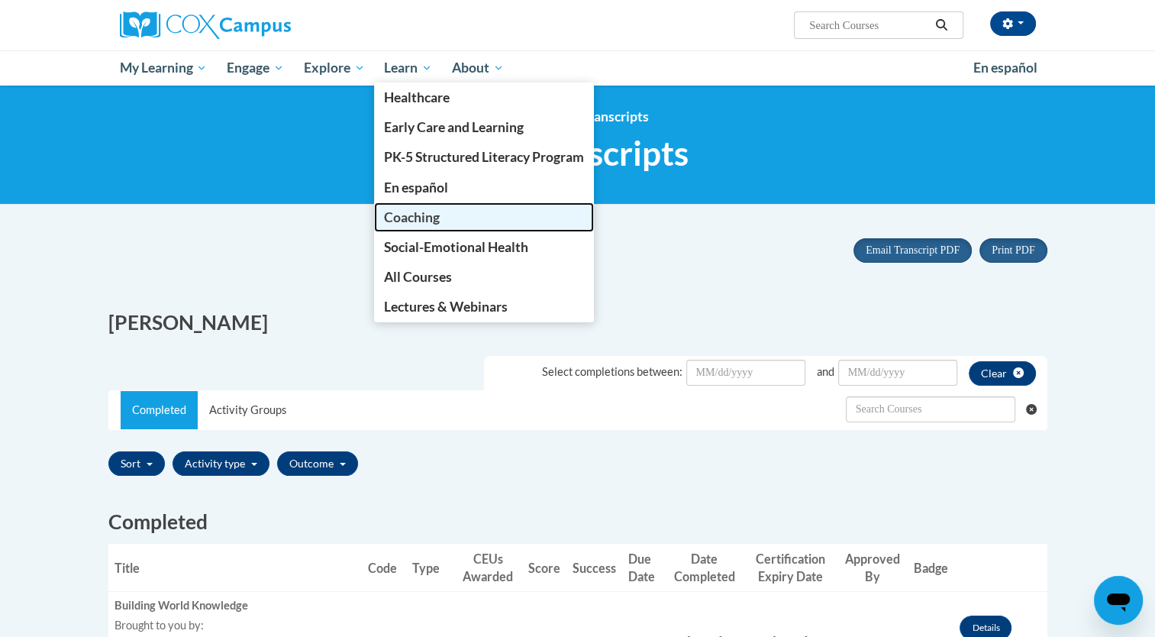
click at [426, 219] on span "Coaching" at bounding box center [412, 217] width 56 height 16
click at [425, 216] on span "Coaching" at bounding box center [412, 217] width 56 height 16
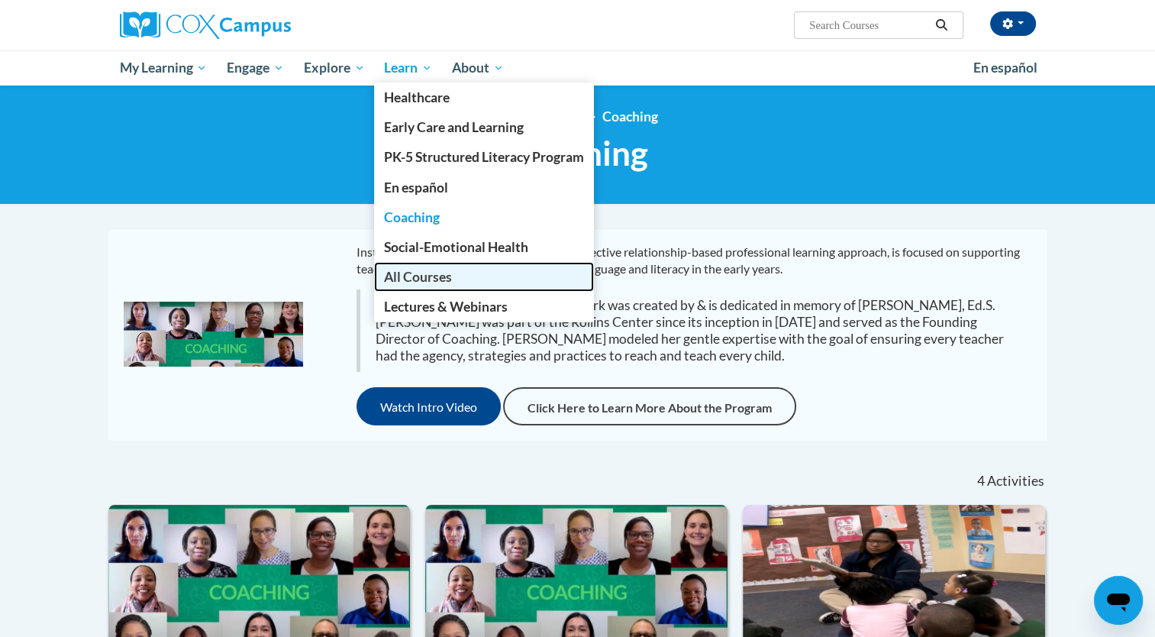
click at [414, 284] on span "All Courses" at bounding box center [418, 277] width 68 height 16
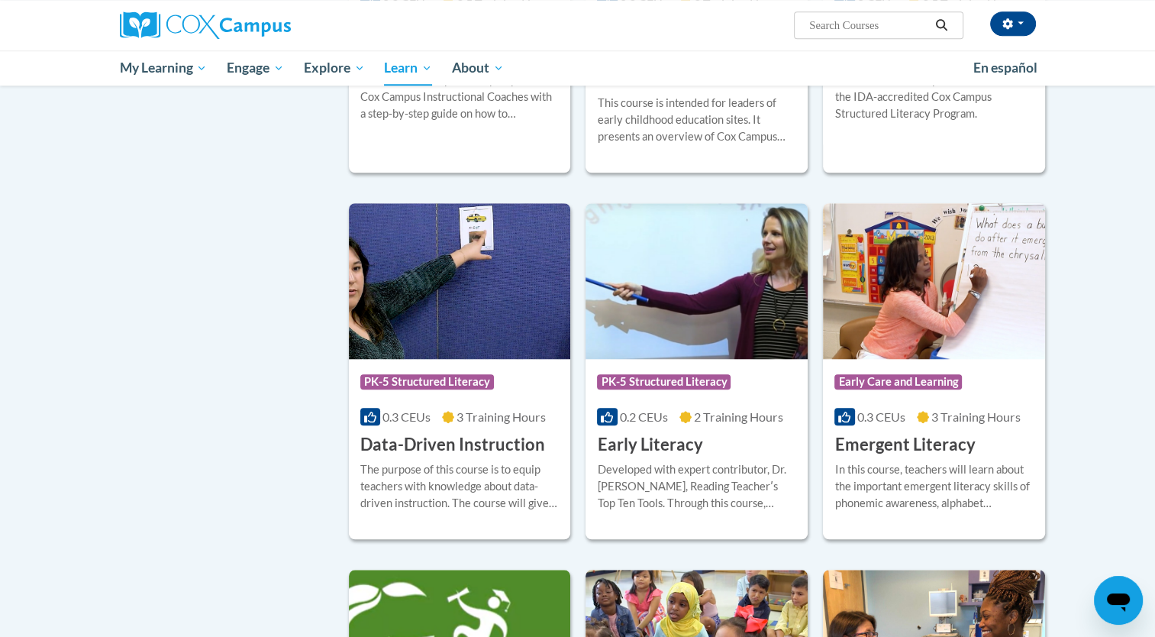
scroll to position [1222, 0]
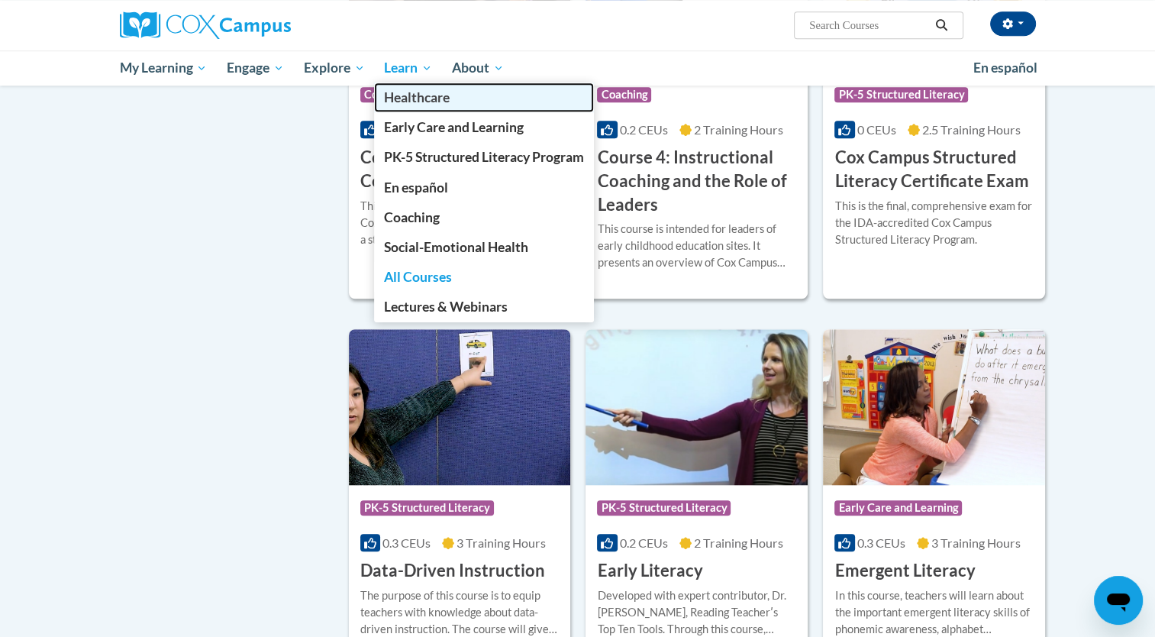
click at [422, 99] on span "Healthcare" at bounding box center [417, 97] width 66 height 16
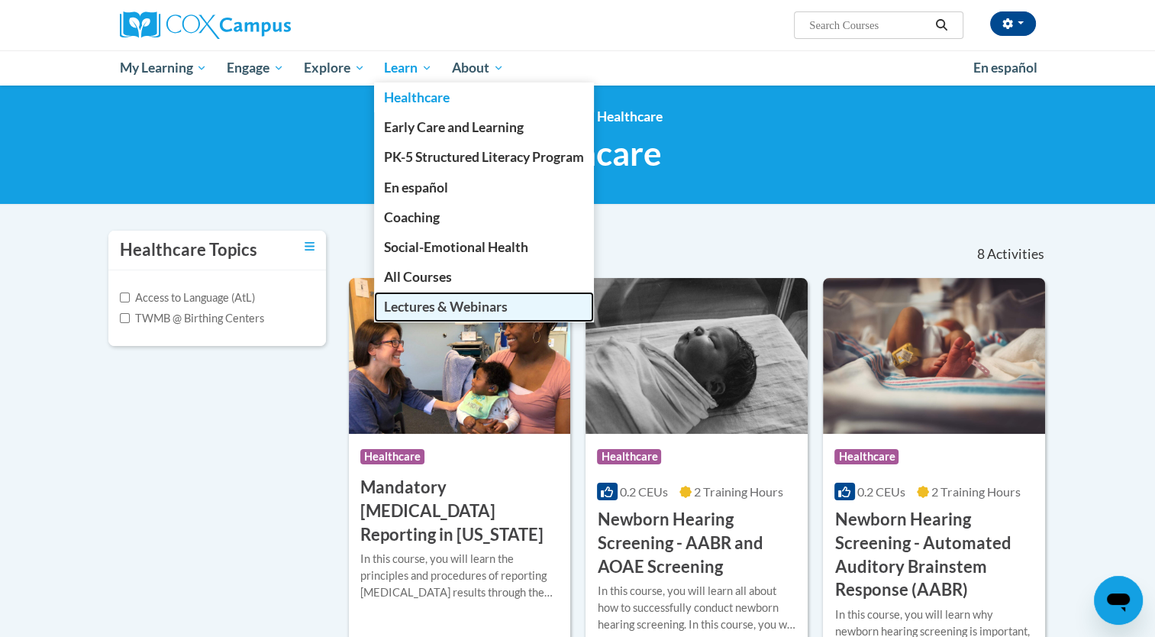
click at [436, 309] on span "Lectures & Webinars" at bounding box center [446, 307] width 124 height 16
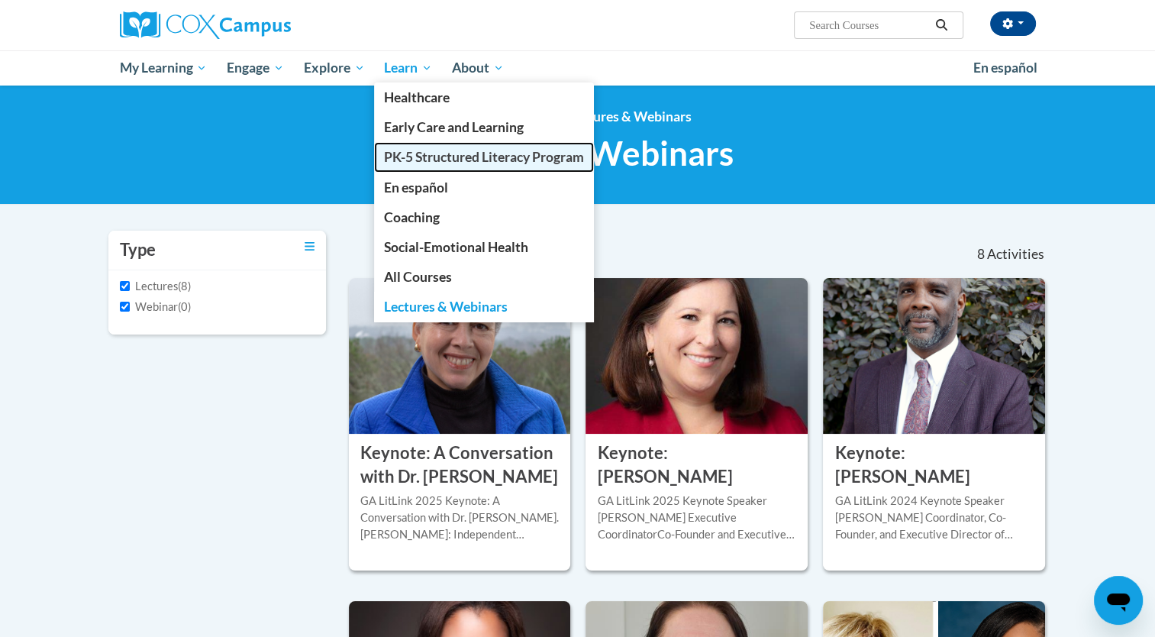
click at [418, 158] on span "PK-5 Structured Literacy Program" at bounding box center [484, 157] width 200 height 16
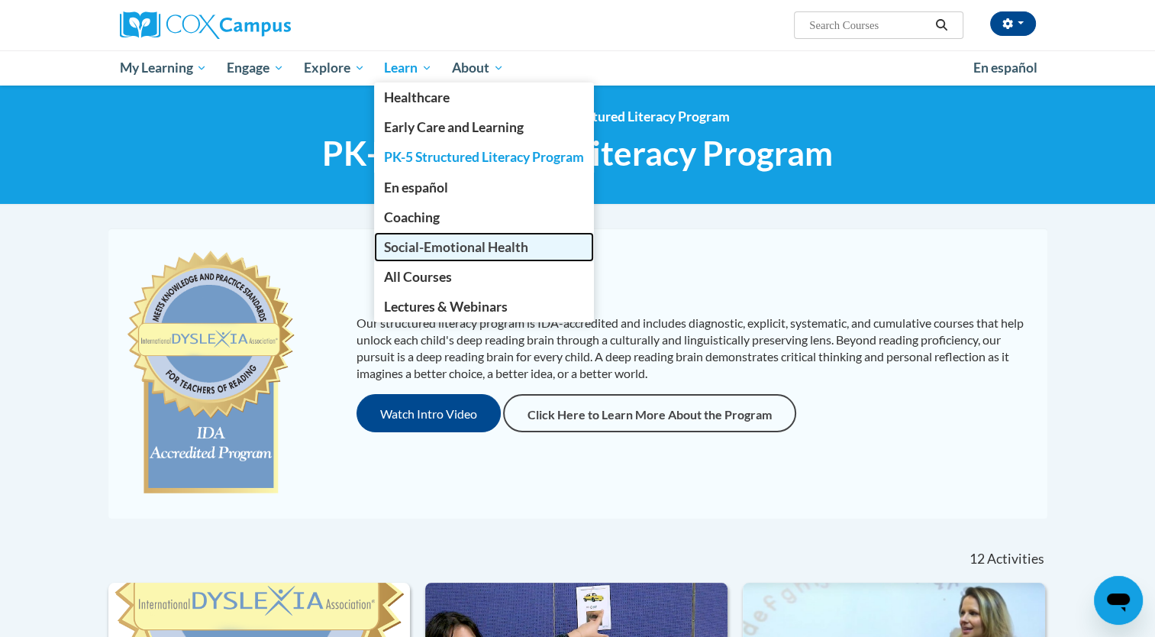
click at [403, 243] on span "Social-Emotional Health" at bounding box center [456, 247] width 144 height 16
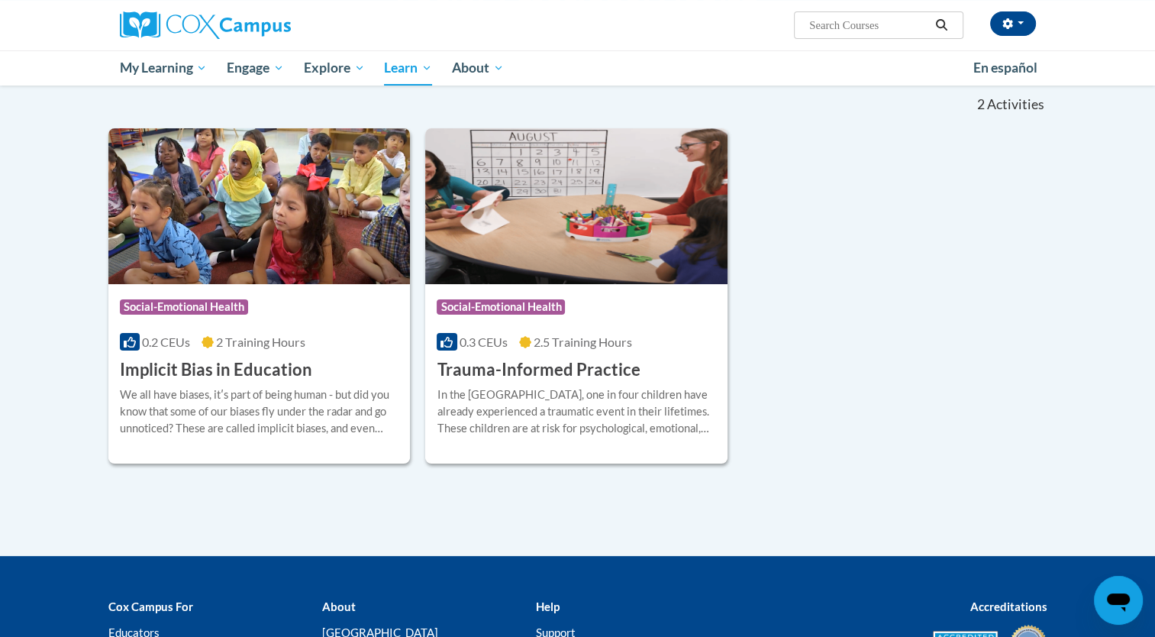
scroll to position [153, 0]
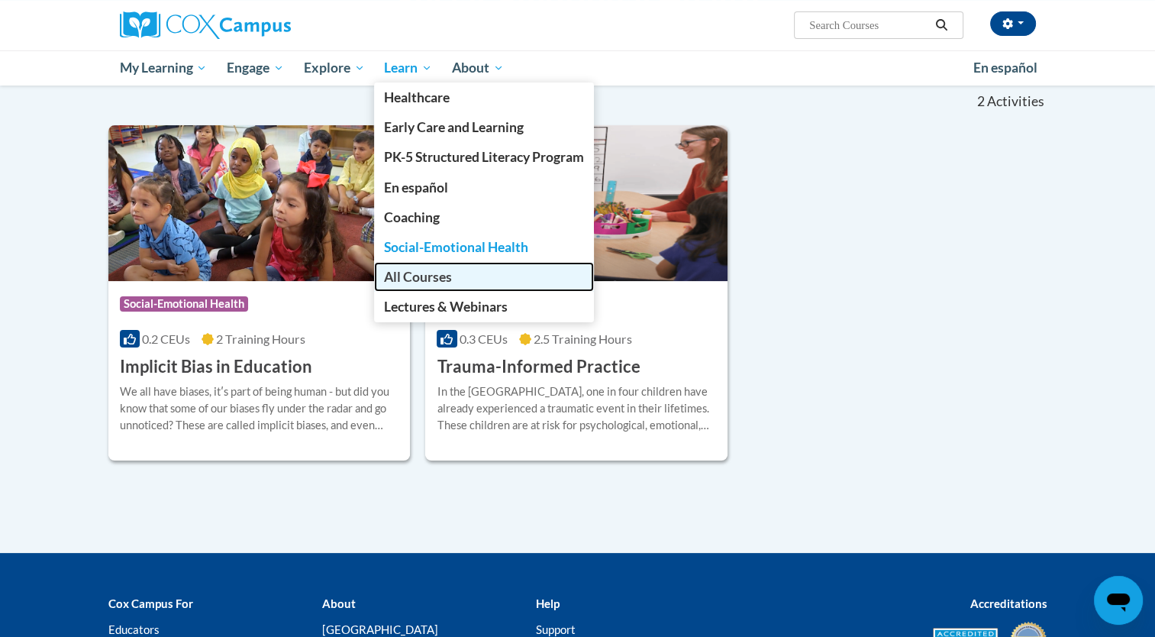
click at [398, 280] on span "All Courses" at bounding box center [418, 277] width 68 height 16
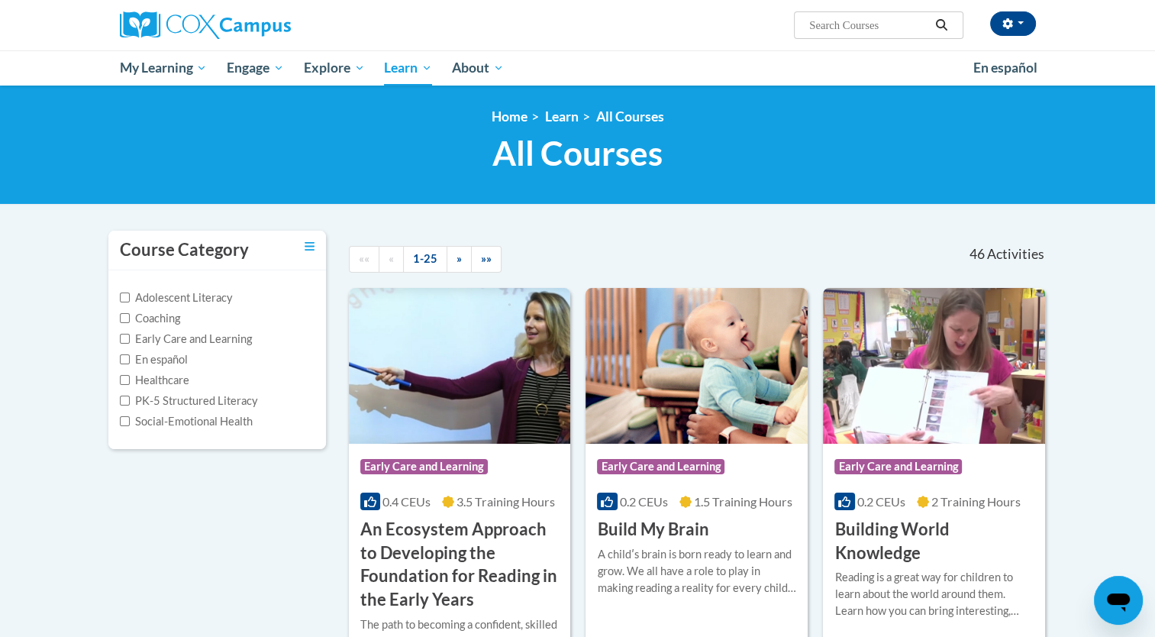
scroll to position [76, 0]
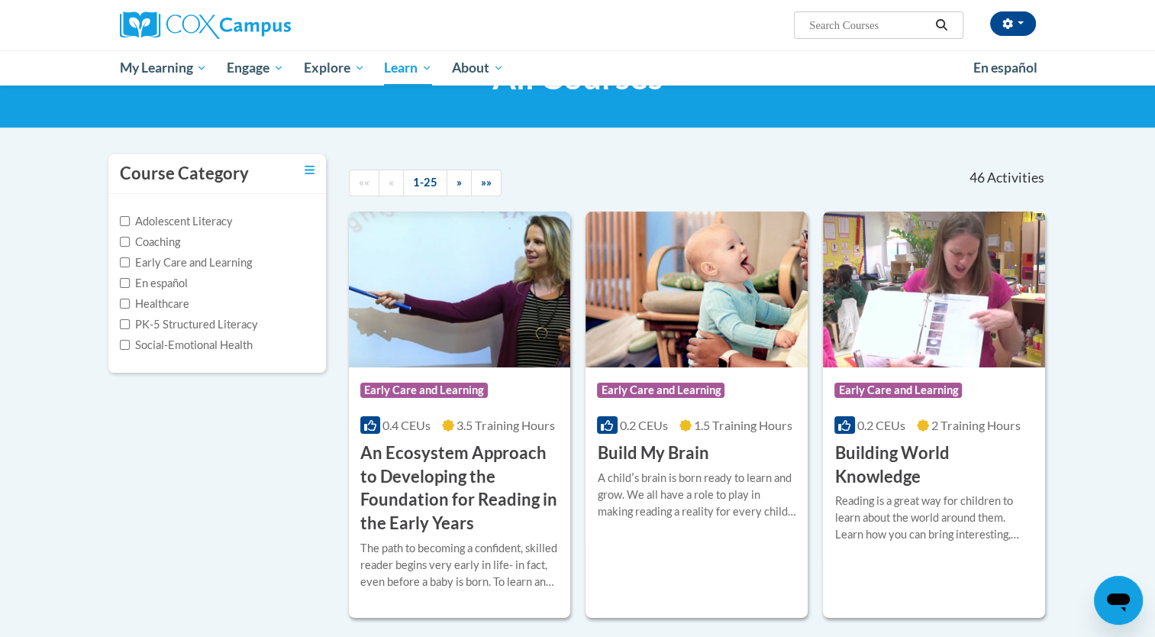
click at [183, 220] on label "Adolescent Literacy" at bounding box center [176, 221] width 113 height 17
click at [130, 220] on input "Adolescent Literacy" at bounding box center [125, 221] width 10 height 10
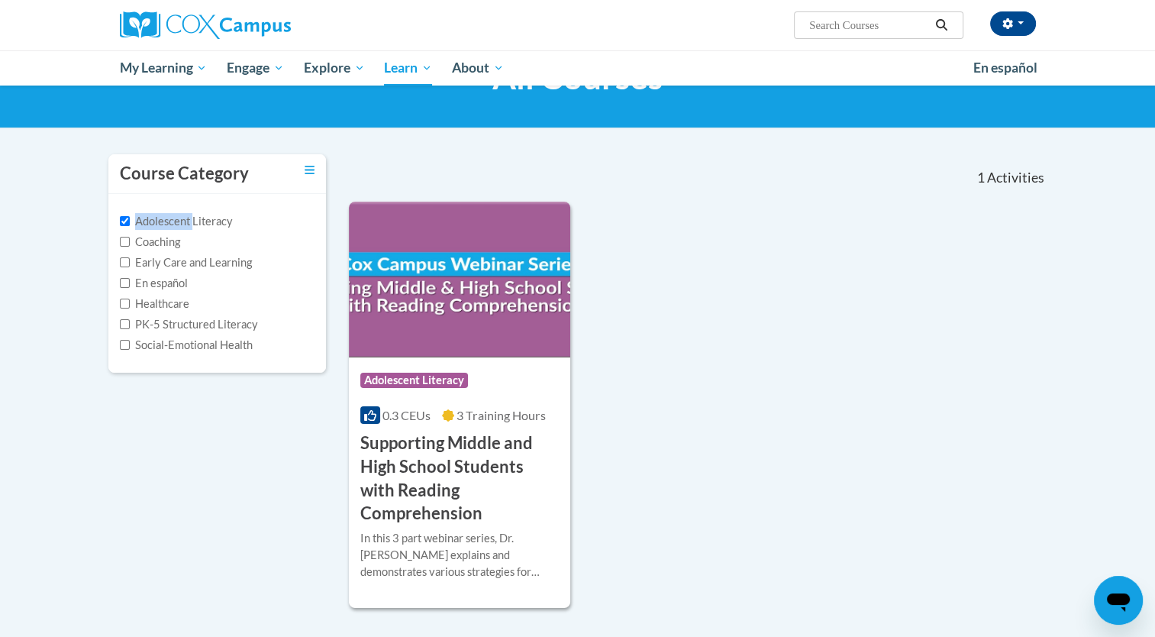
click at [183, 218] on label "Adolescent Literacy" at bounding box center [176, 221] width 113 height 17
click at [130, 218] on input "Adolescent Literacy" at bounding box center [125, 221] width 10 height 10
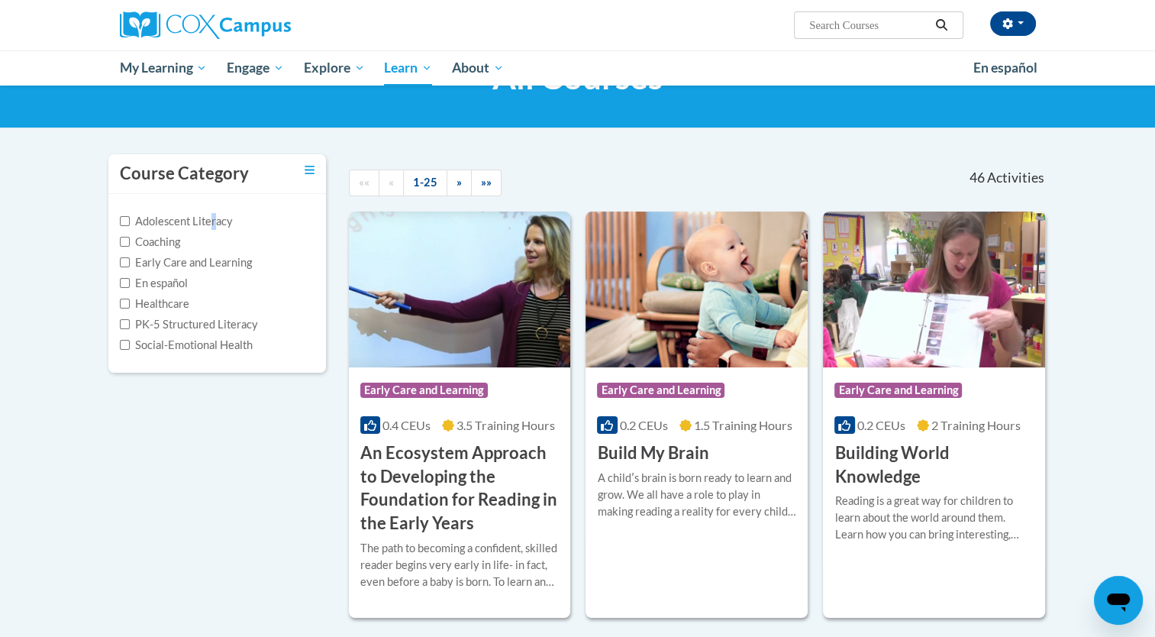
drag, startPoint x: 183, startPoint y: 218, endPoint x: 213, endPoint y: 220, distance: 30.6
click at [213, 220] on label "Adolescent Literacy" at bounding box center [176, 221] width 113 height 17
click at [212, 220] on label "Adolescent Literacy" at bounding box center [176, 221] width 113 height 17
click at [130, 220] on input "Adolescent Literacy" at bounding box center [125, 221] width 10 height 10
checkbox input "true"
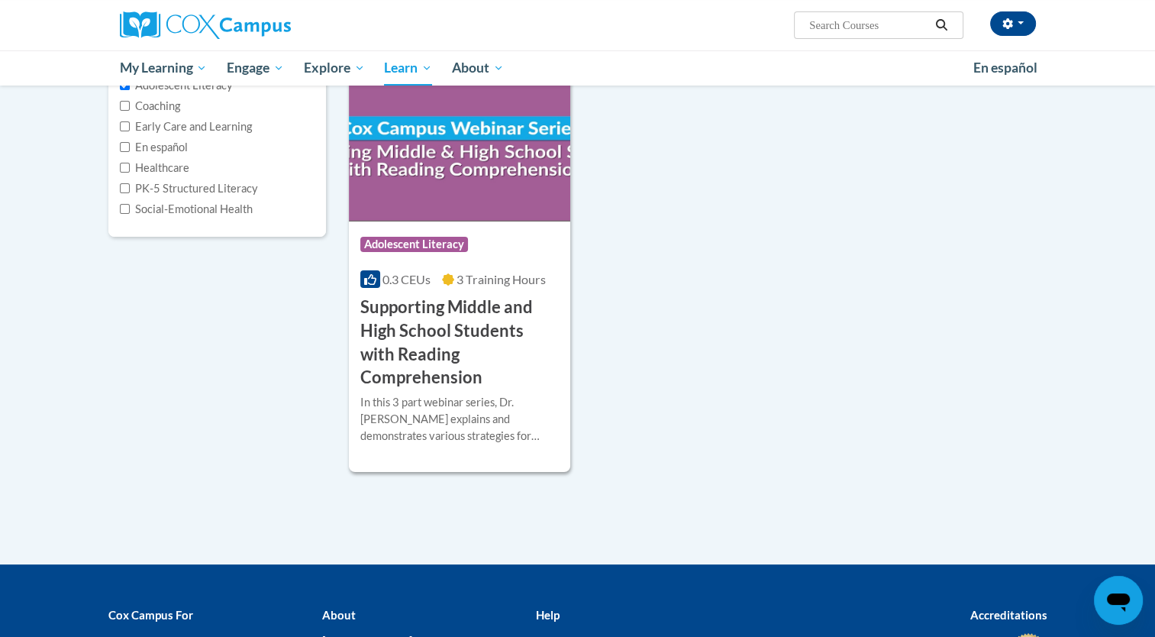
scroll to position [229, 0]
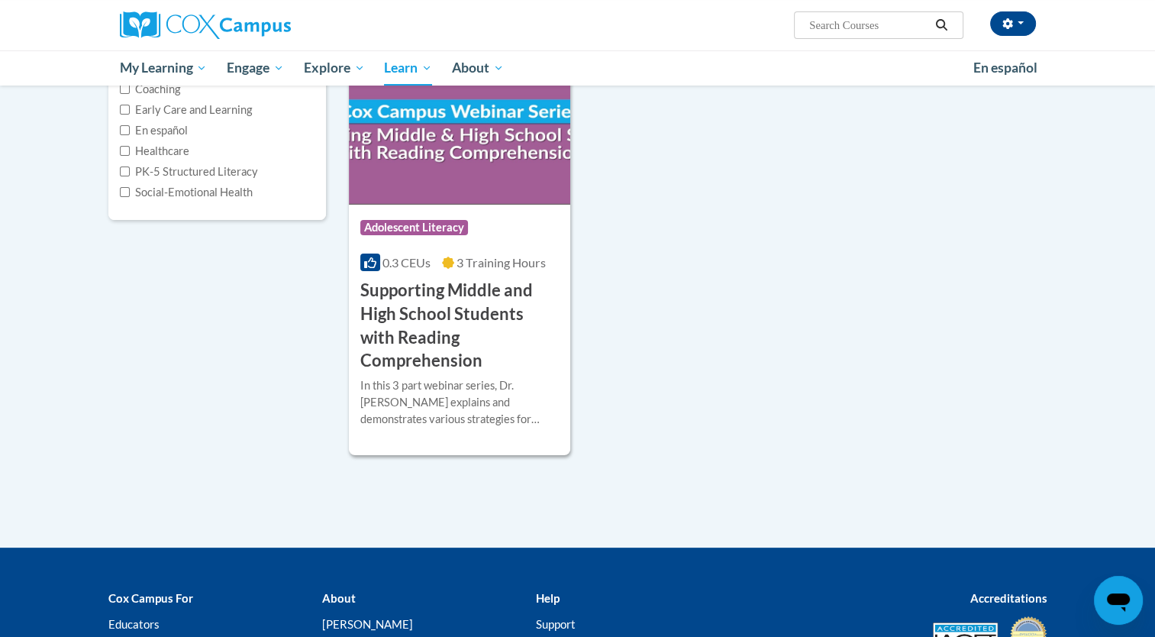
click at [73, 338] on body "Martha Black (America/Chicago UTC-05:00) My Profile Inbox My Transcripts Log Ou…" at bounding box center [577, 294] width 1155 height 1046
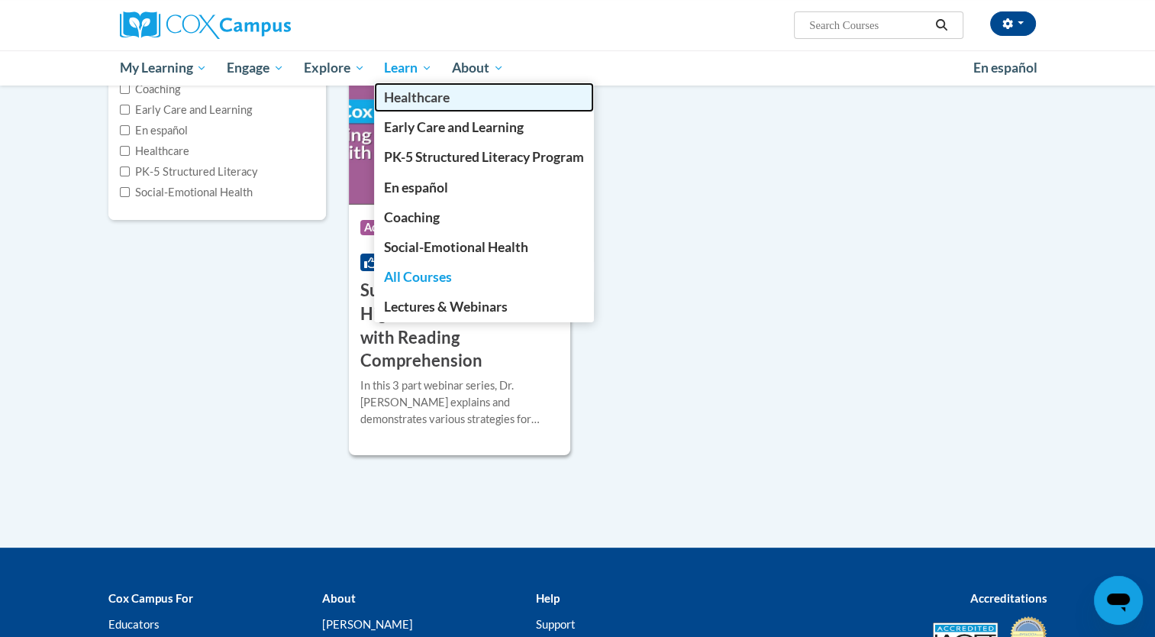
click at [408, 100] on span "Healthcare" at bounding box center [417, 97] width 66 height 16
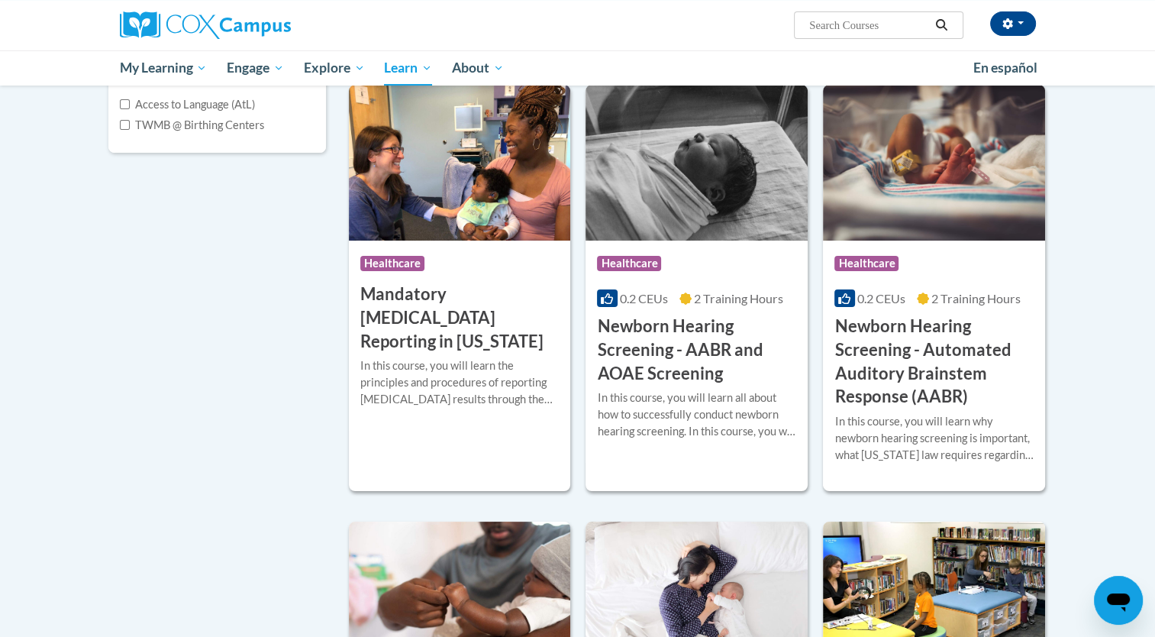
scroll to position [229, 0]
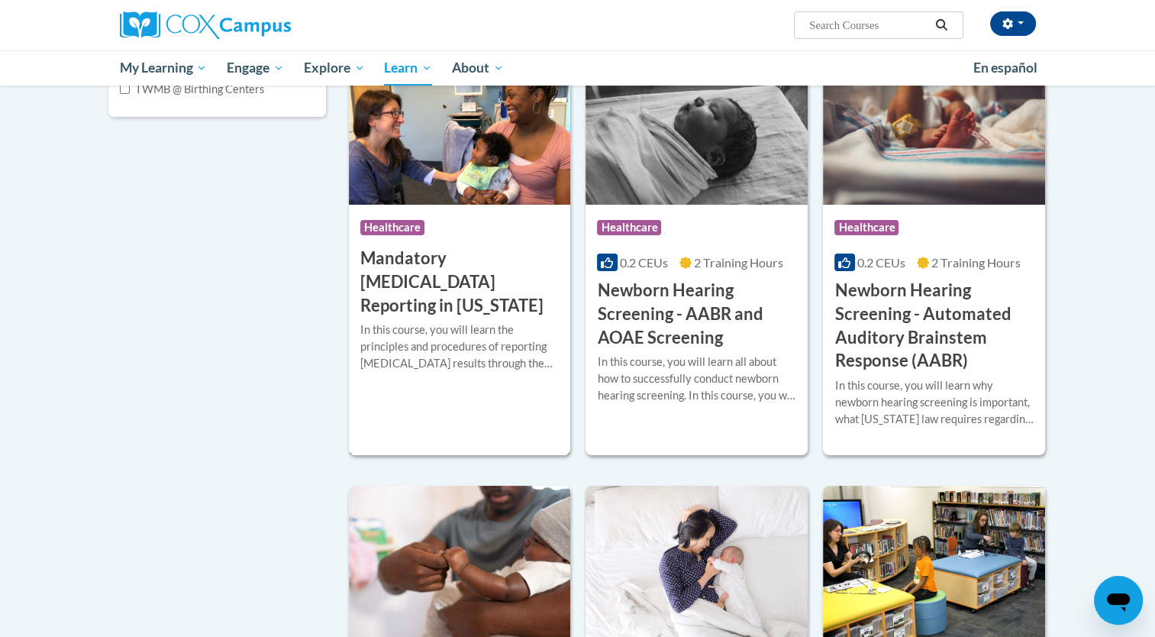
click at [396, 230] on span "Healthcare" at bounding box center [392, 227] width 64 height 15
click at [396, 231] on span "Healthcare" at bounding box center [392, 227] width 64 height 15
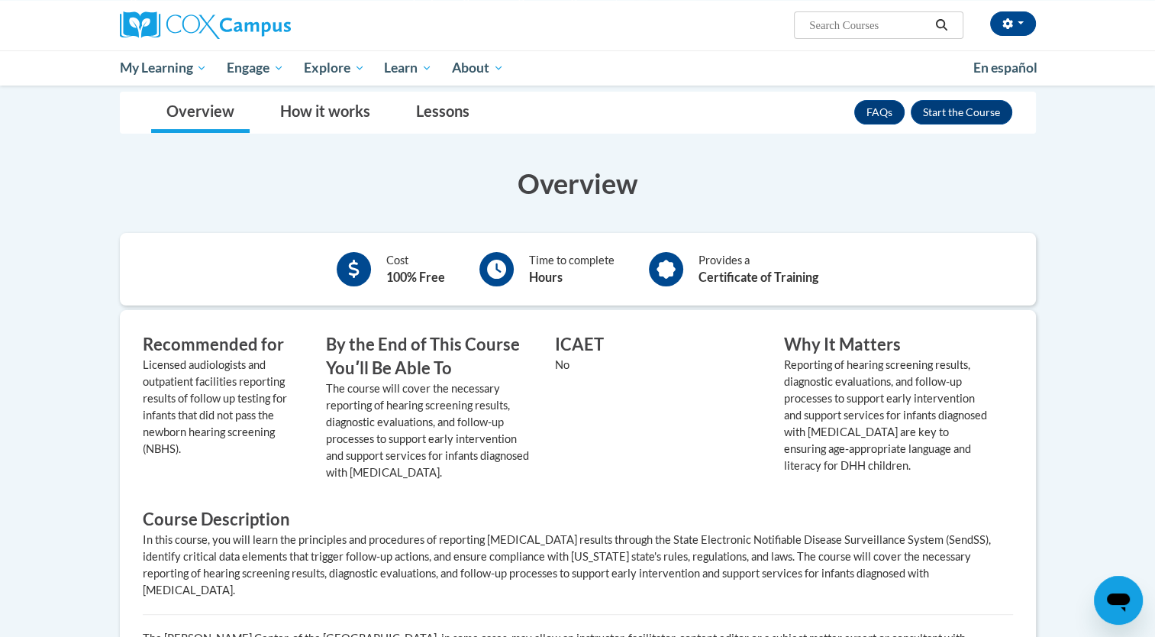
scroll to position [229, 0]
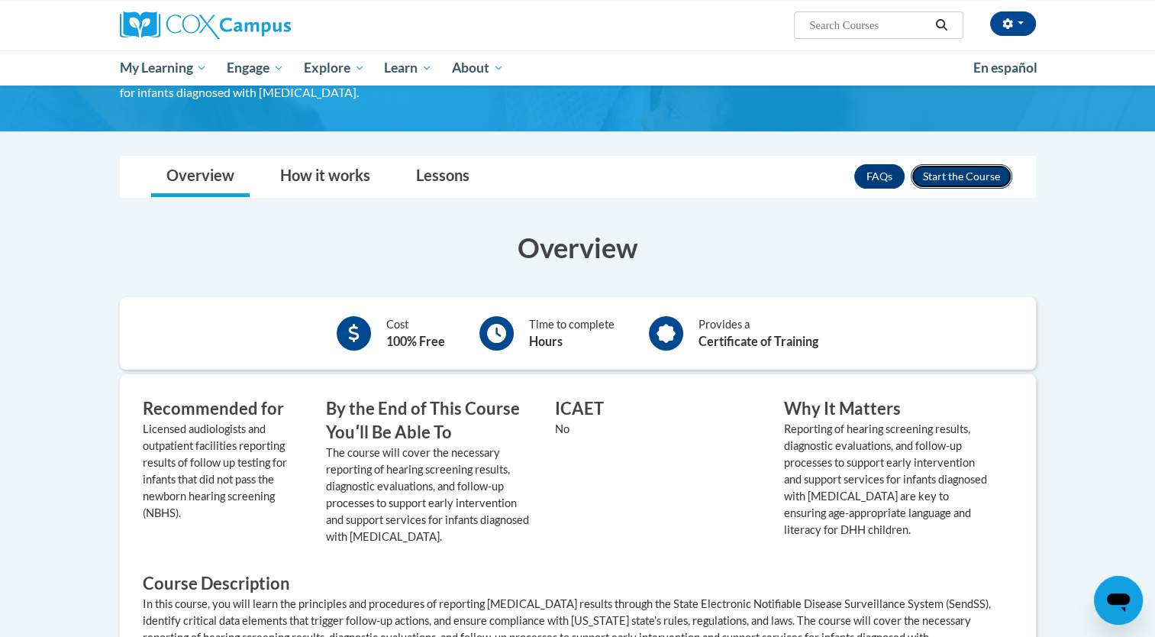
click at [965, 179] on button "Enroll" at bounding box center [962, 176] width 102 height 24
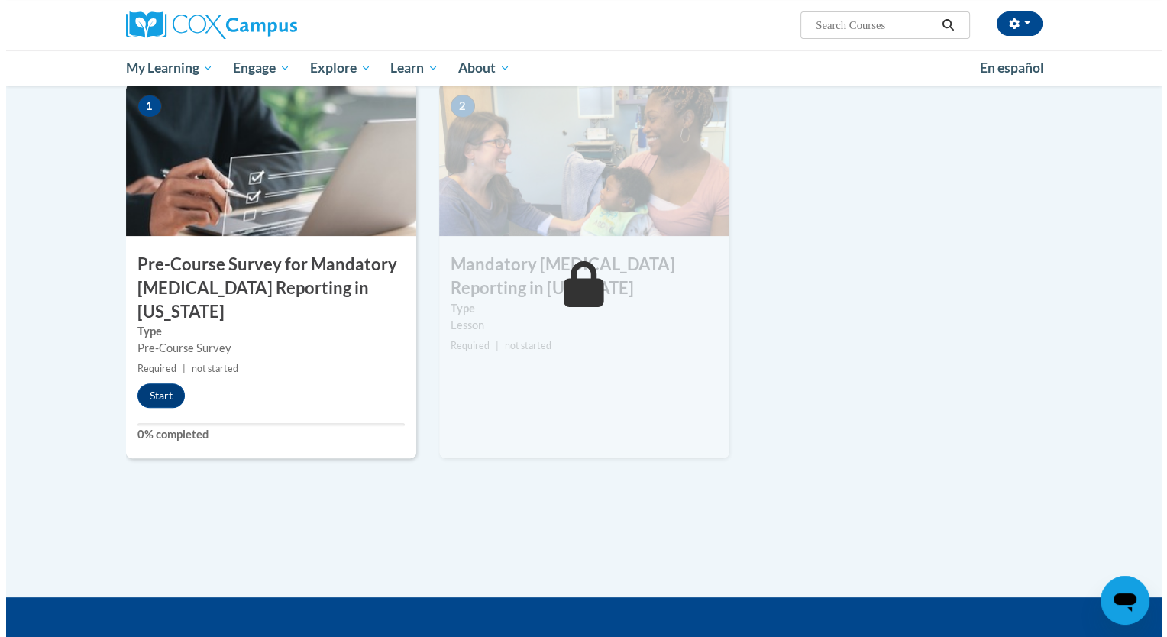
scroll to position [229, 0]
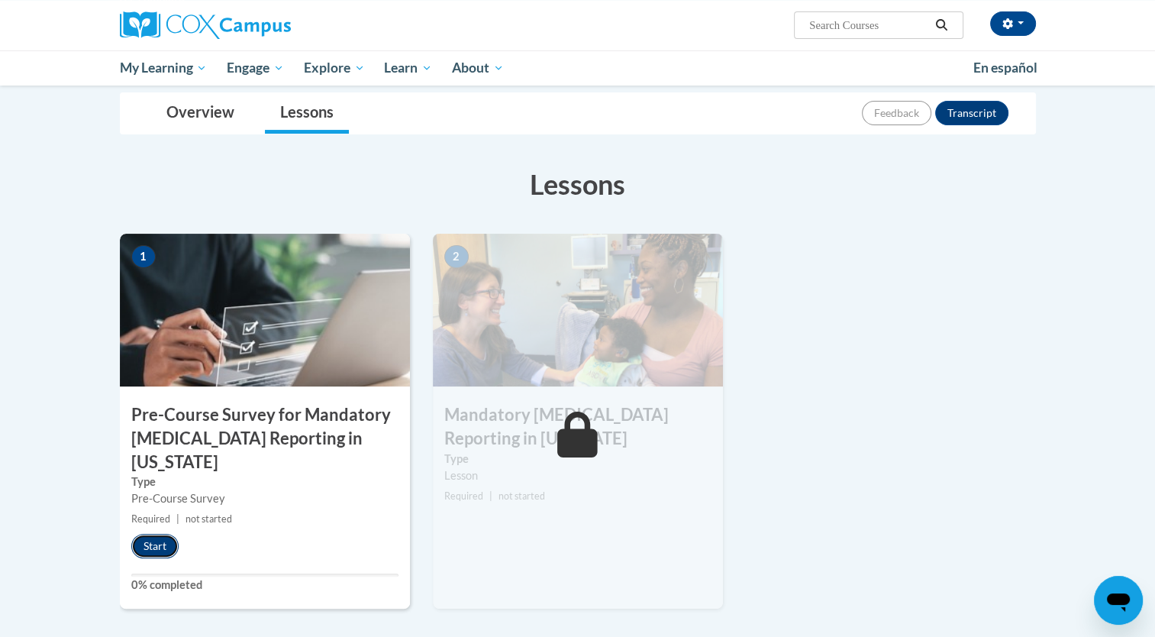
click at [154, 534] on button "Start" at bounding box center [154, 546] width 47 height 24
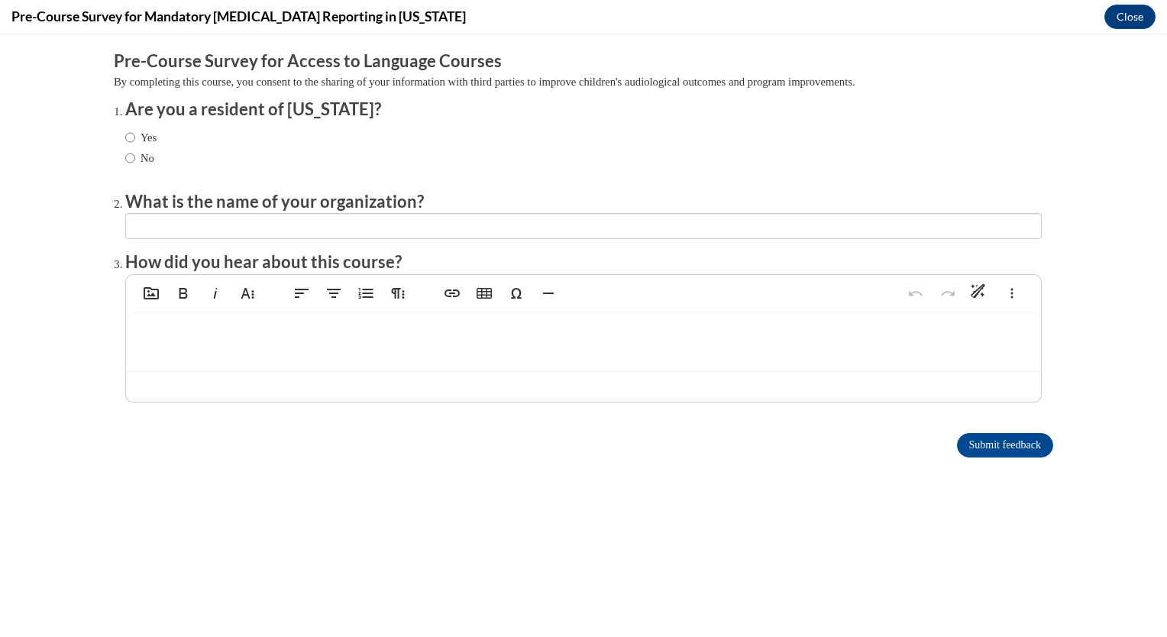
scroll to position [0, 0]
click at [125, 154] on label "No" at bounding box center [139, 158] width 29 height 17
click at [125, 154] on input "No" at bounding box center [130, 158] width 10 height 17
radio input "true"
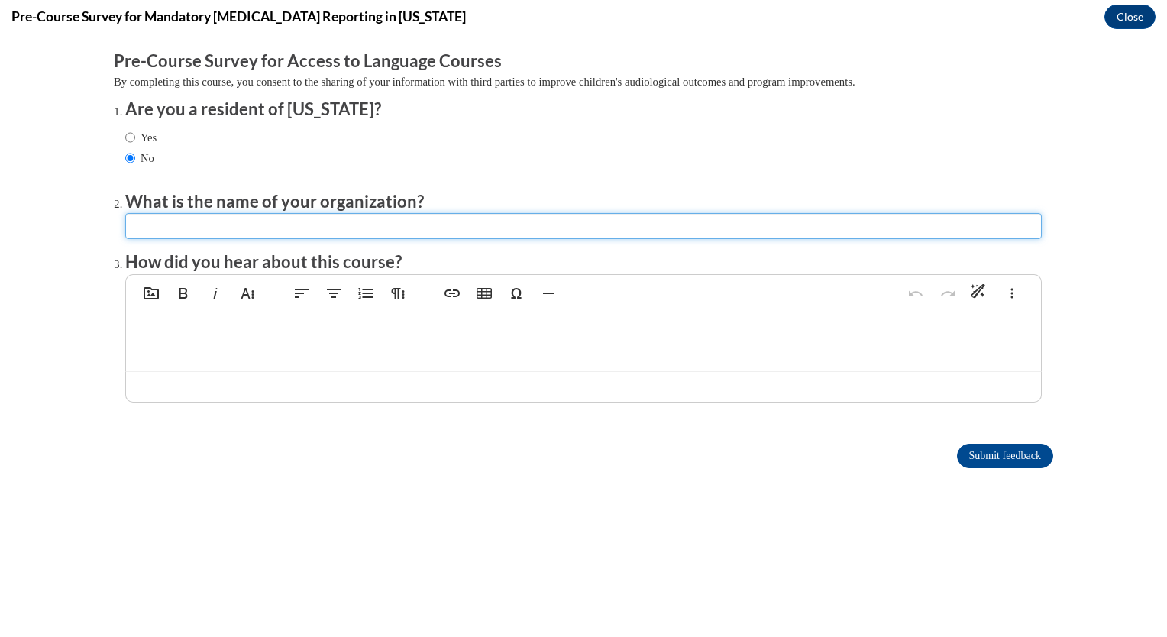
click at [160, 230] on input "textbox" at bounding box center [583, 226] width 916 height 26
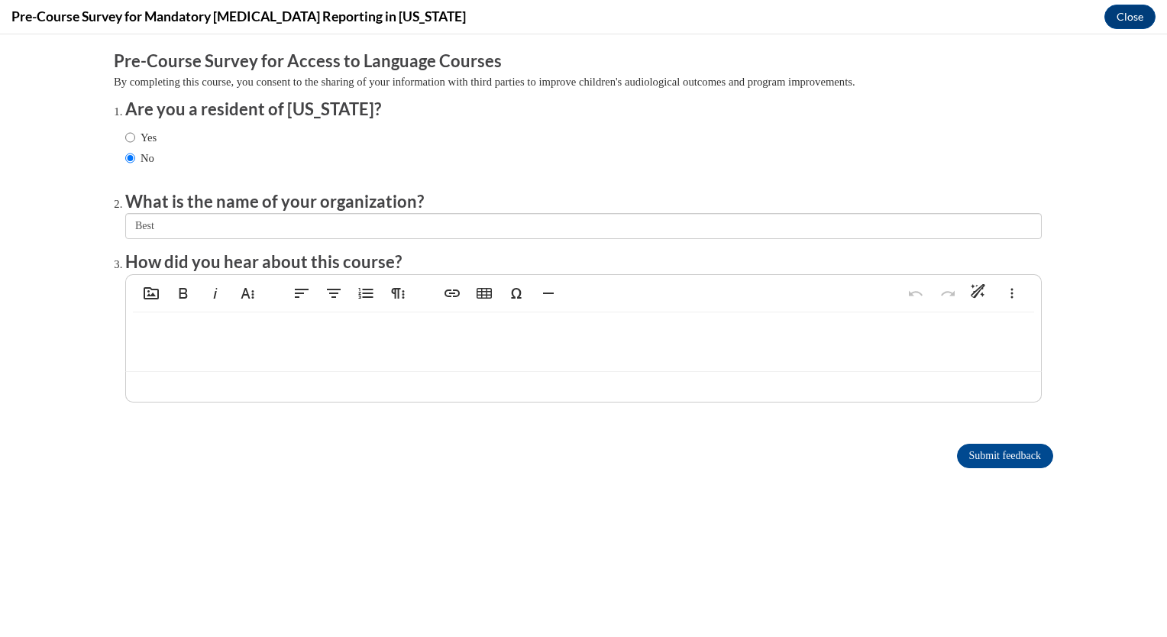
drag, startPoint x: 53, startPoint y: 350, endPoint x: 82, endPoint y: 313, distance: 46.8
click at [56, 347] on body "Comments Pre-Course Survey for Access to Language Courses By completing this co…" at bounding box center [583, 335] width 1167 height 603
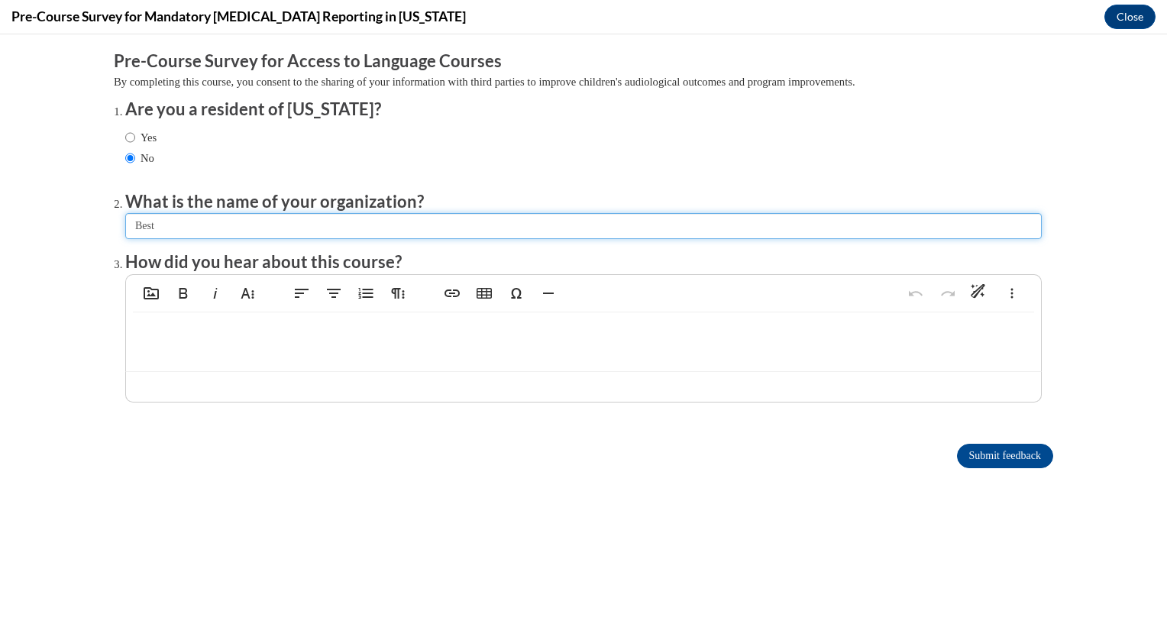
click at [160, 228] on input "textbox" at bounding box center [583, 226] width 916 height 26
type input "Best ever Care Learning Center"
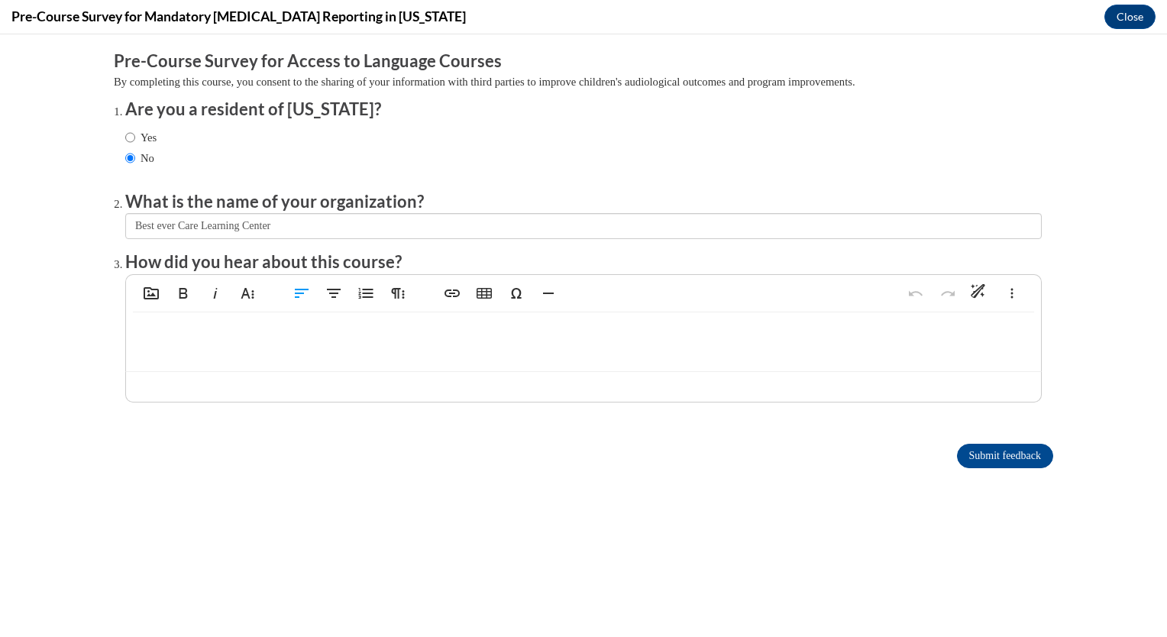
click at [161, 330] on p at bounding box center [583, 336] width 884 height 17
type textarea "<p>Through MDHS</p>"
click at [986, 450] on input "Submit feedback" at bounding box center [1005, 456] width 96 height 24
click at [1014, 451] on input "Submit feedback" at bounding box center [1005, 456] width 96 height 24
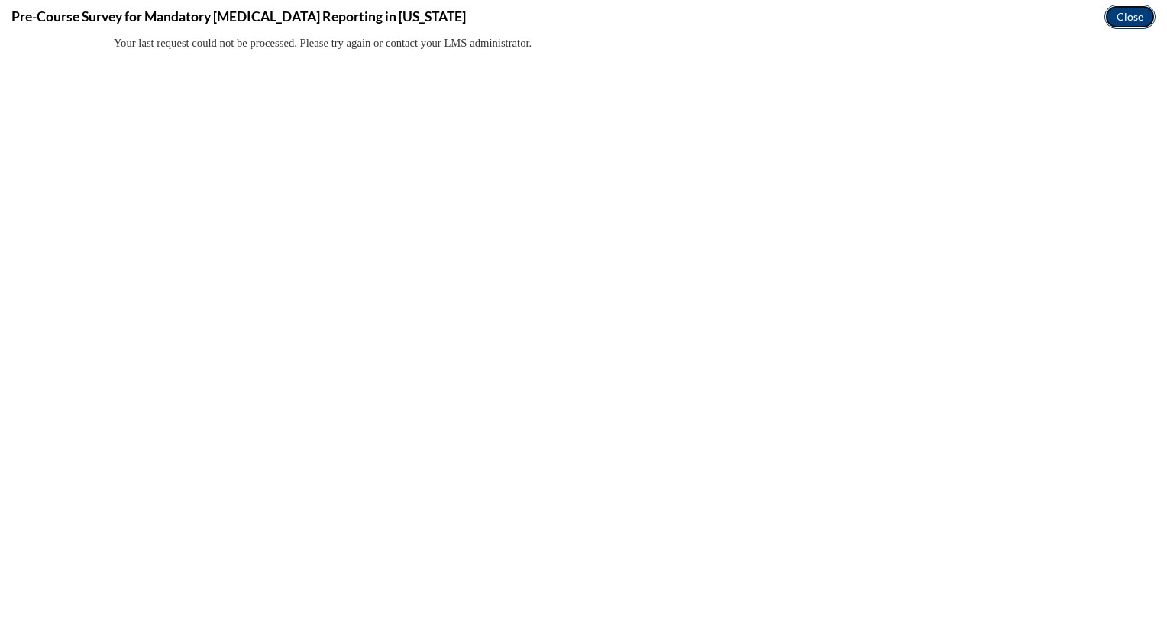
click at [1133, 17] on button "Close" at bounding box center [1129, 17] width 51 height 24
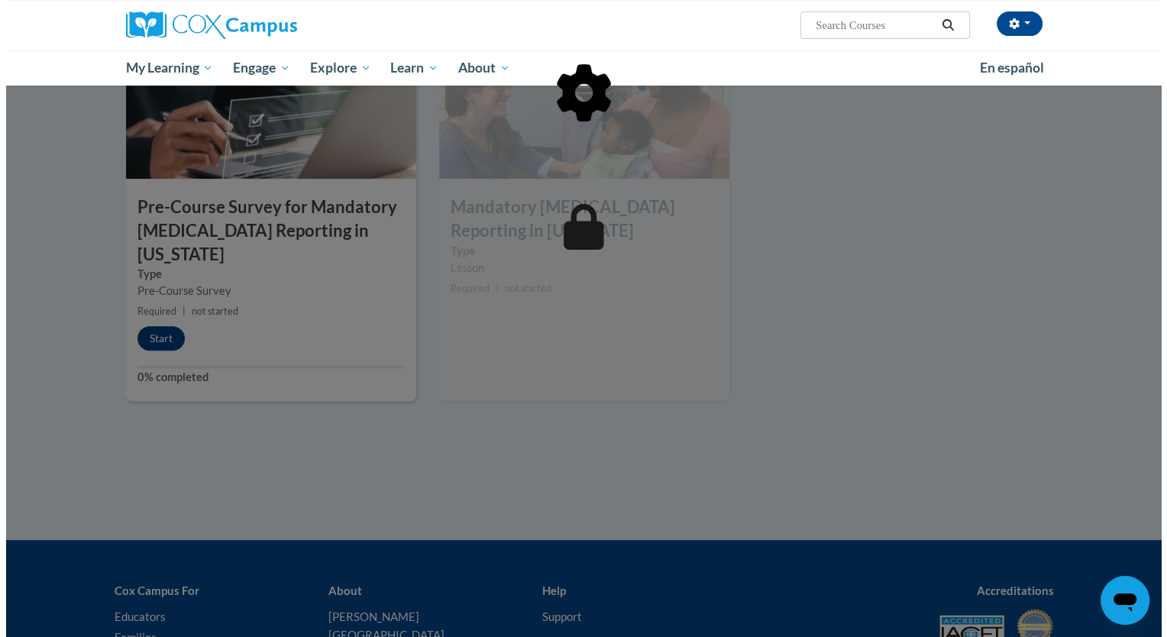
scroll to position [458, 0]
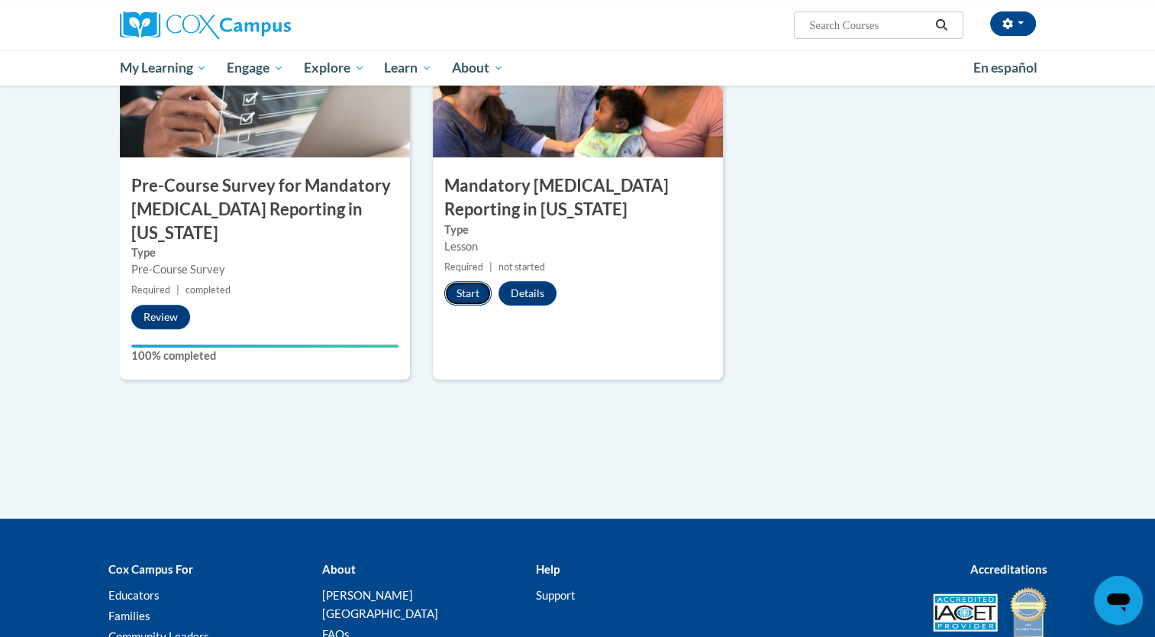
click at [469, 281] on button "Start" at bounding box center [467, 293] width 47 height 24
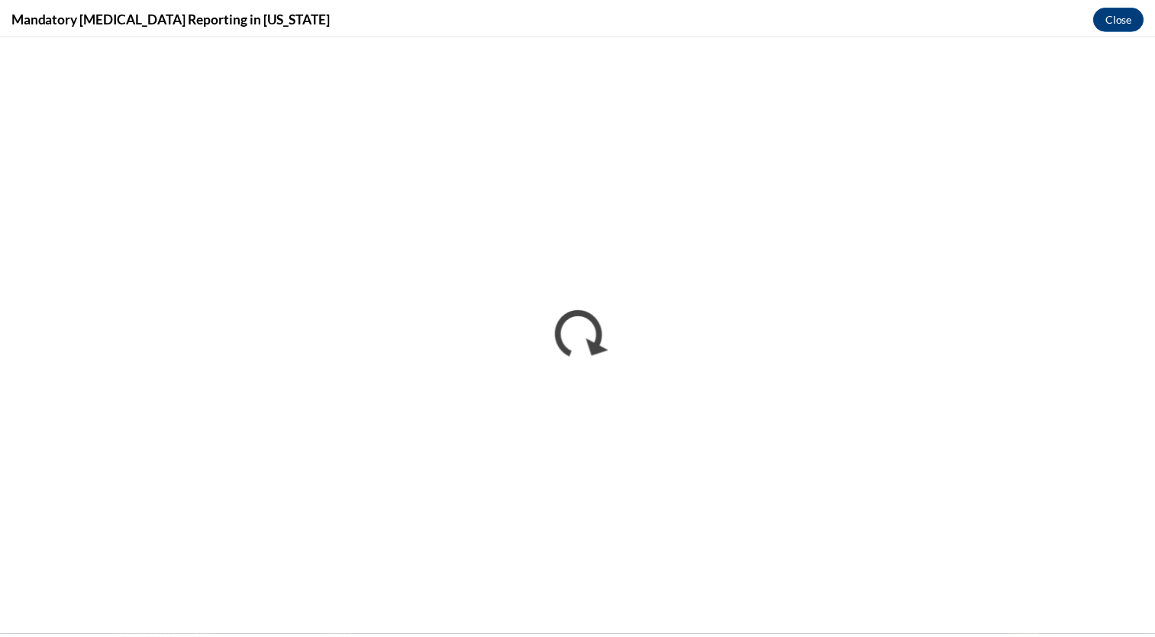
scroll to position [0, 0]
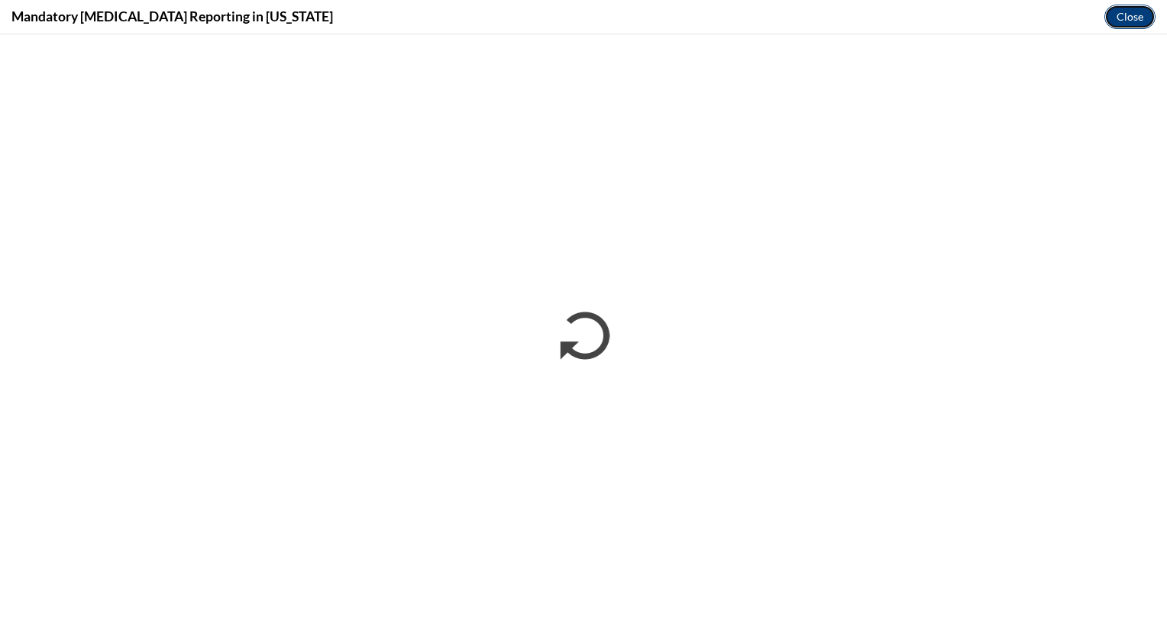
click at [1128, 16] on button "Close" at bounding box center [1129, 17] width 51 height 24
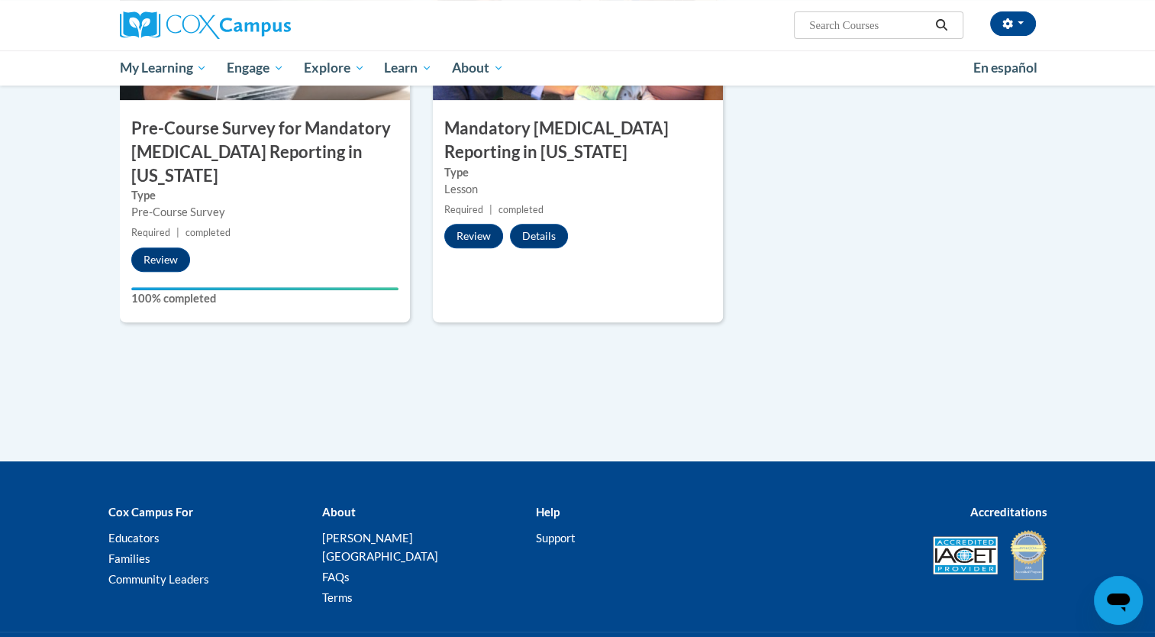
scroll to position [526, 0]
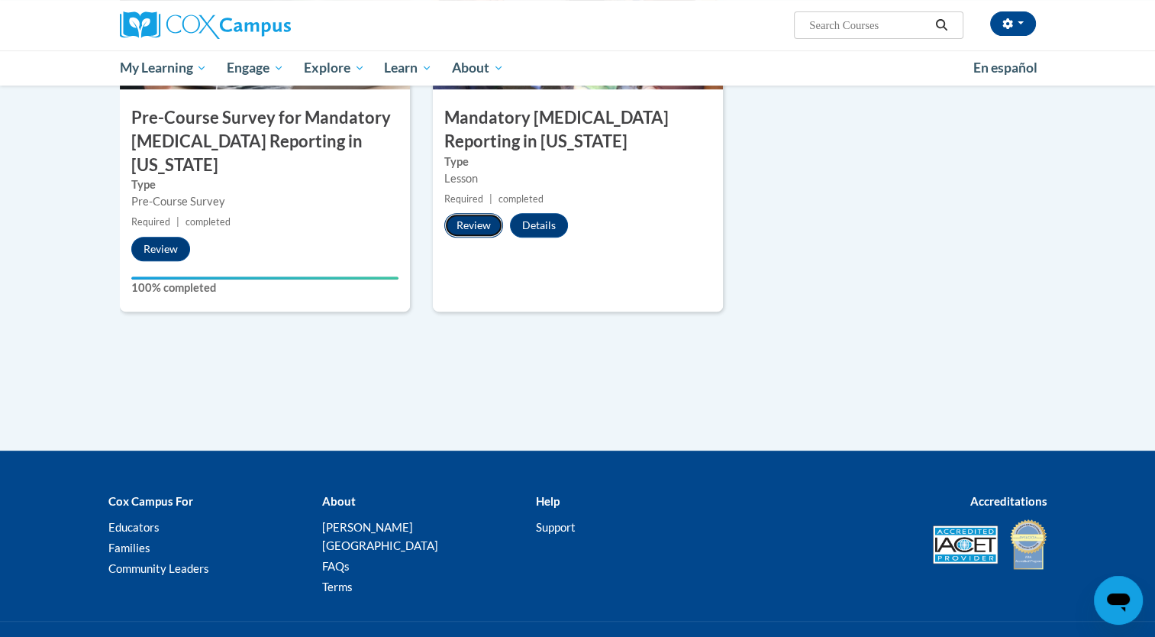
click at [470, 213] on button "Review" at bounding box center [473, 225] width 59 height 24
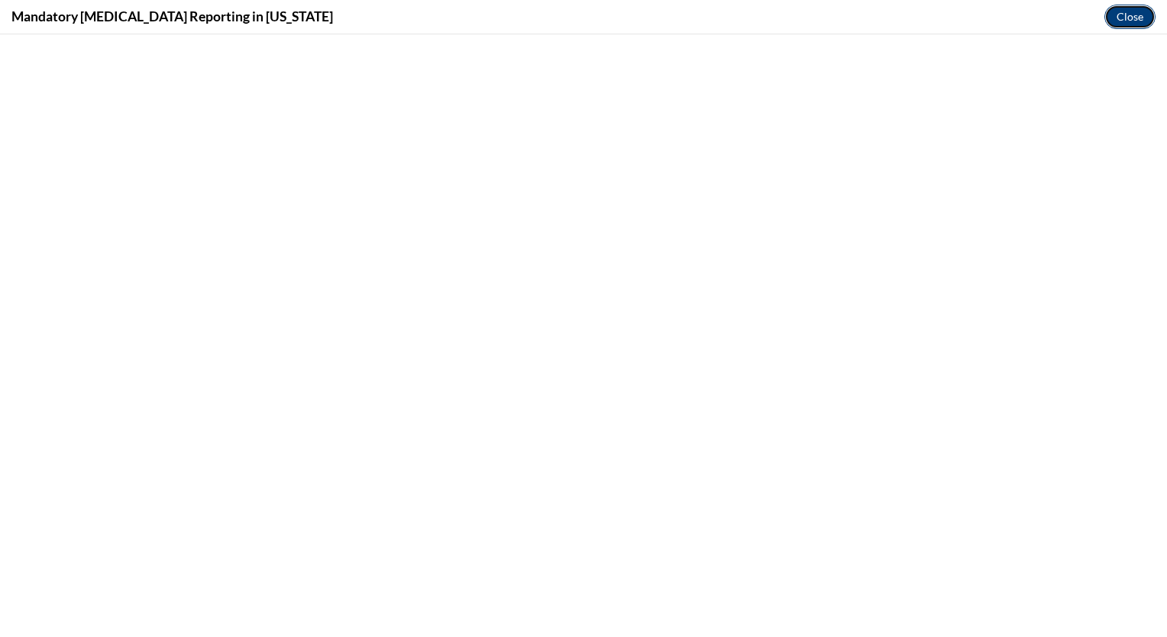
click at [1127, 15] on button "Close" at bounding box center [1129, 17] width 51 height 24
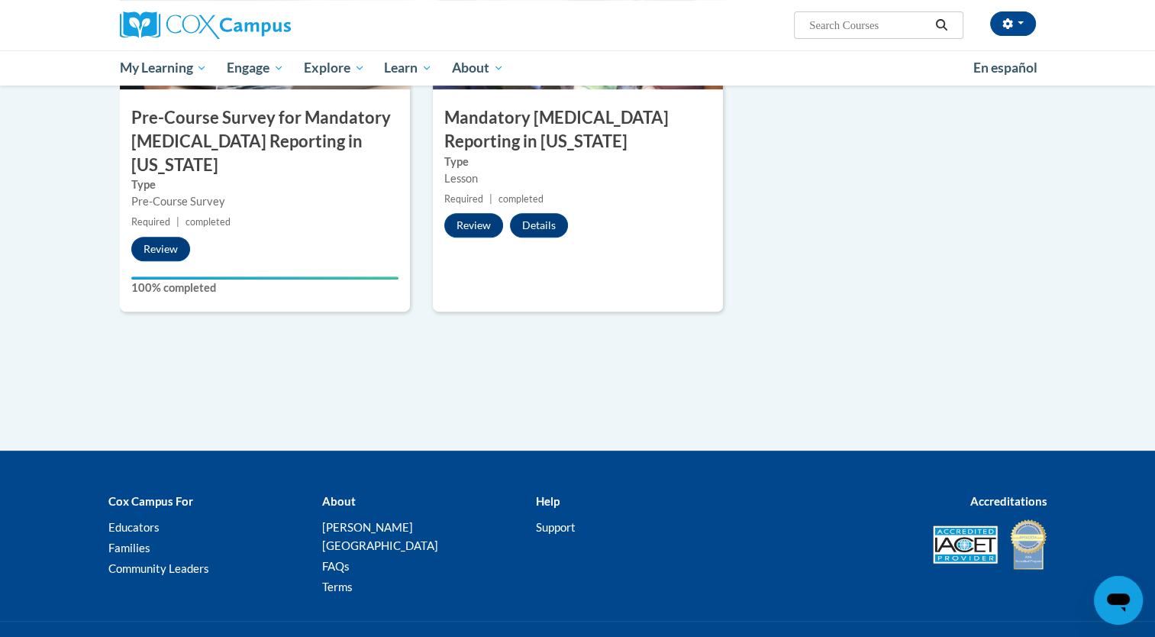
click at [532, 193] on span "completed" at bounding box center [521, 198] width 45 height 11
click at [544, 213] on button "Details" at bounding box center [539, 225] width 58 height 24
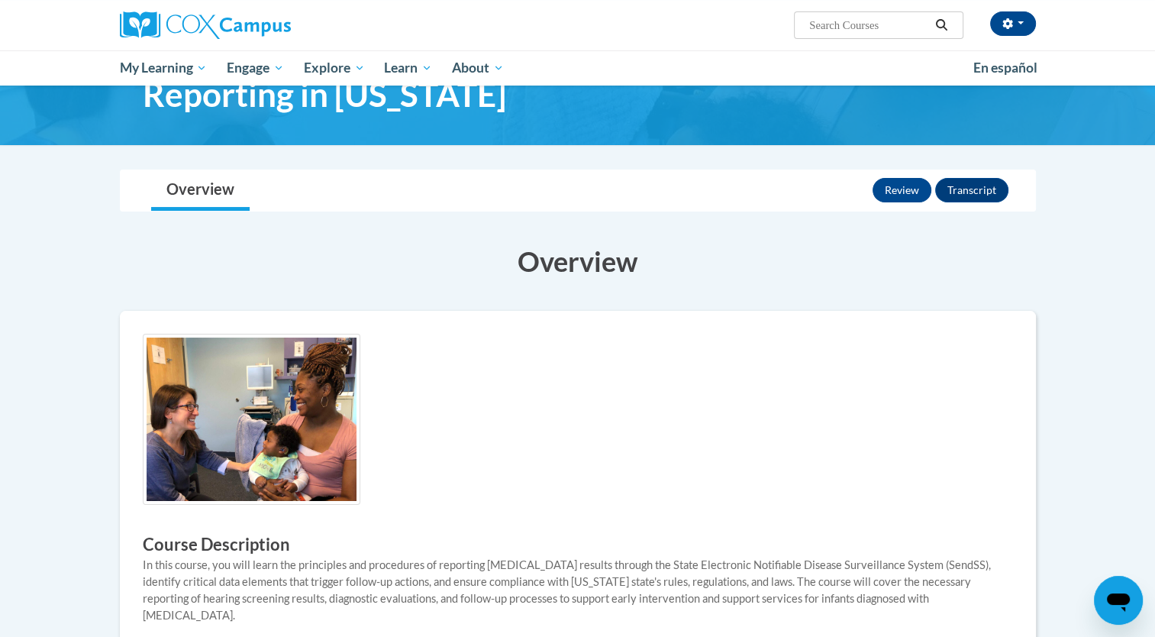
scroll to position [76, 0]
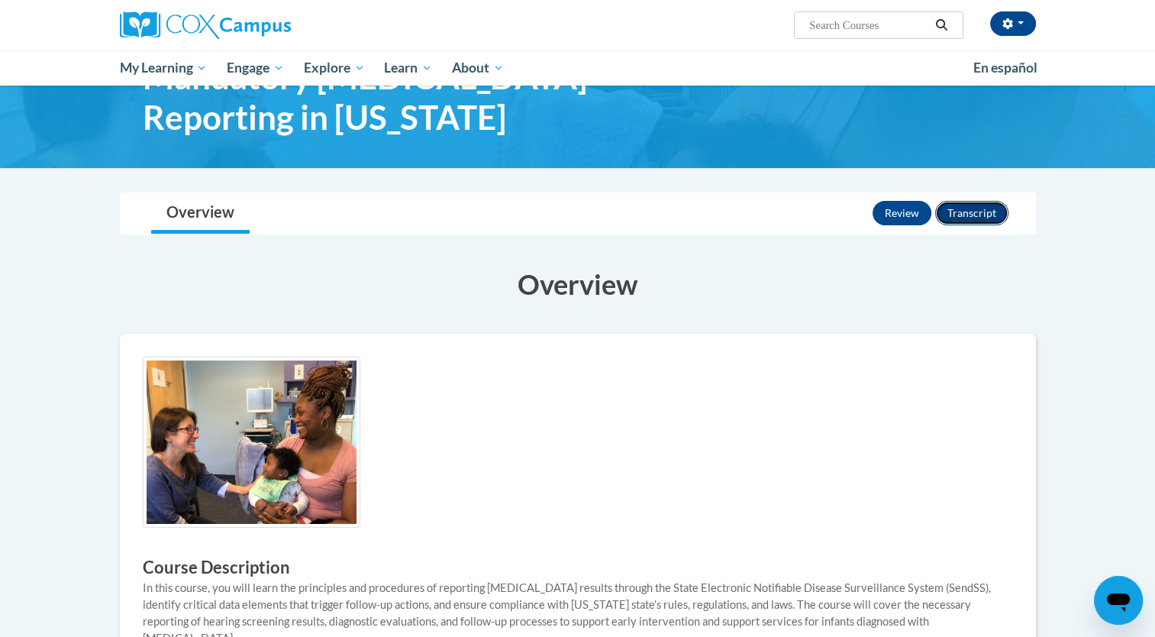
click at [971, 212] on button "Transcript" at bounding box center [971, 213] width 73 height 24
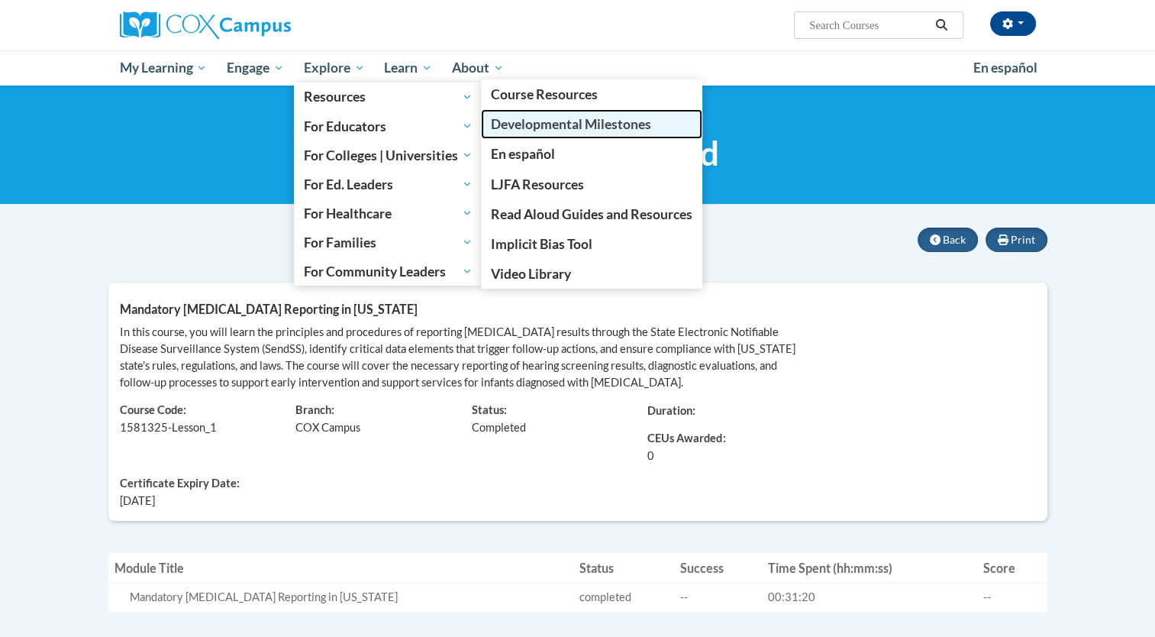
click at [574, 126] on span "Developmental Milestones" at bounding box center [571, 124] width 160 height 16
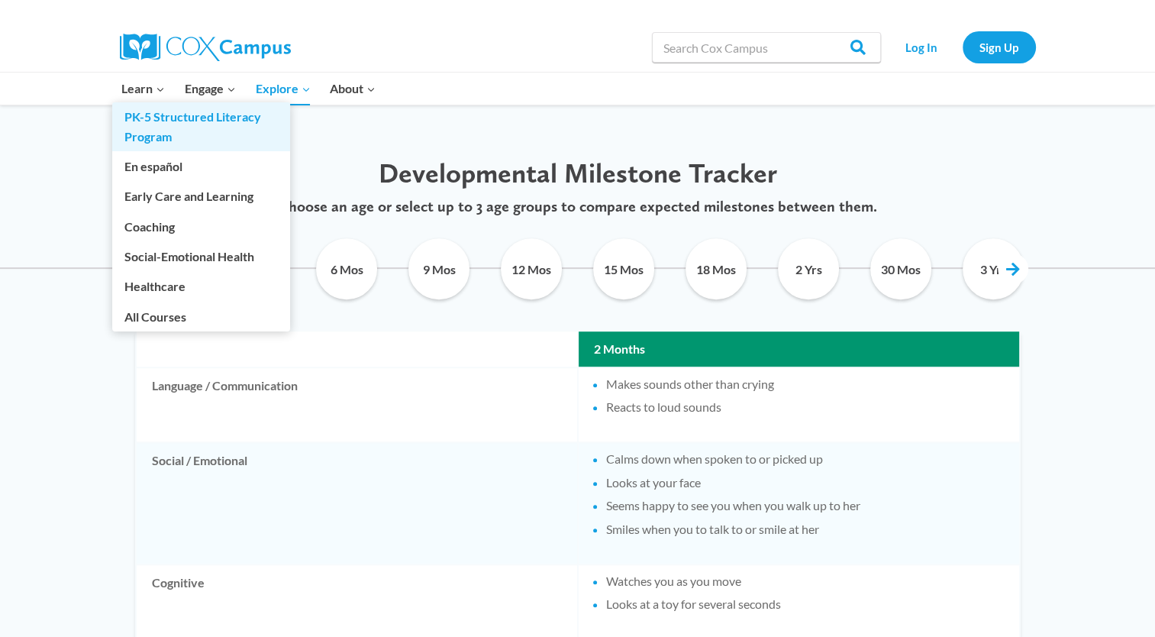
scroll to position [733, 0]
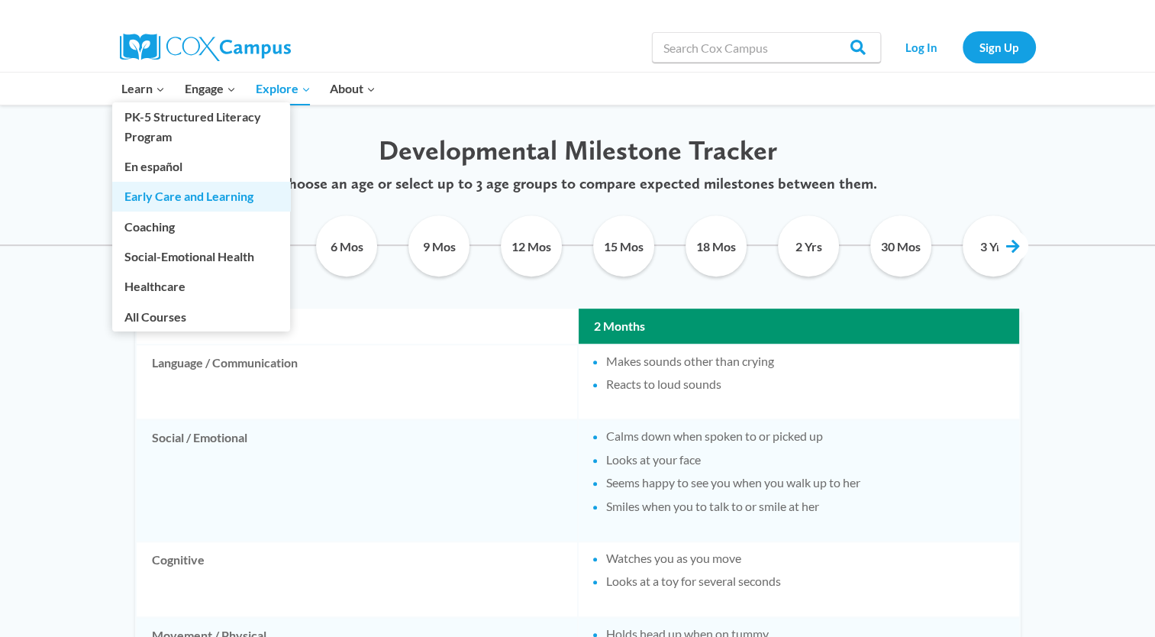
click at [189, 193] on link "Early Care and Learning" at bounding box center [201, 196] width 178 height 29
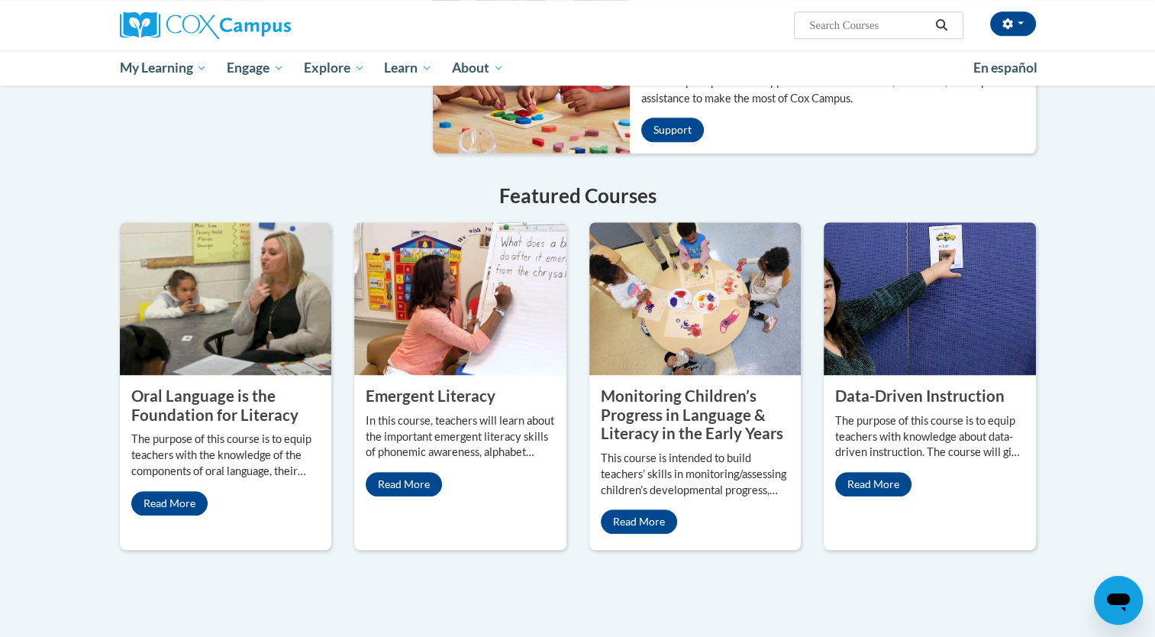
scroll to position [1222, 0]
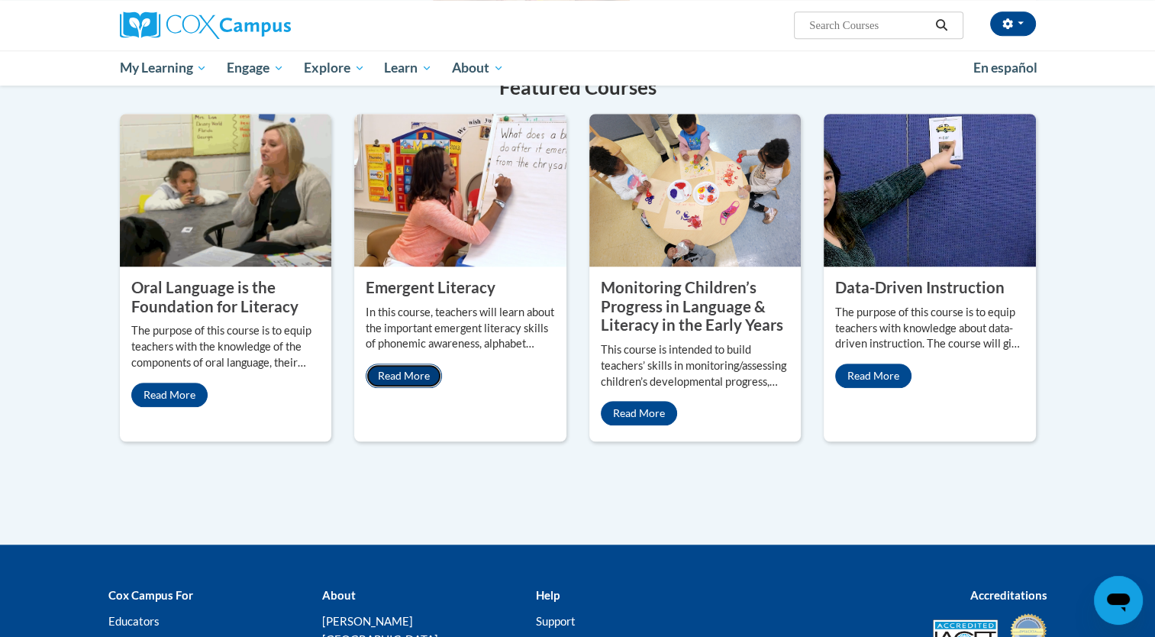
click at [407, 363] on link "Read More" at bounding box center [404, 375] width 76 height 24
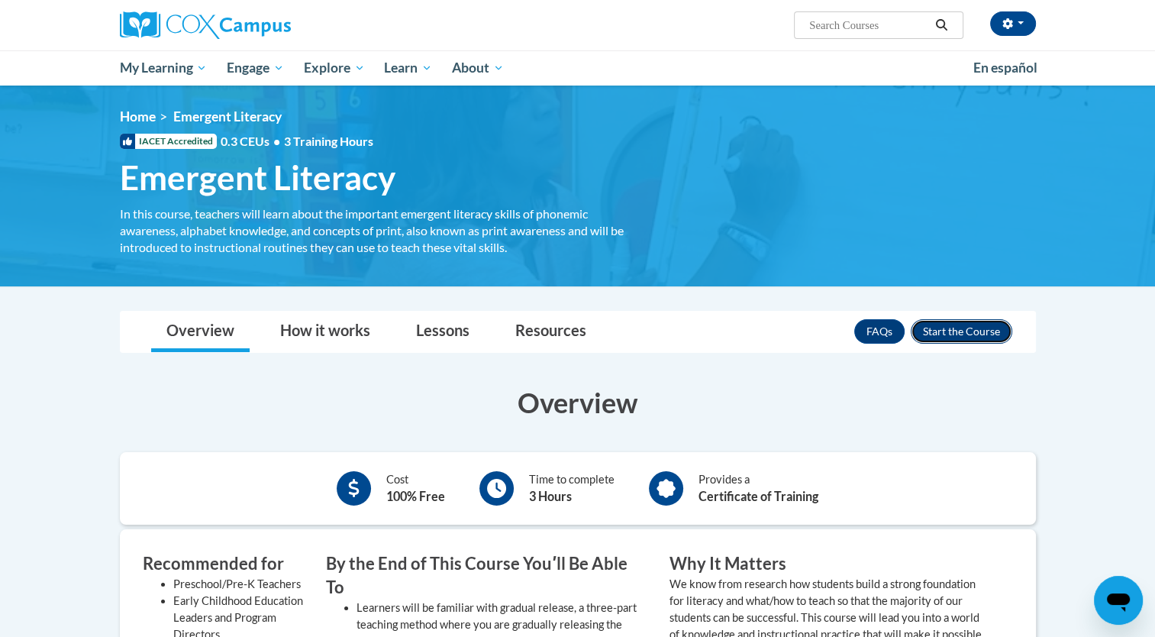
click at [967, 330] on button "Enroll" at bounding box center [962, 331] width 102 height 24
